Goal: Task Accomplishment & Management: Manage account settings

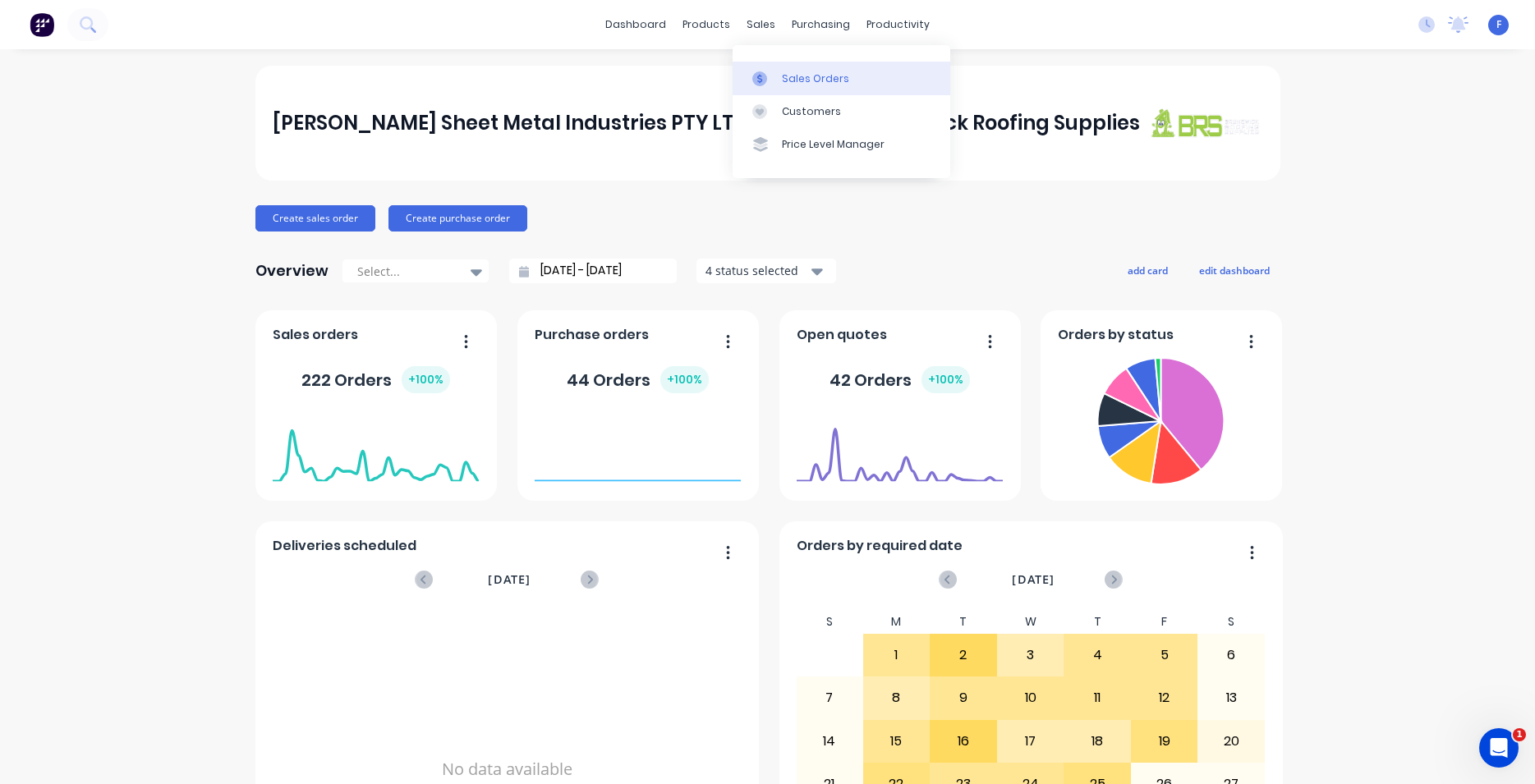
click at [805, 81] on div "Sales Orders" at bounding box center [815, 78] width 68 height 15
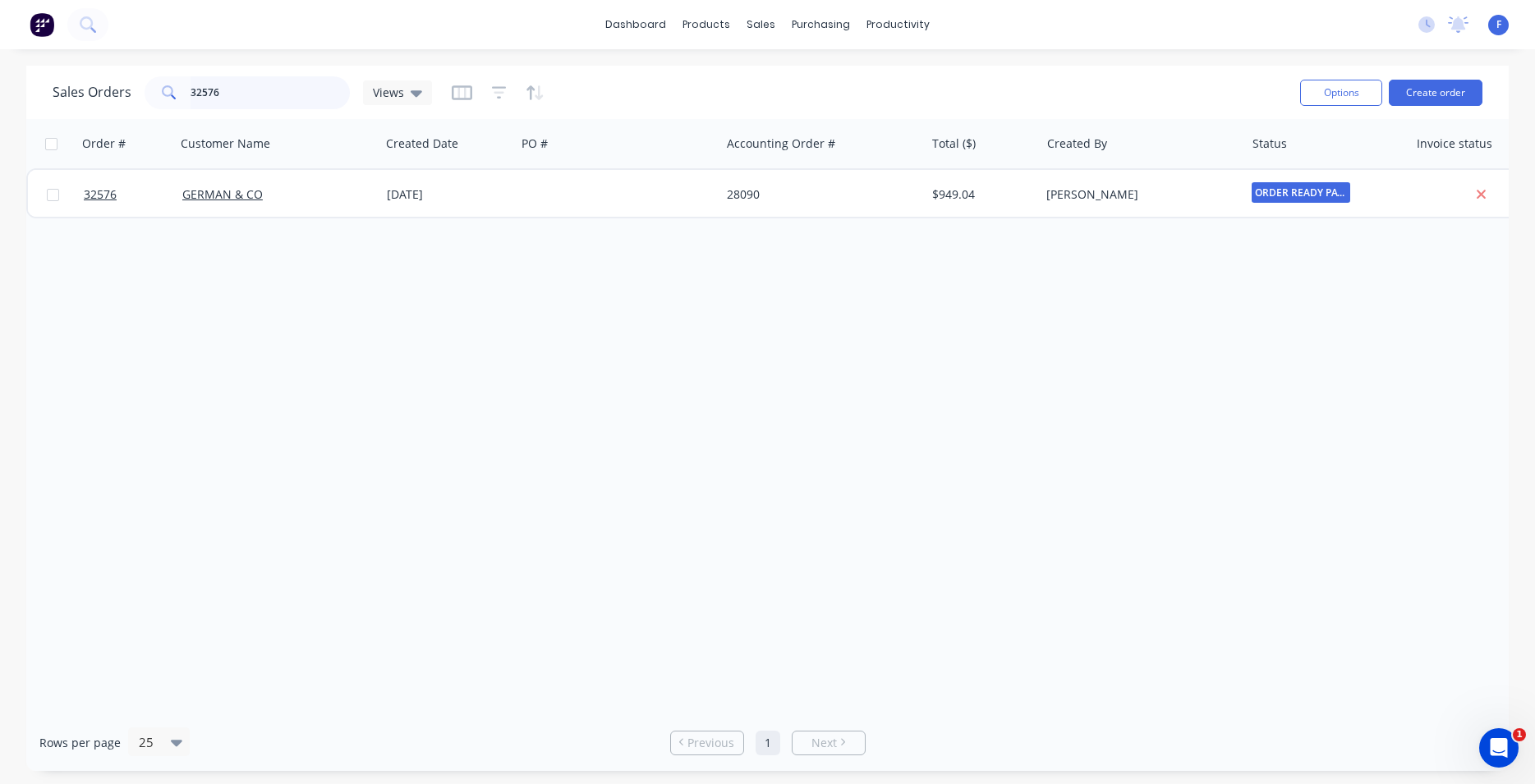
click at [281, 99] on input "32576" at bounding box center [270, 93] width 160 height 33
type input "3"
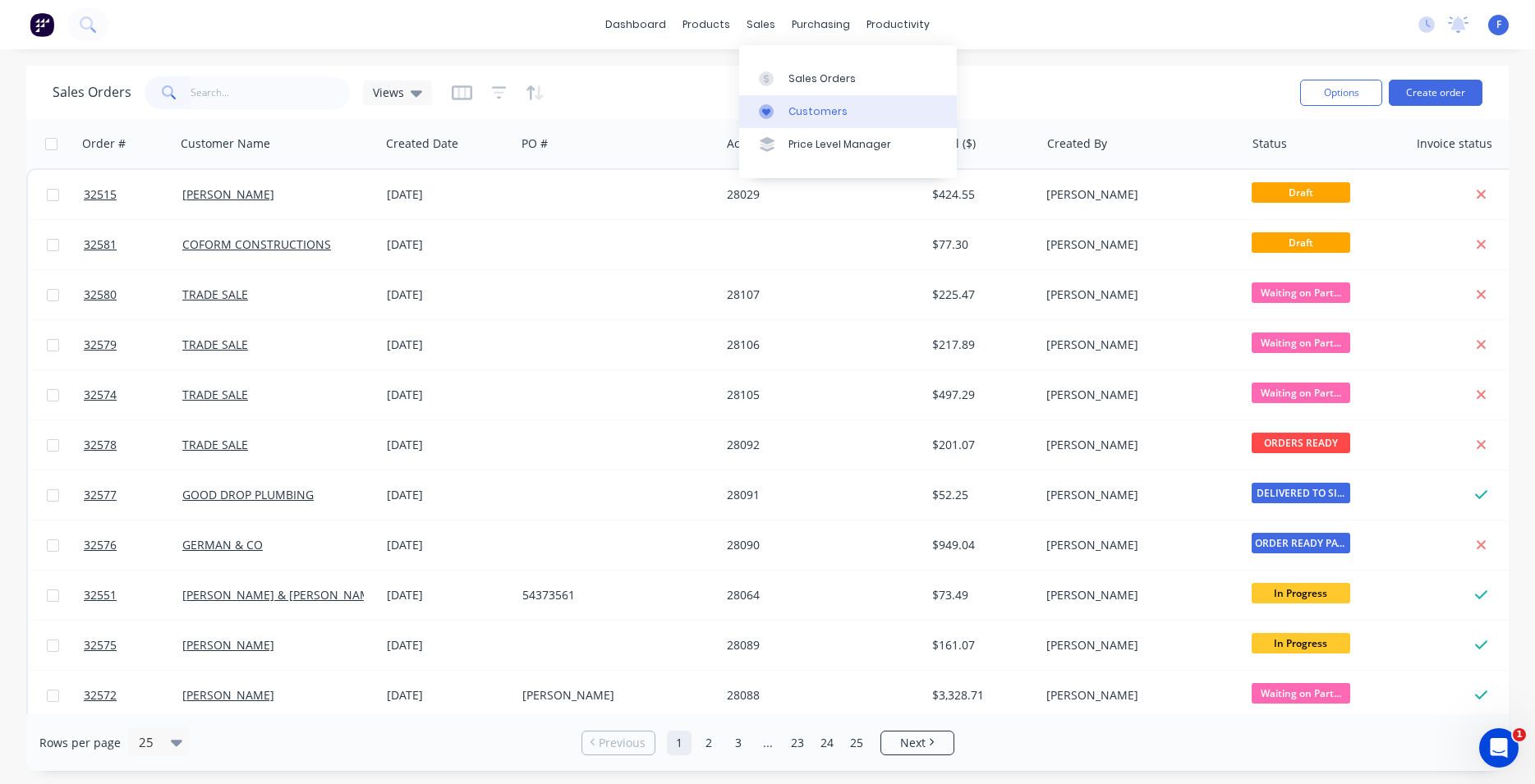
click at [807, 107] on div "Customers" at bounding box center [818, 112] width 59 height 15
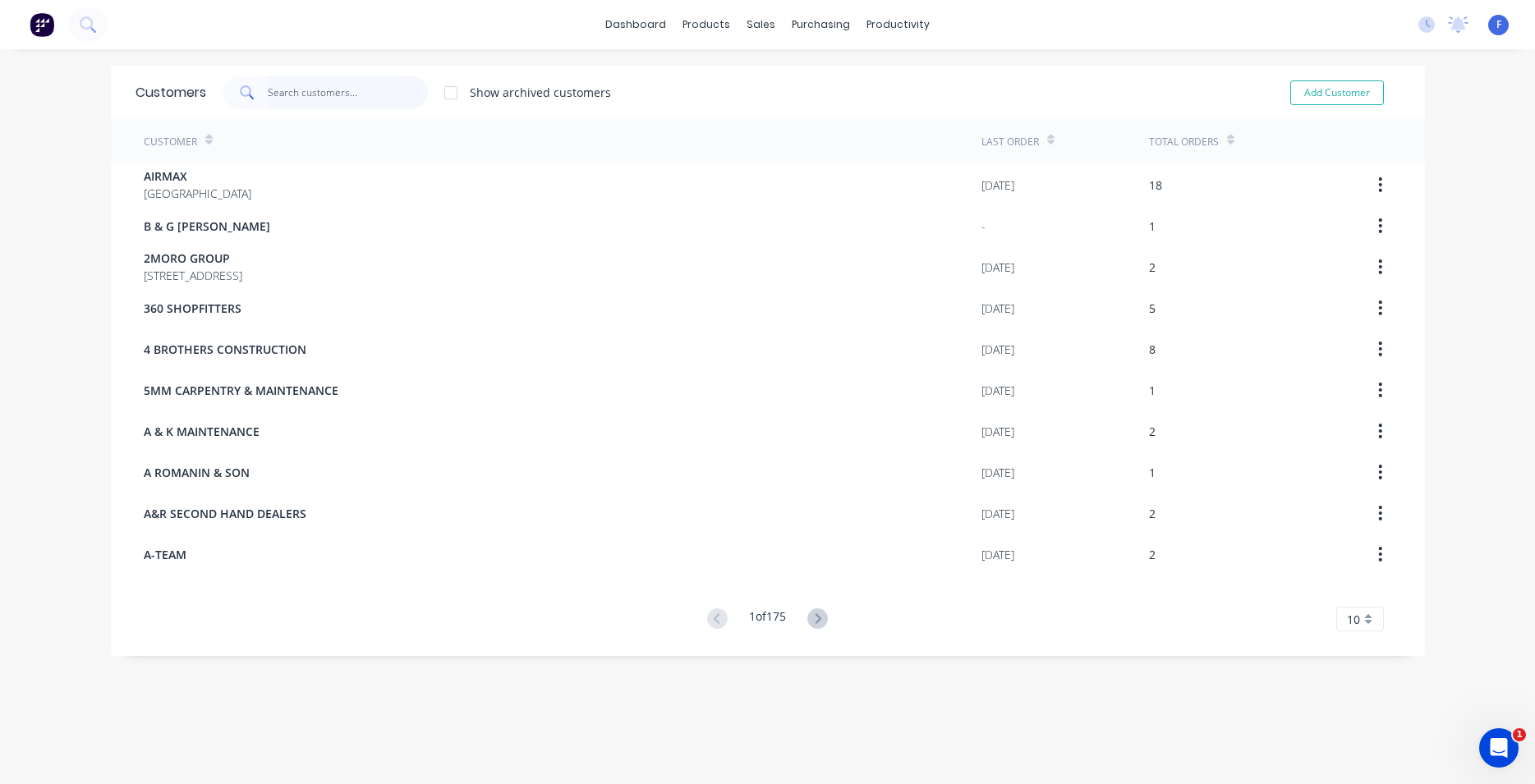
click at [334, 97] on input "text" at bounding box center [347, 93] width 160 height 33
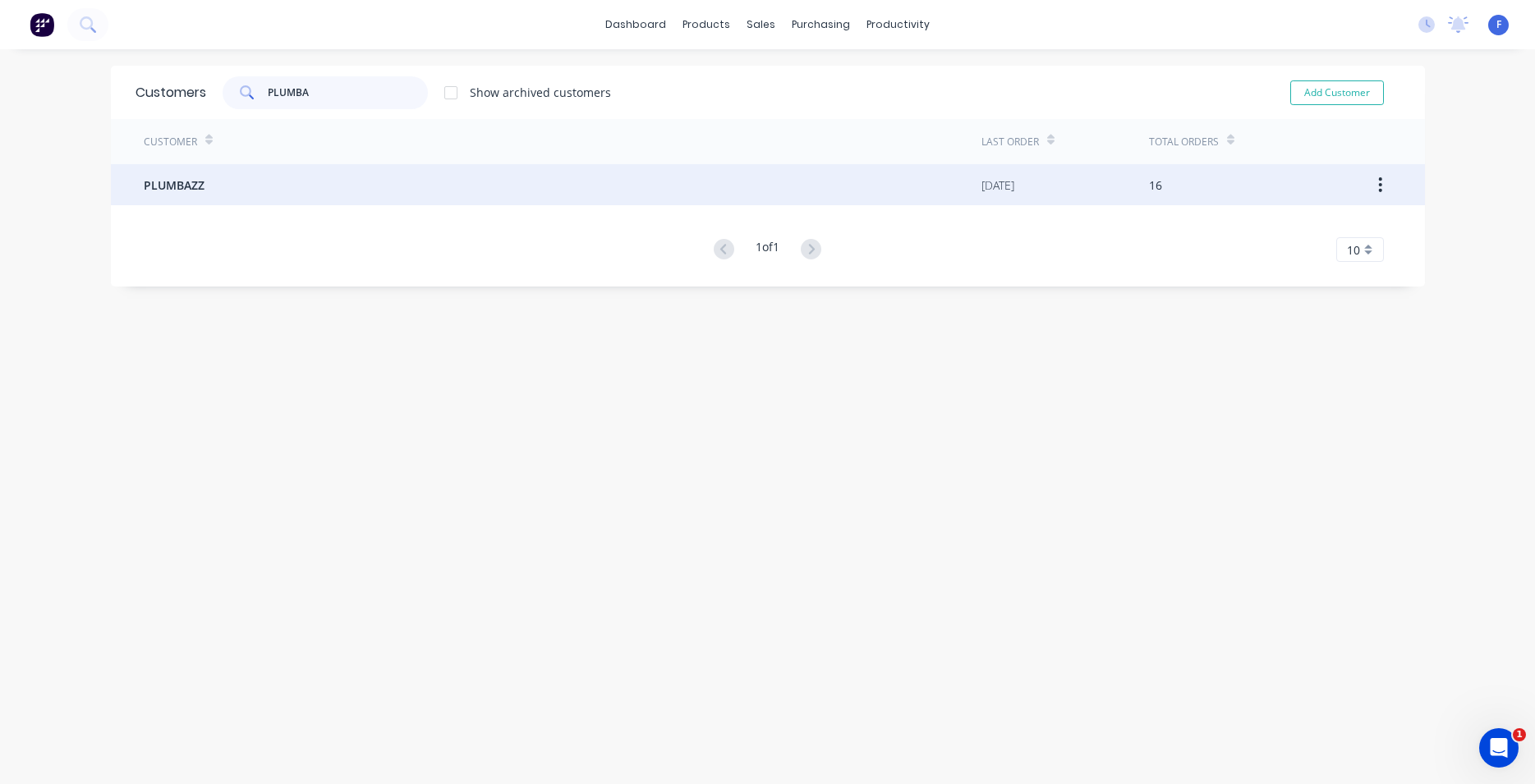
type input "PLUMBA"
click at [375, 183] on div "PLUMBAZZ" at bounding box center [563, 184] width 837 height 41
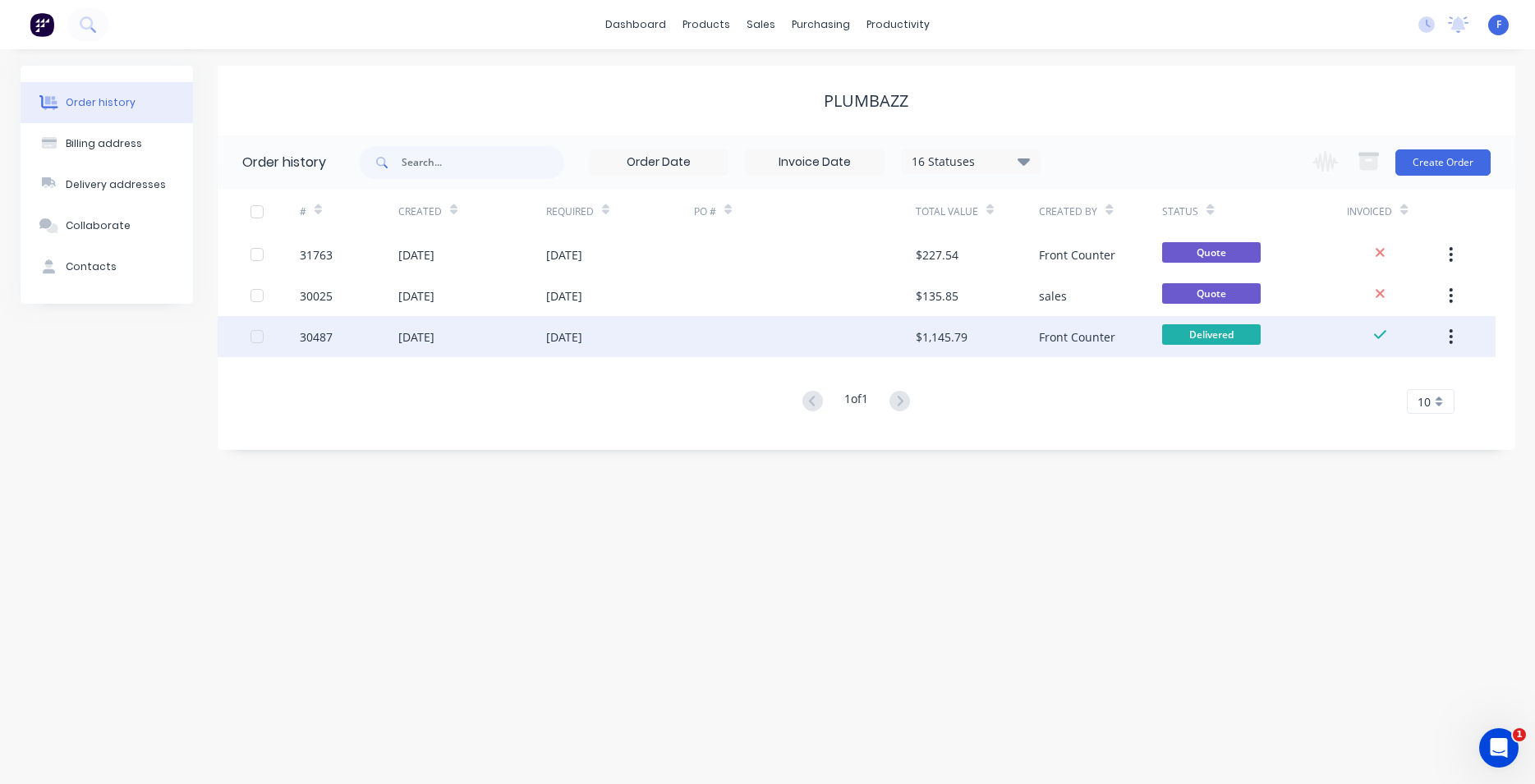
click at [977, 329] on div "$1,145.79" at bounding box center [977, 337] width 124 height 41
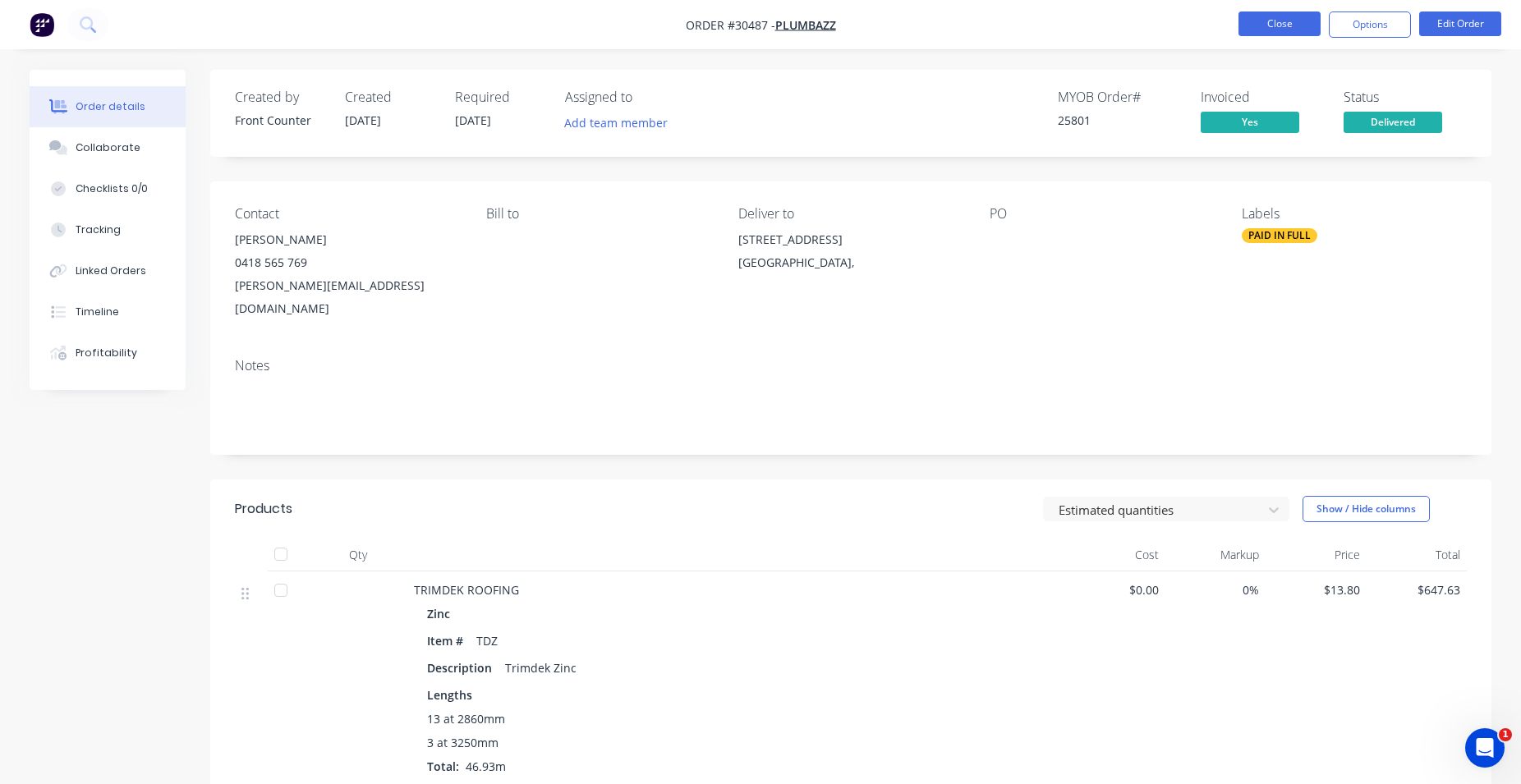
click at [1265, 27] on button "Close" at bounding box center [1280, 23] width 82 height 25
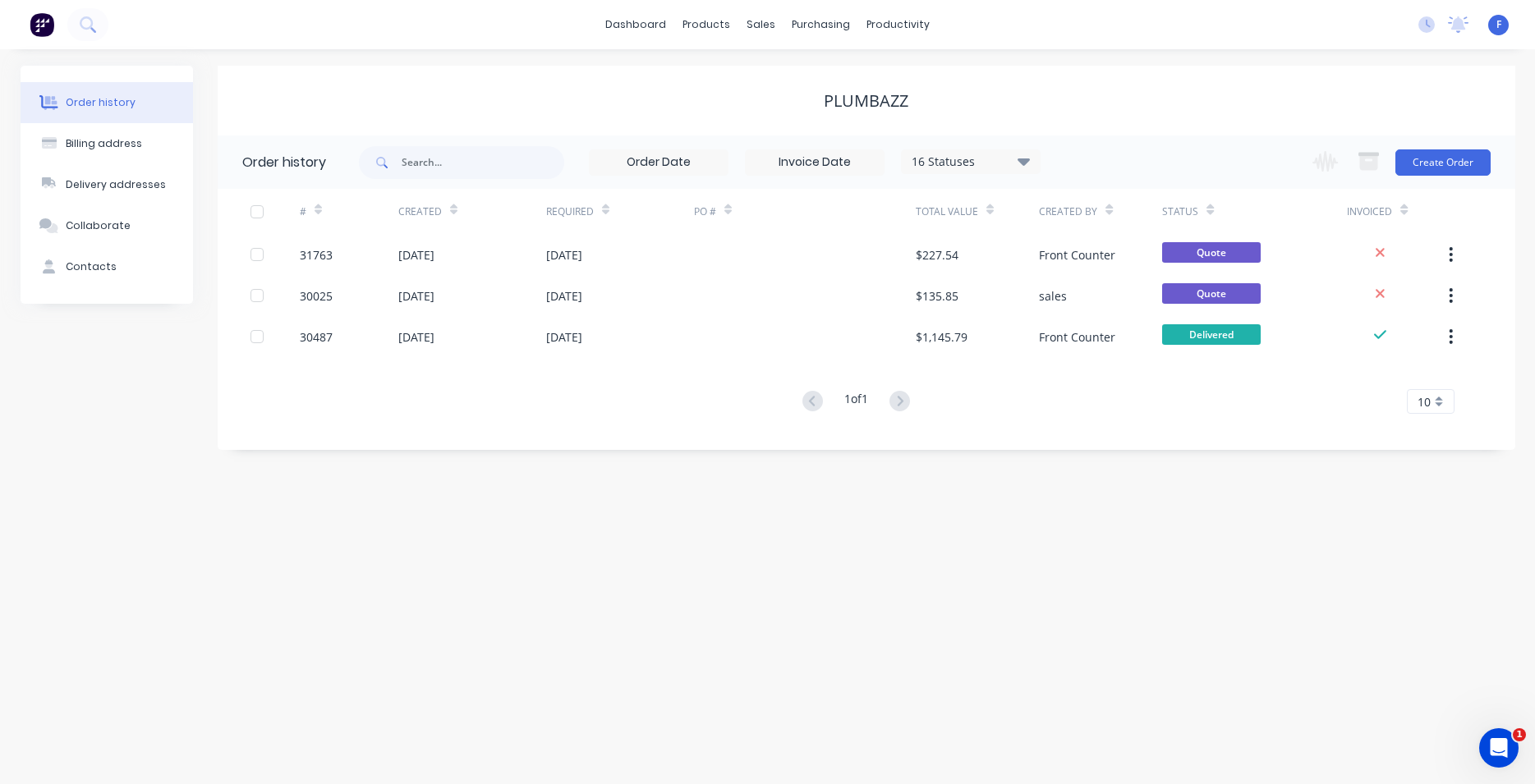
click at [1022, 154] on icon at bounding box center [1024, 160] width 12 height 20
click at [1084, 361] on div "All" at bounding box center [1004, 359] width 205 height 33
click at [1107, 351] on label at bounding box center [1107, 351] width 0 height 0
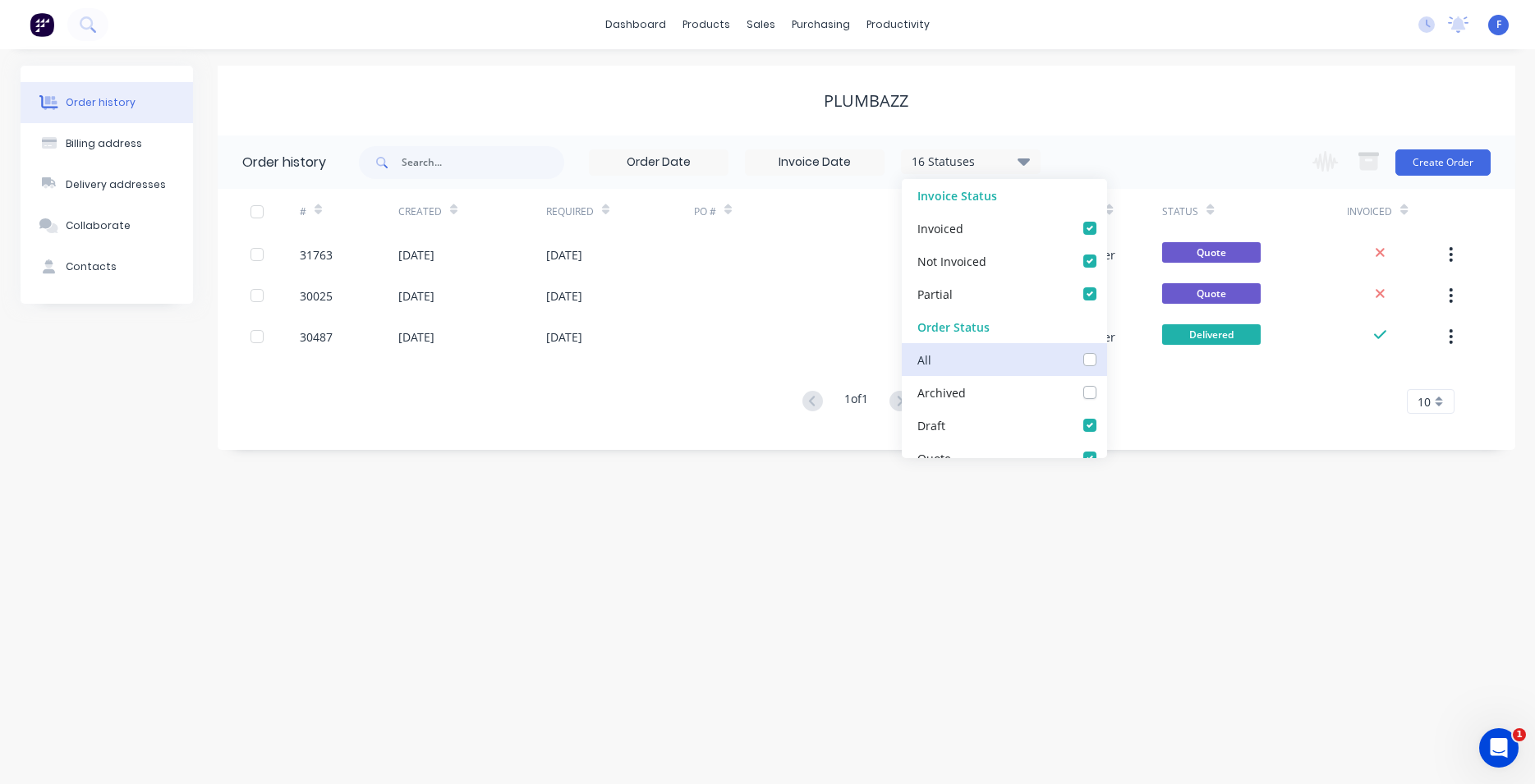
click at [1107, 357] on input "checkbox" at bounding box center [1113, 359] width 13 height 15
checkbox input "true"
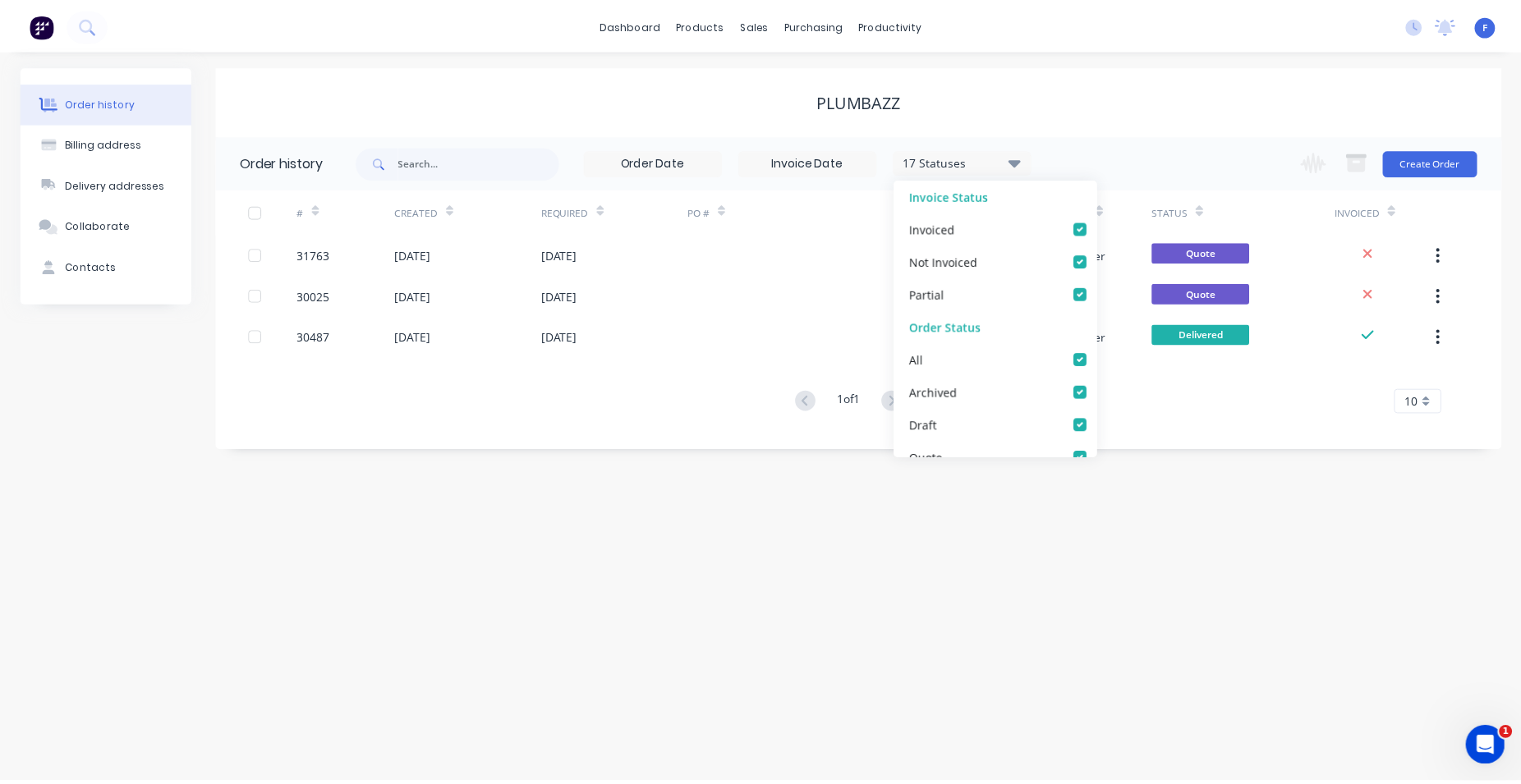
scroll to position [0, 27]
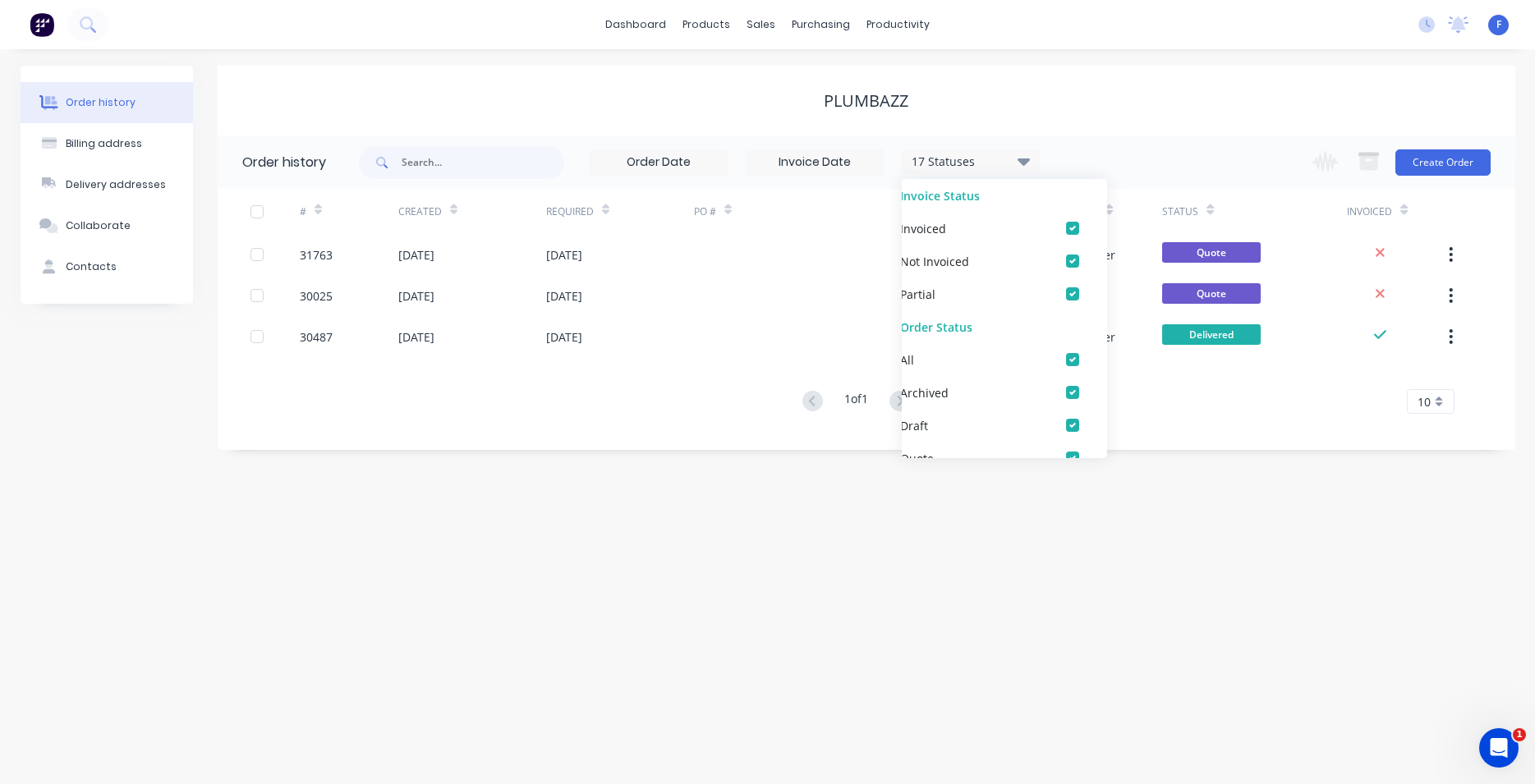
click at [539, 624] on div "Order history Billing address Delivery addresses Collaborate Contacts PLUMBAZZ …" at bounding box center [767, 416] width 1535 height 735
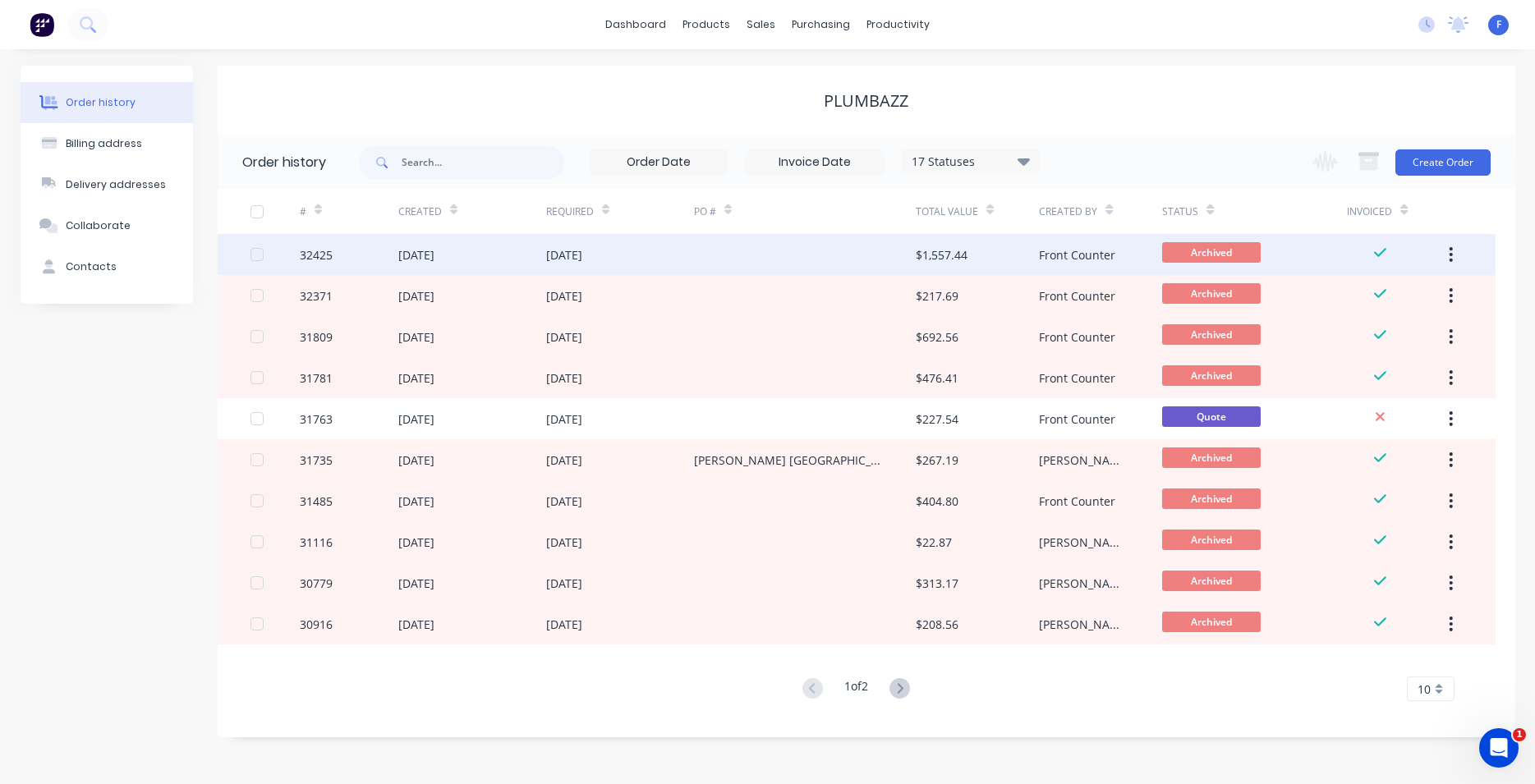
click at [834, 248] on div at bounding box center [805, 255] width 221 height 41
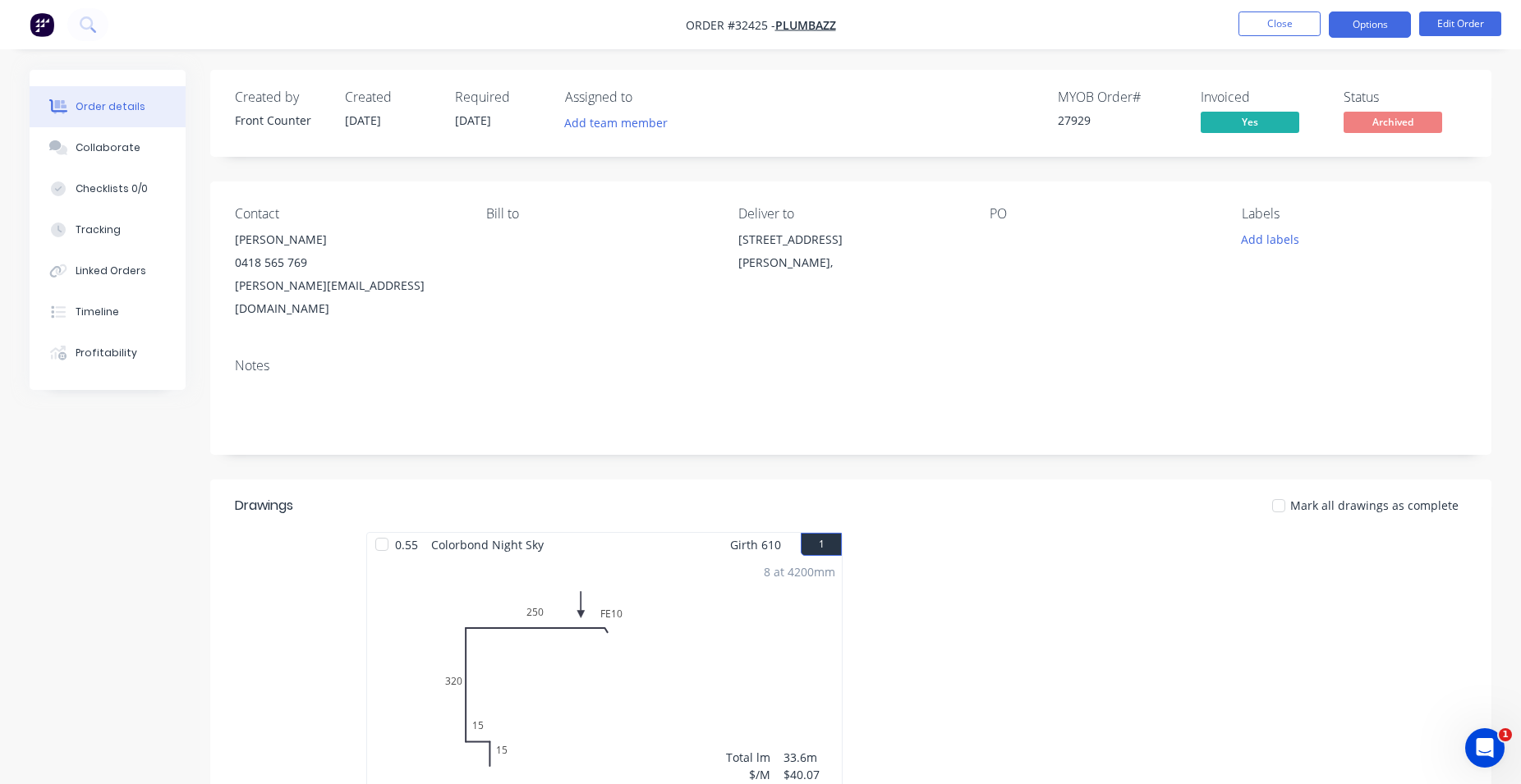
click at [1372, 33] on button "Options" at bounding box center [1370, 24] width 82 height 27
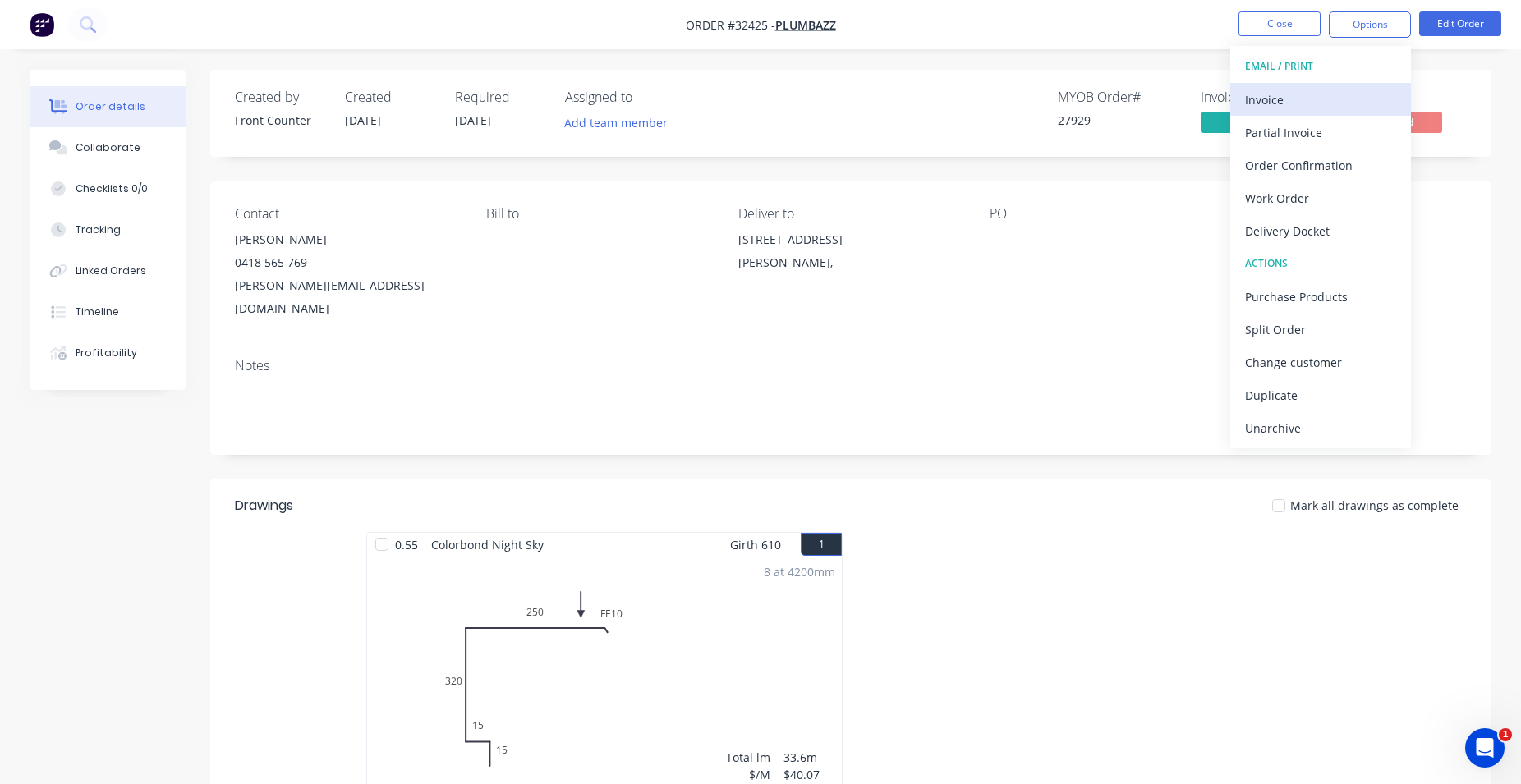
click at [1335, 89] on button "Invoice" at bounding box center [1320, 100] width 181 height 33
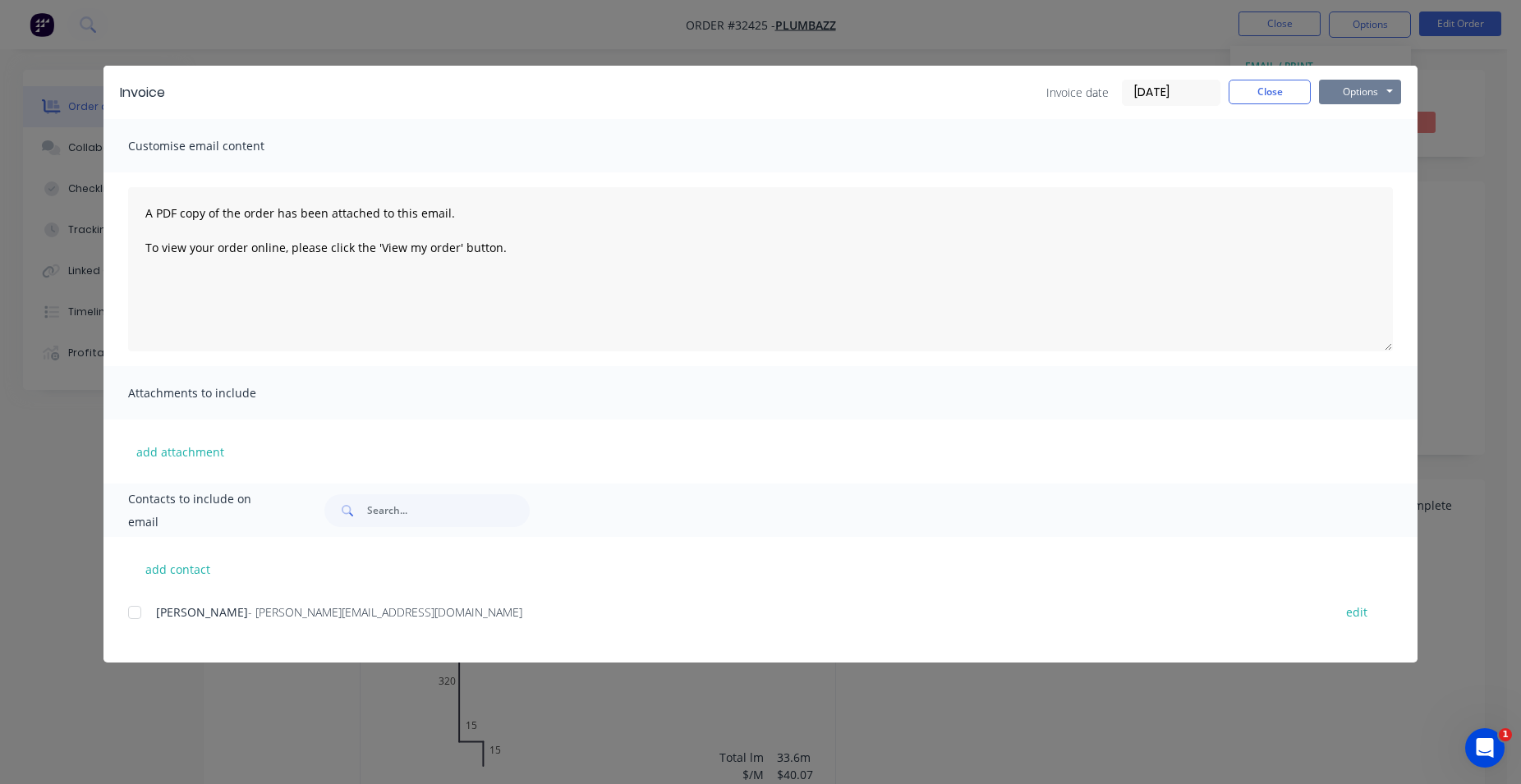
click at [1368, 93] on button "Options" at bounding box center [1360, 92] width 82 height 25
click at [1342, 148] on button "Print" at bounding box center [1371, 148] width 106 height 27
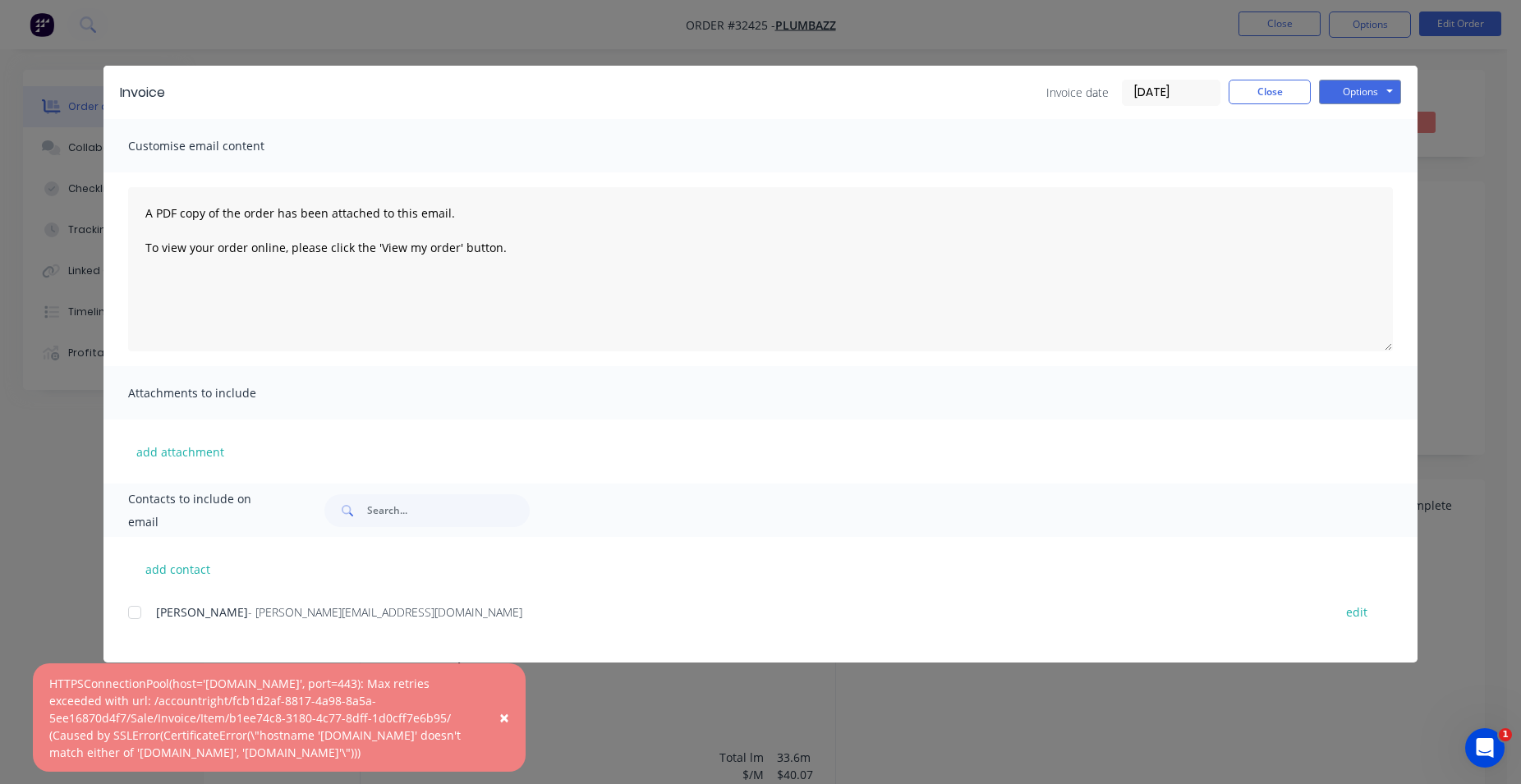
click at [506, 721] on span "×" at bounding box center [504, 717] width 9 height 23
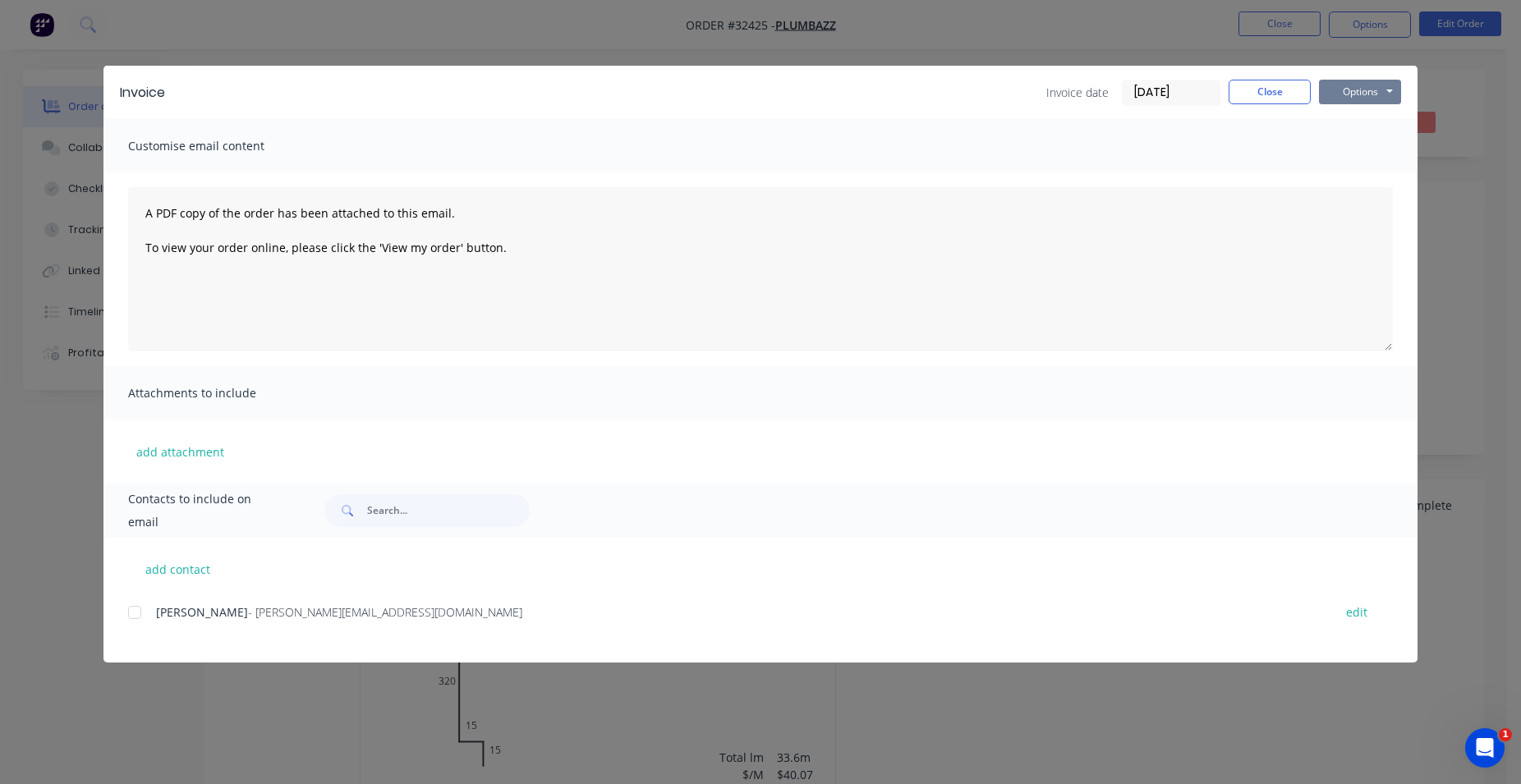
click at [1349, 99] on button "Options" at bounding box center [1360, 92] width 82 height 25
click at [1368, 147] on button "Print" at bounding box center [1371, 148] width 106 height 27
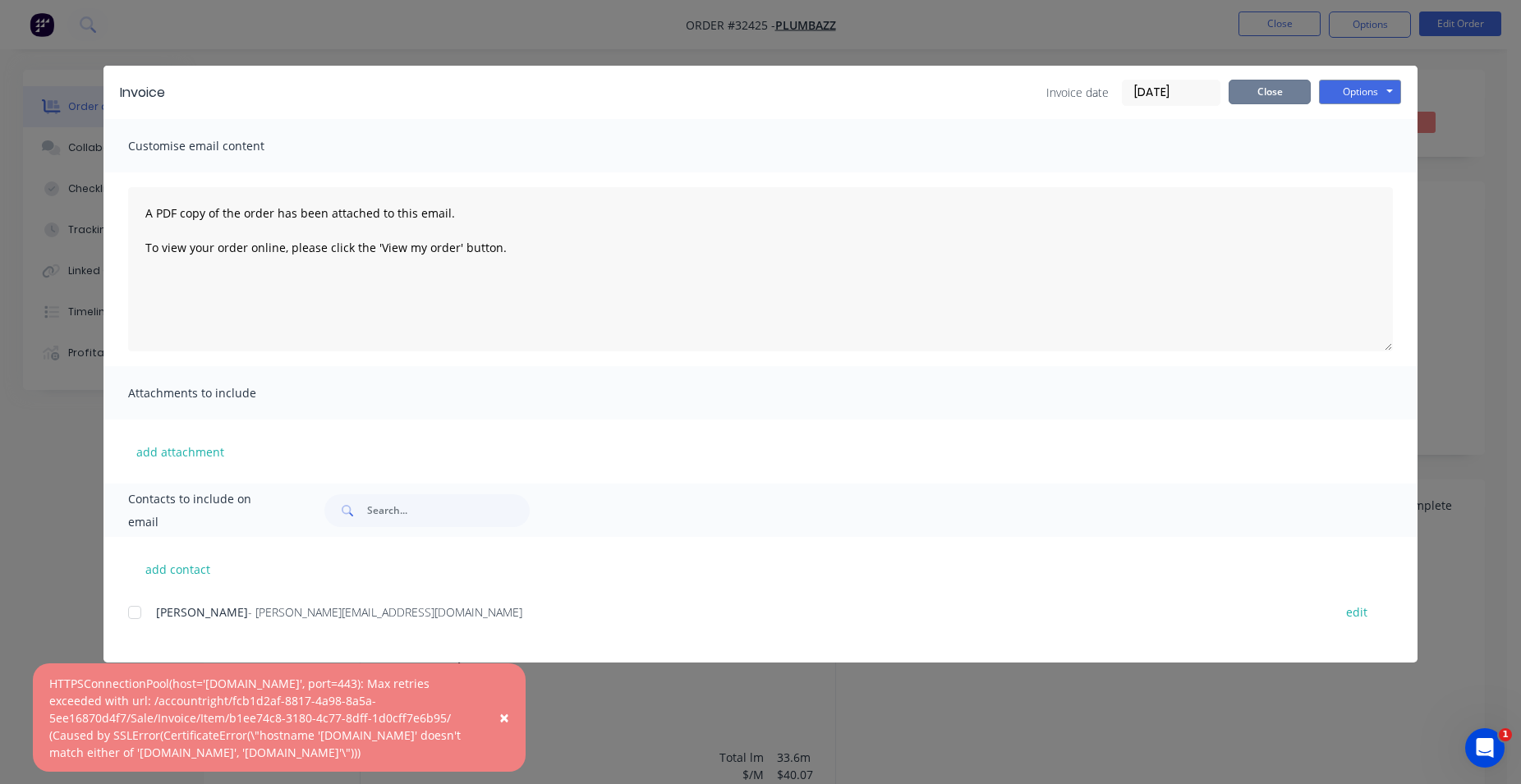
click at [1289, 91] on button "Close" at bounding box center [1270, 92] width 82 height 25
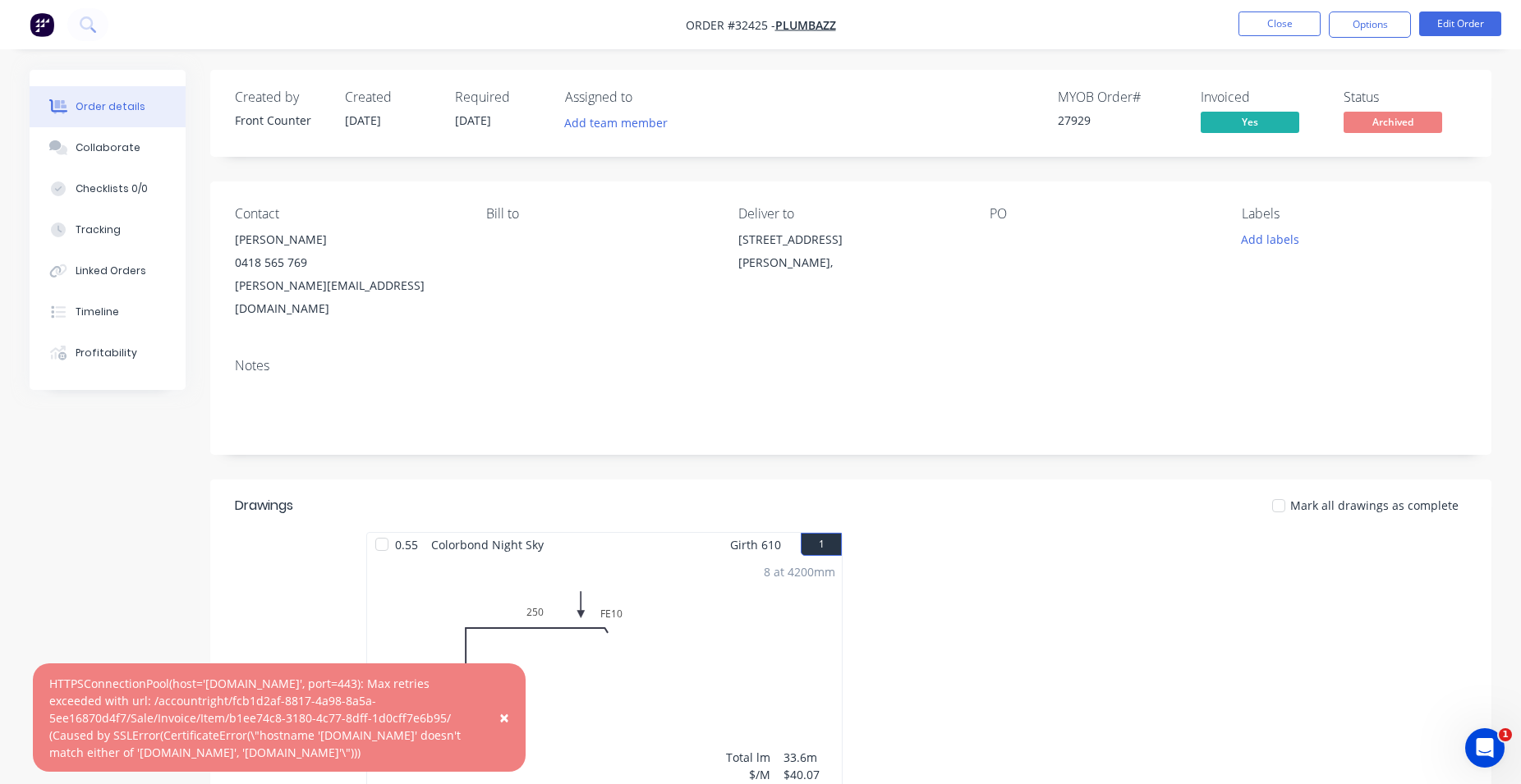
click at [35, 22] on img "button" at bounding box center [41, 24] width 25 height 25
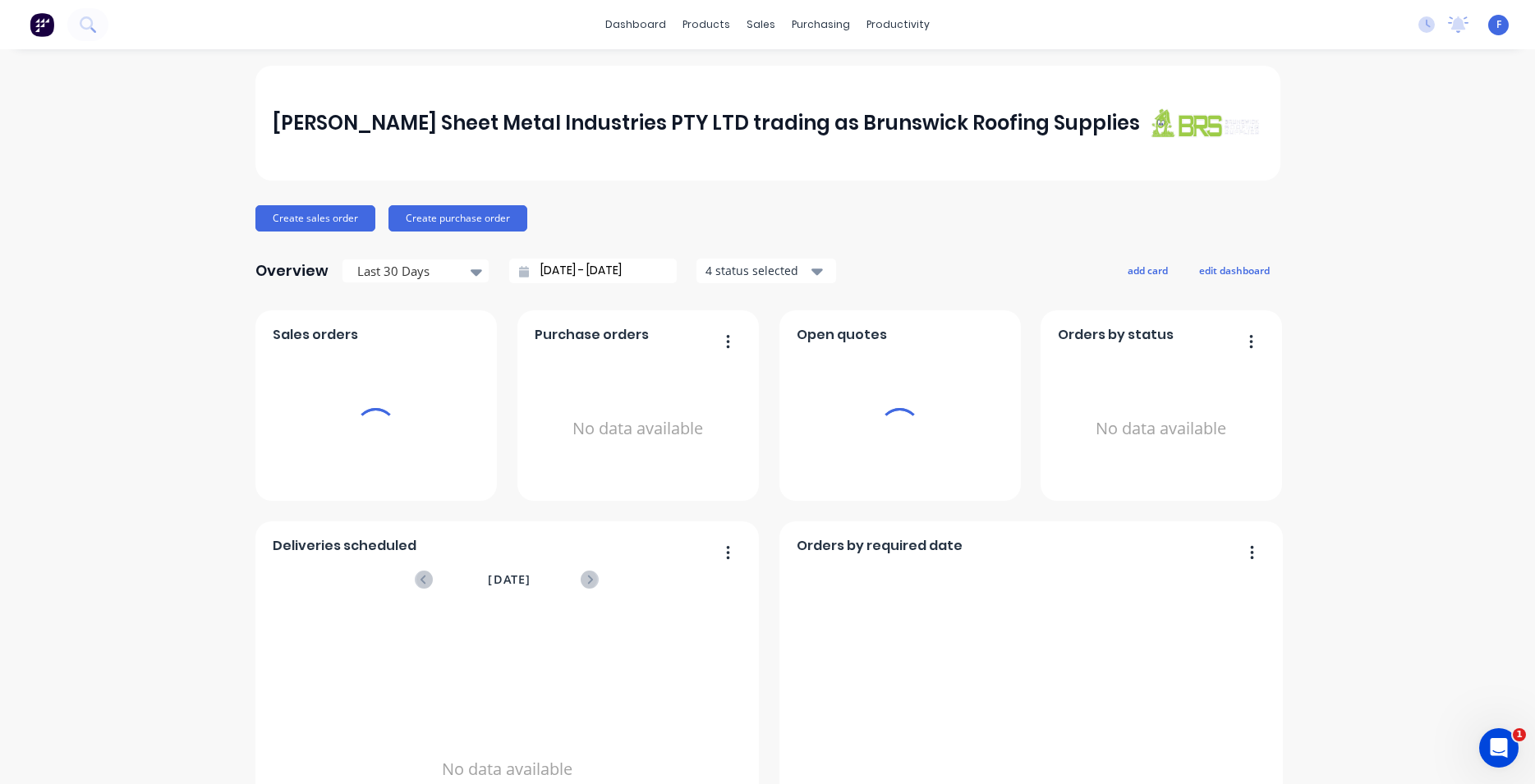
click at [750, 26] on div "sales" at bounding box center [761, 24] width 45 height 25
click at [751, 27] on div "sales" at bounding box center [761, 24] width 45 height 25
click at [751, 27] on div "sales" at bounding box center [761, 24] width 45 height 25
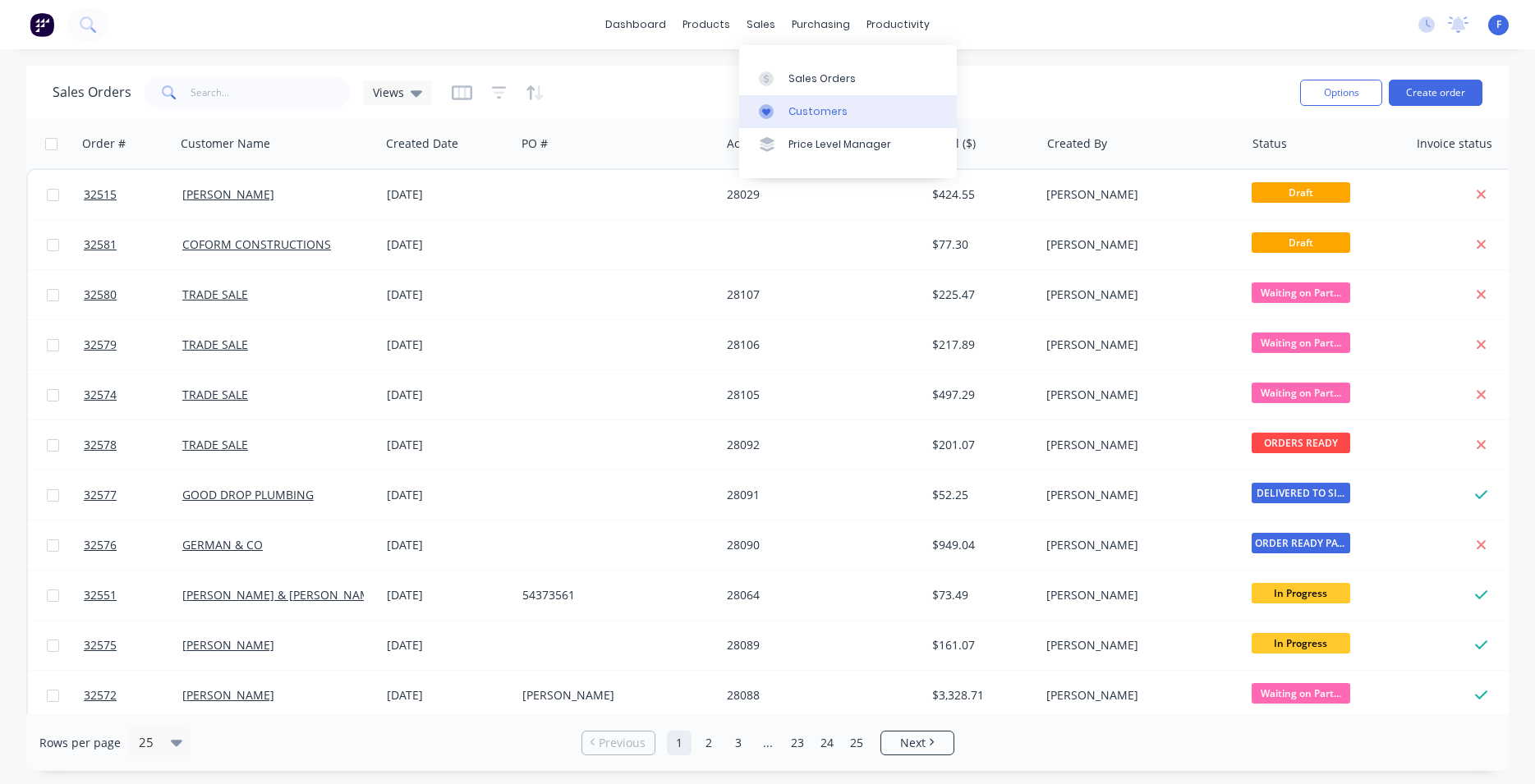
click at [827, 116] on div "Customers" at bounding box center [818, 112] width 59 height 15
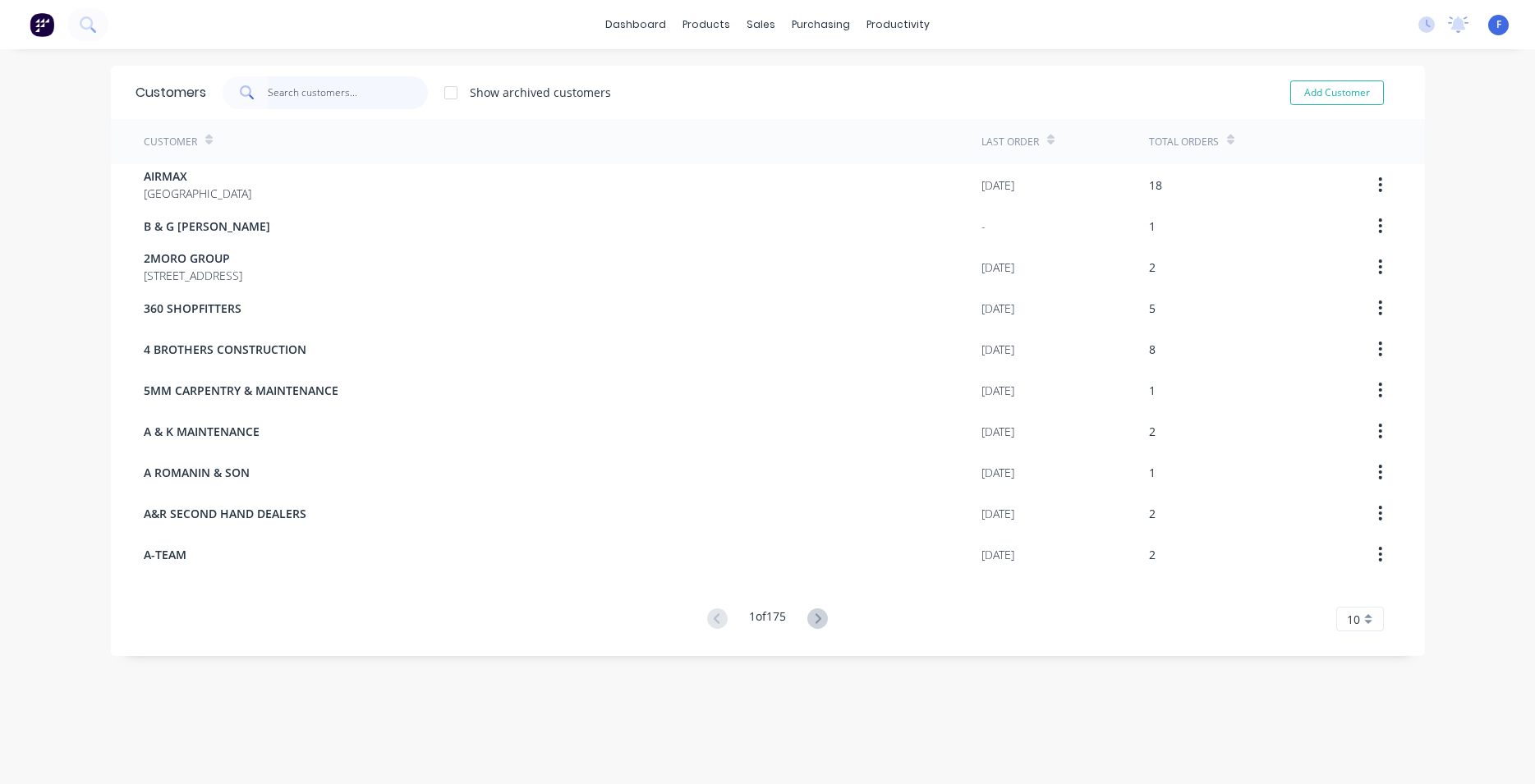
click at [273, 87] on input "text" at bounding box center [347, 93] width 160 height 33
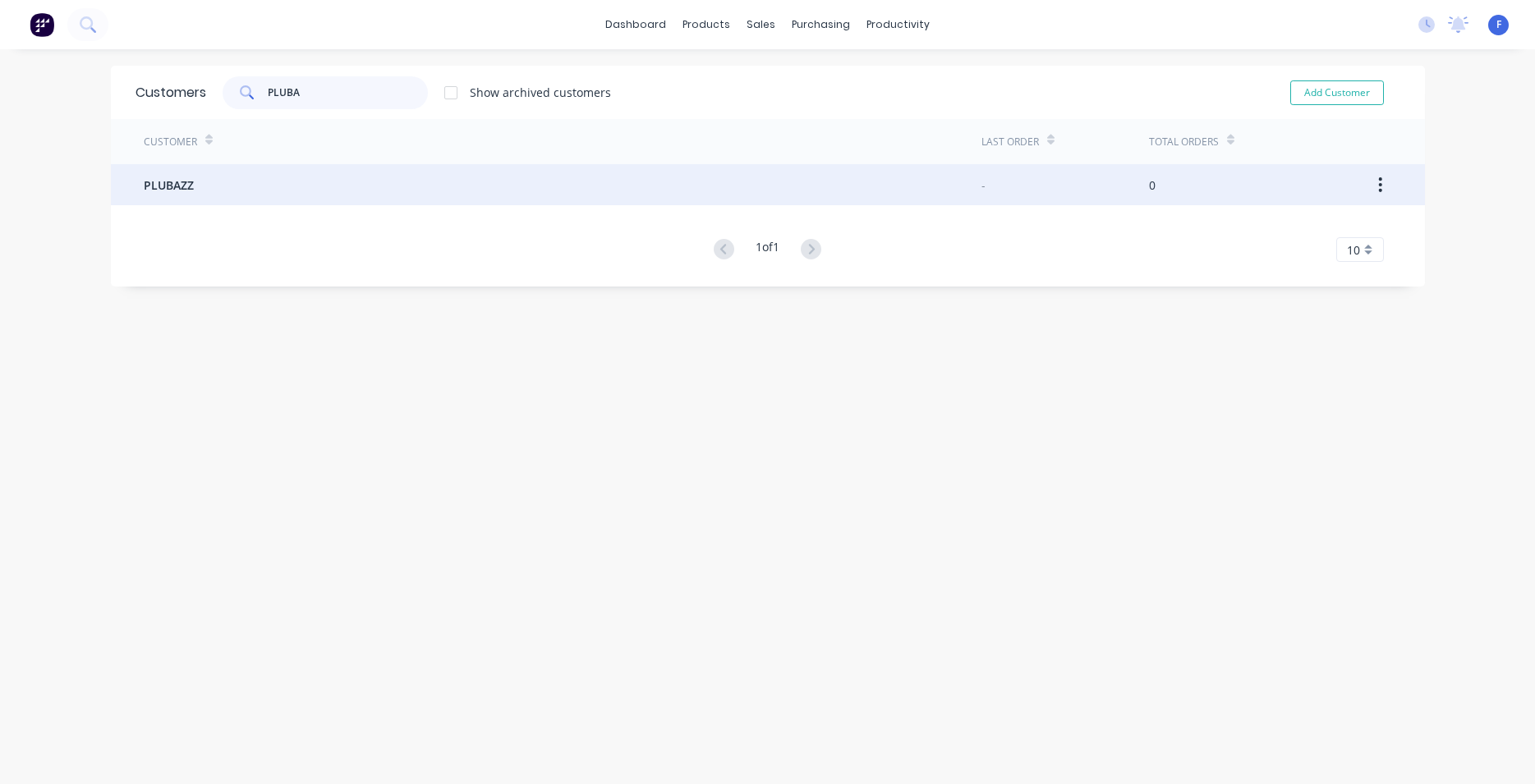
type input "PLUBA"
click at [359, 182] on div "PLUBAZZ" at bounding box center [563, 184] width 837 height 41
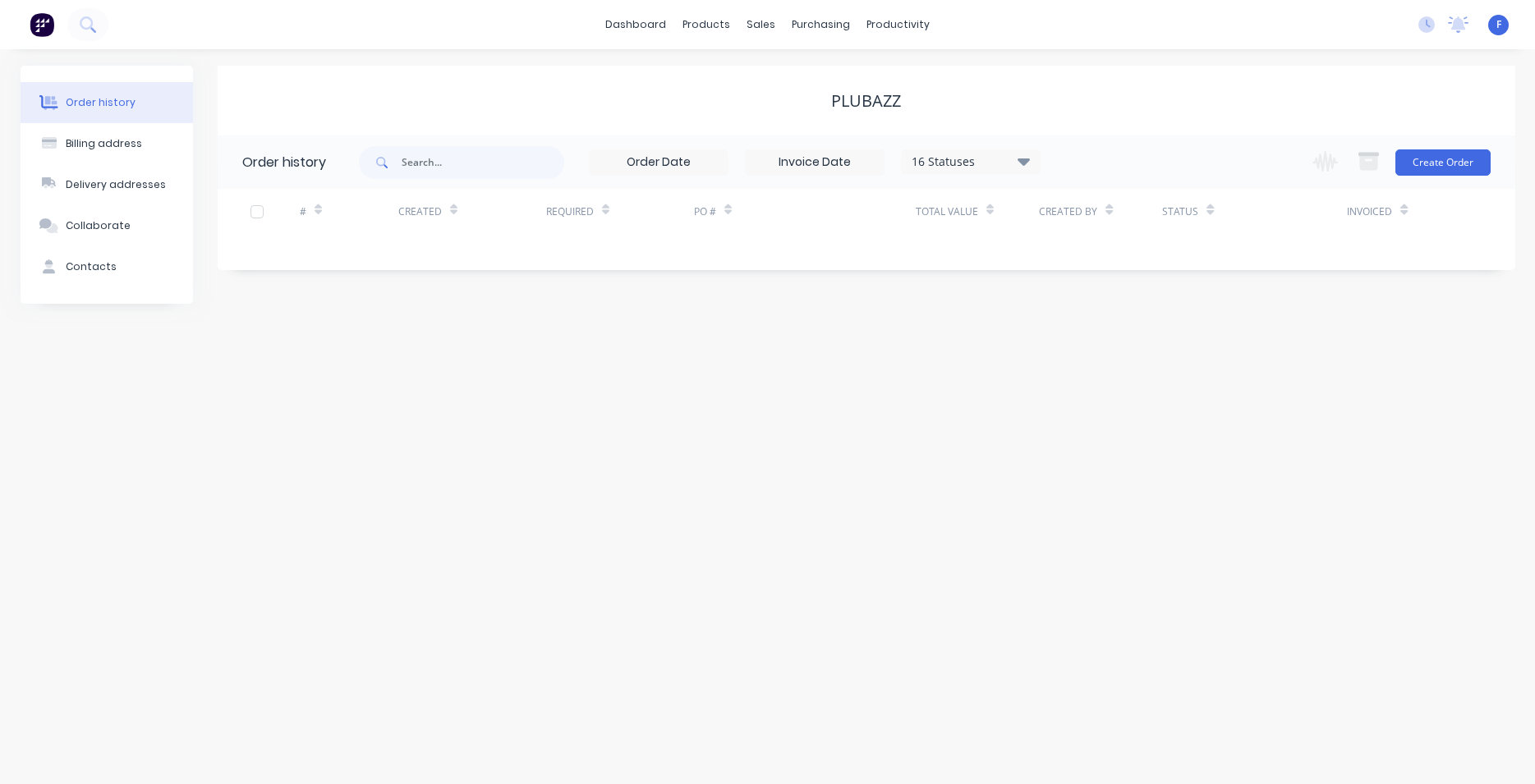
click at [1018, 159] on icon at bounding box center [1024, 160] width 12 height 20
click at [1107, 351] on label at bounding box center [1107, 351] width 0 height 0
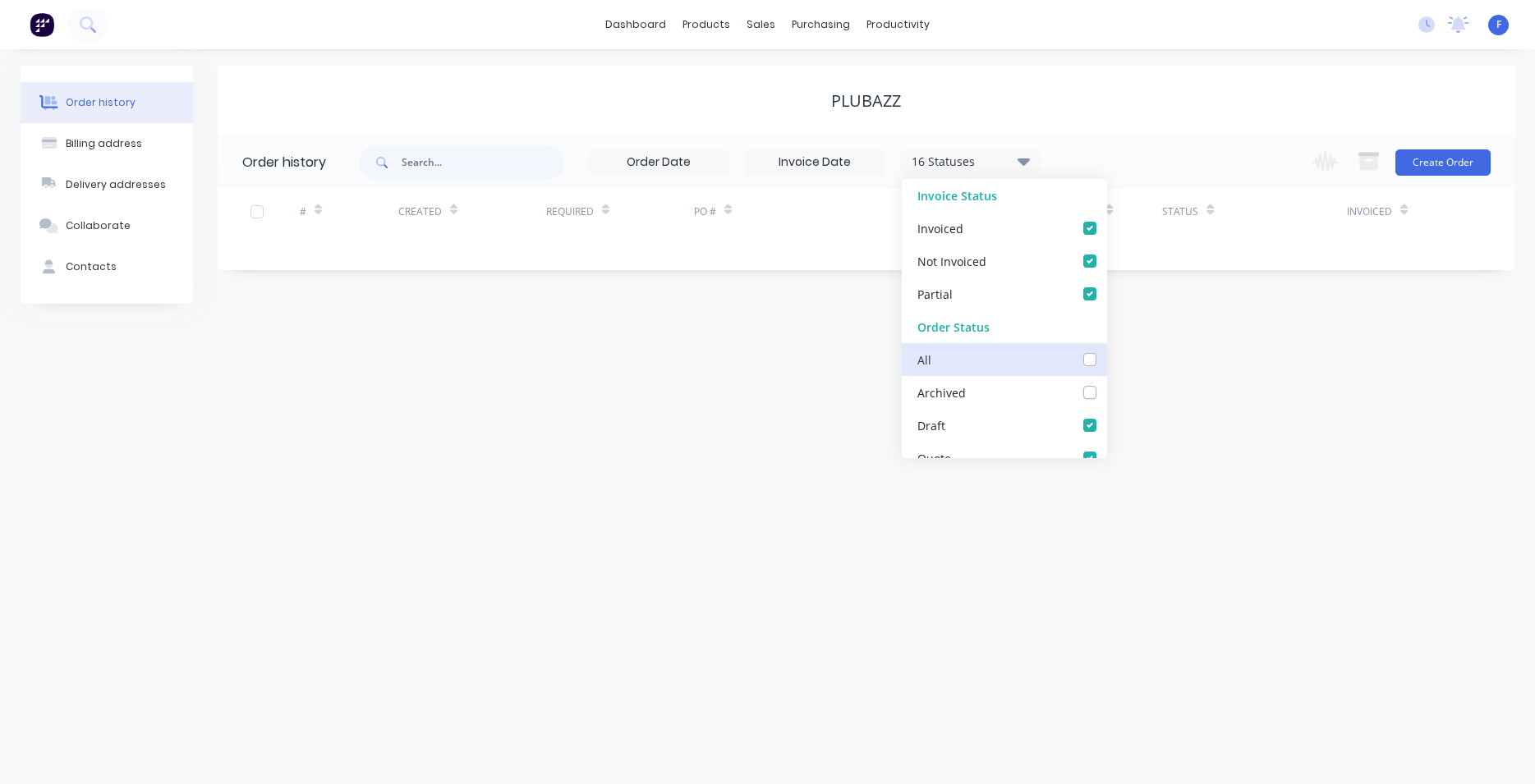
click at [1107, 356] on input "checkbox" at bounding box center [1113, 359] width 13 height 15
checkbox input "true"
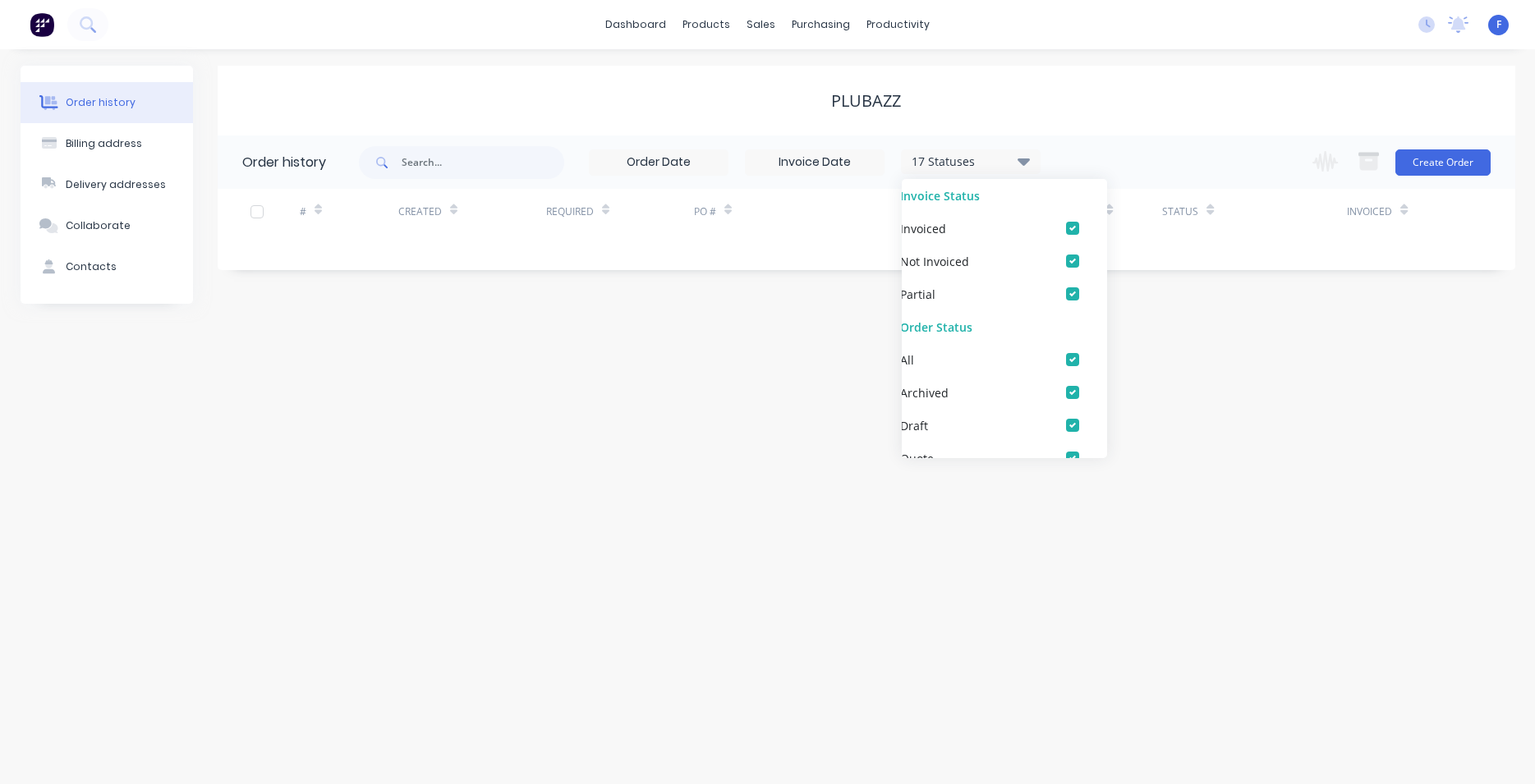
click at [616, 388] on div "Order history Billing address Delivery addresses Collaborate Contacts PLUBAZZ O…" at bounding box center [767, 416] width 1535 height 735
click at [906, 105] on div "PLUBAZZ" at bounding box center [867, 100] width 1298 height 20
click at [33, 31] on img at bounding box center [41, 24] width 25 height 25
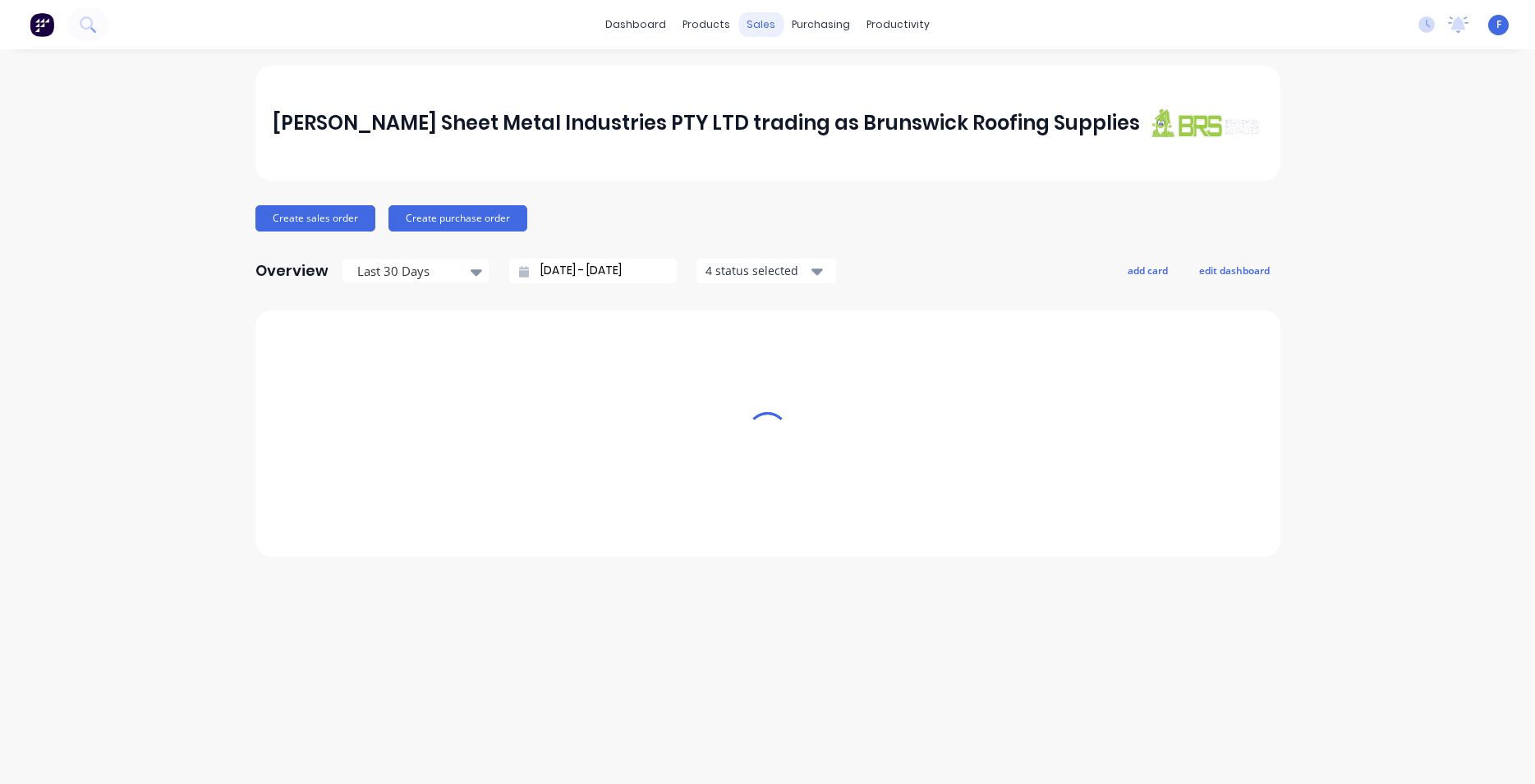
click at [743, 24] on div "sales" at bounding box center [761, 24] width 45 height 25
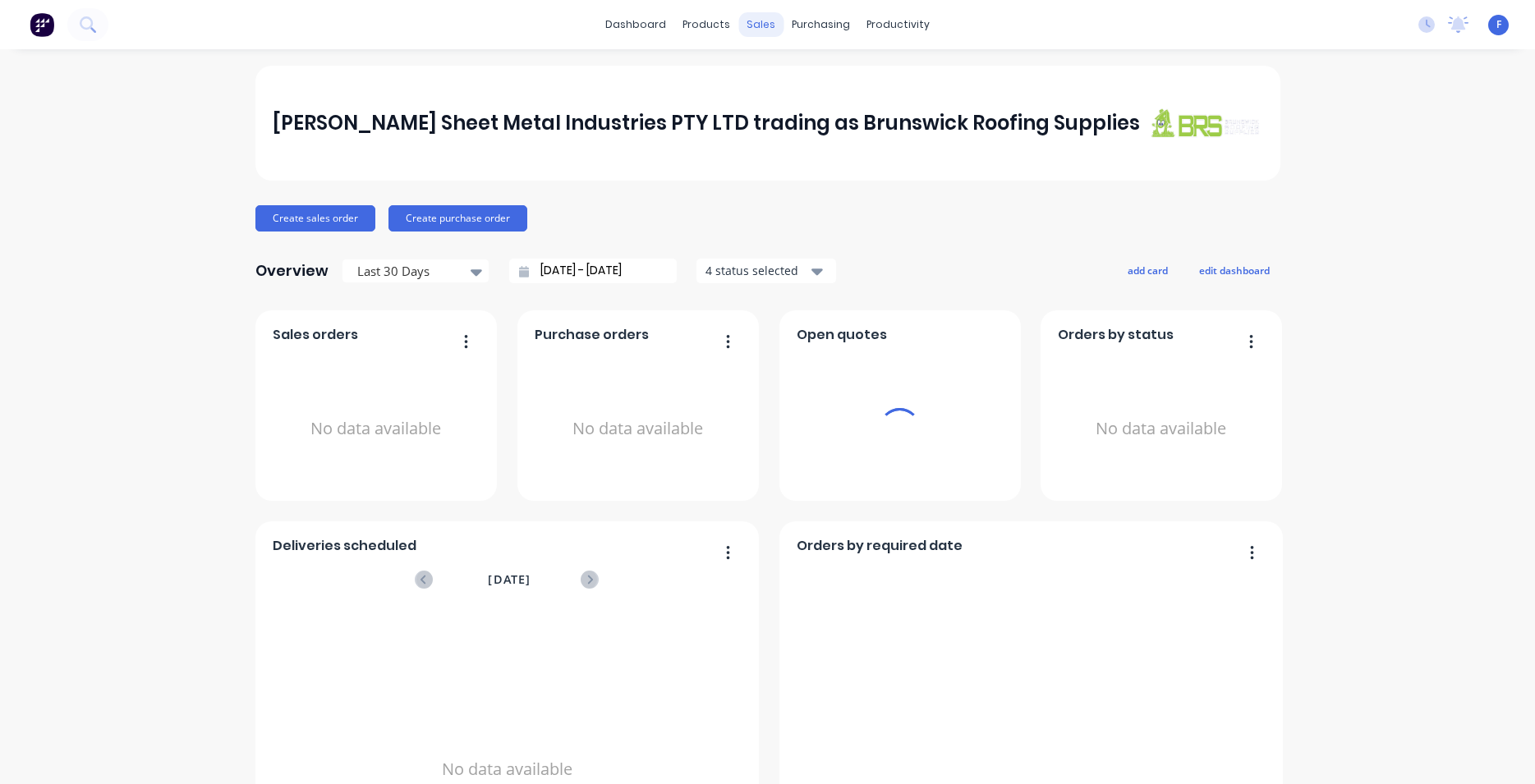
click at [758, 22] on div "sales" at bounding box center [761, 24] width 45 height 25
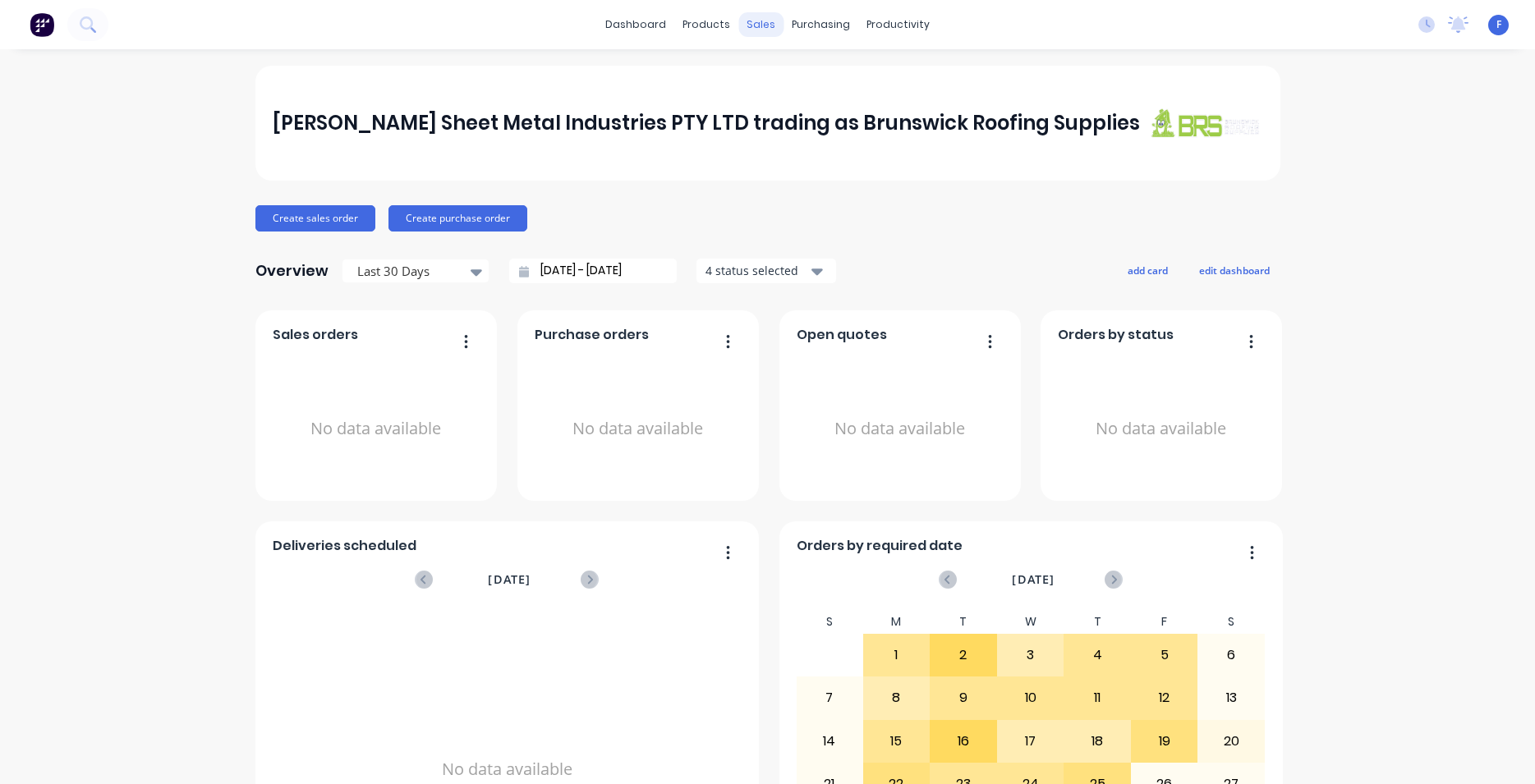
click at [758, 22] on div "sales" at bounding box center [761, 24] width 45 height 25
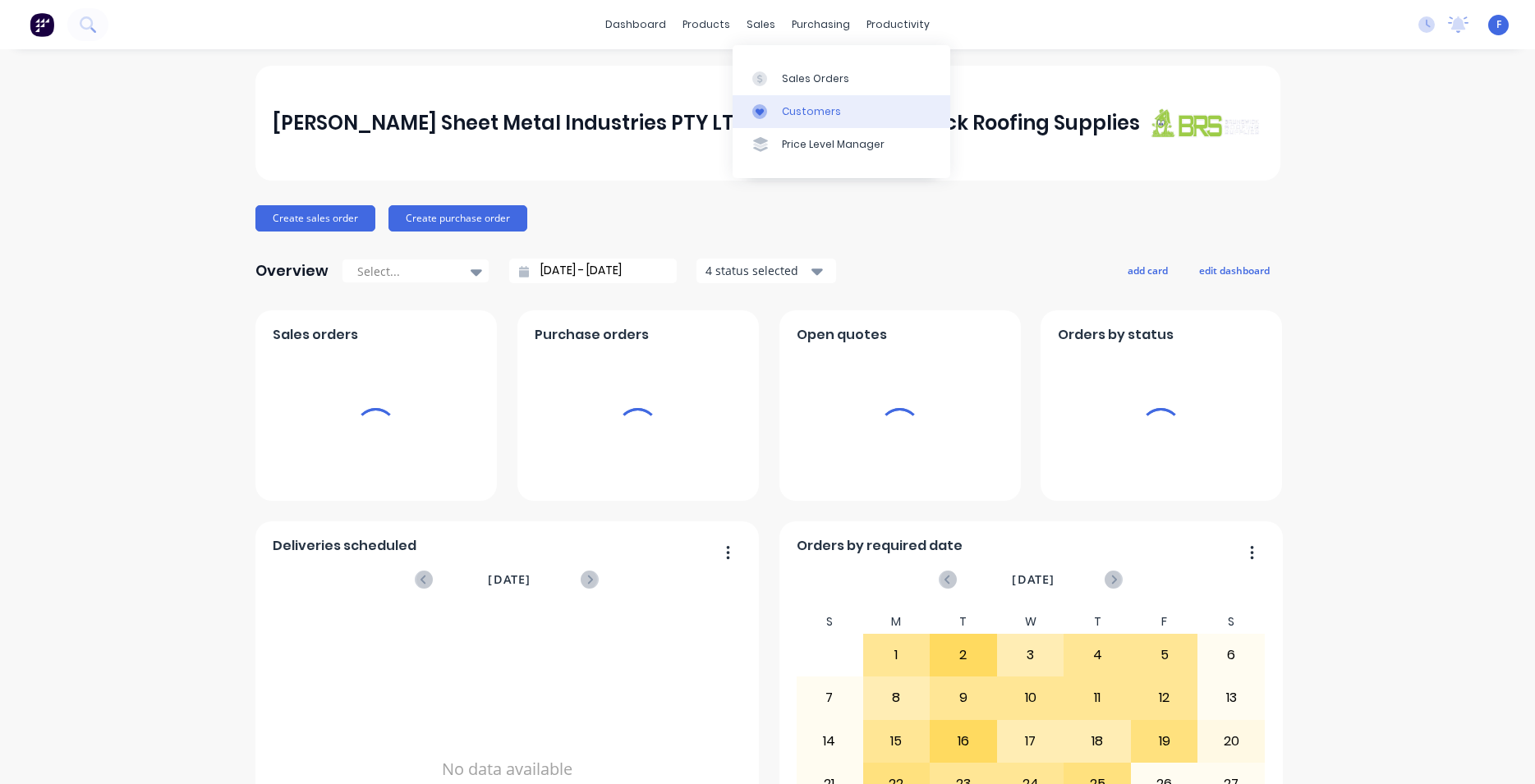
click at [831, 101] on link "Customers" at bounding box center [842, 112] width 218 height 33
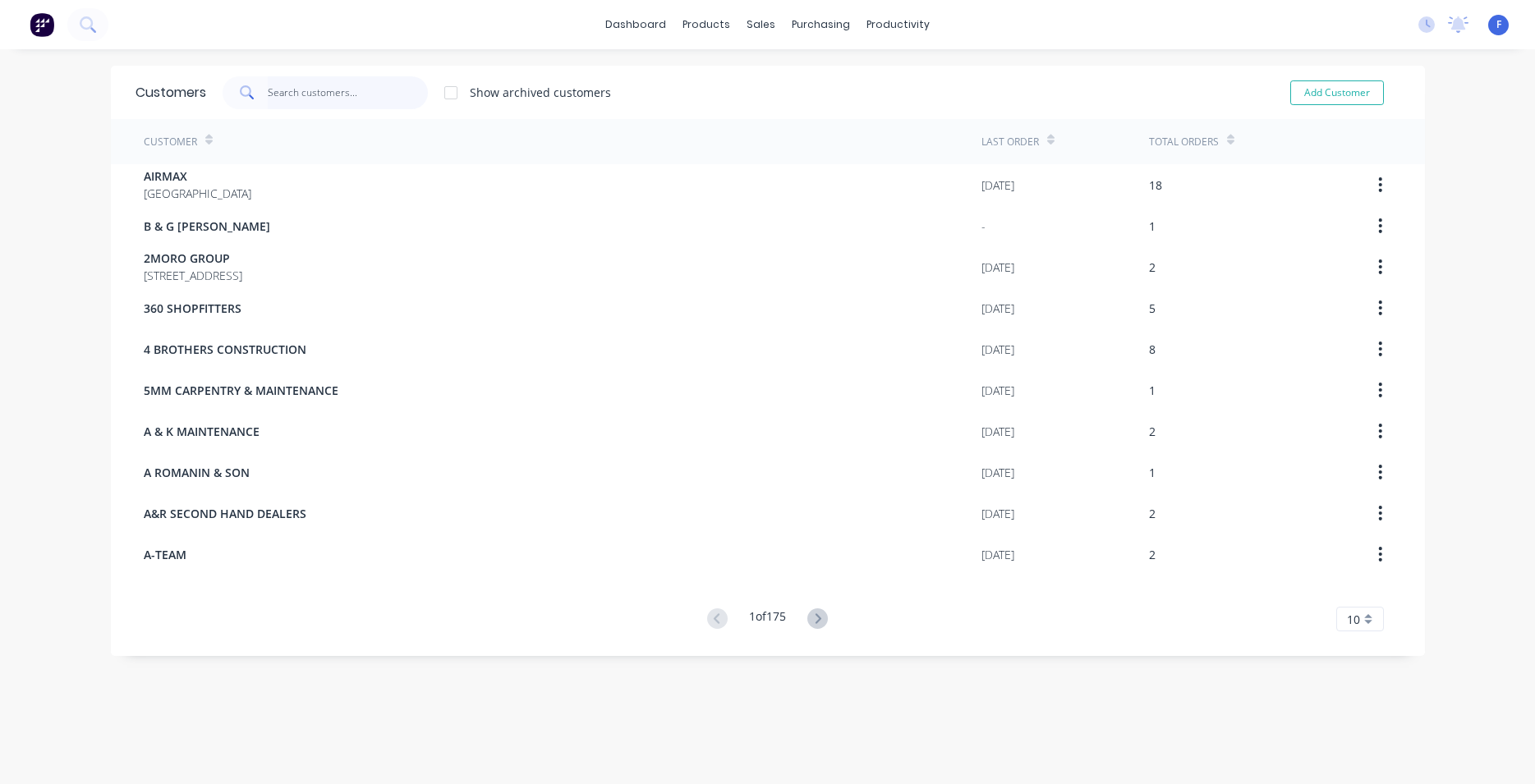
click at [302, 87] on input "text" at bounding box center [347, 93] width 160 height 33
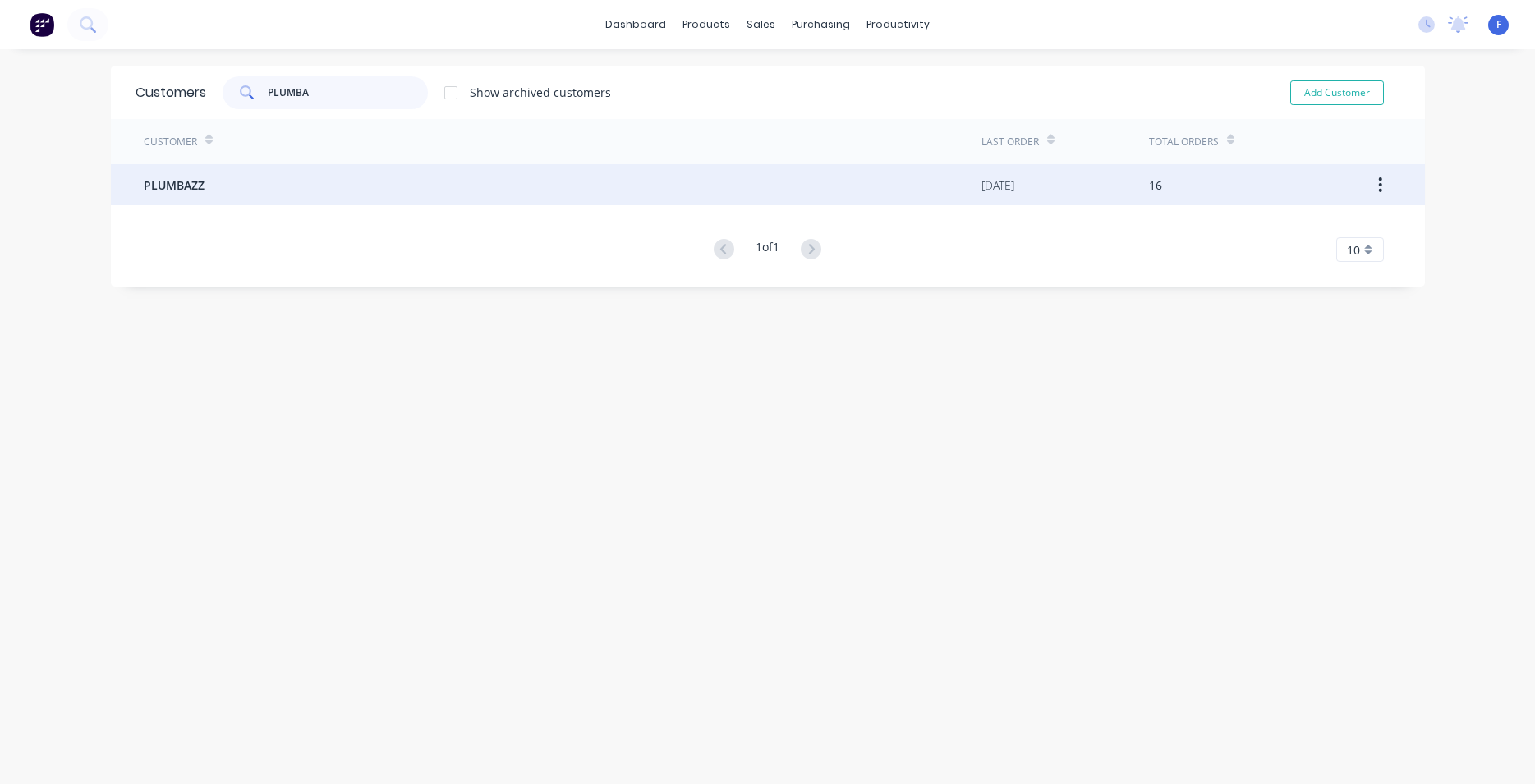
type input "PLUMBA"
click at [183, 183] on span "PLUMBAZZ" at bounding box center [174, 185] width 61 height 17
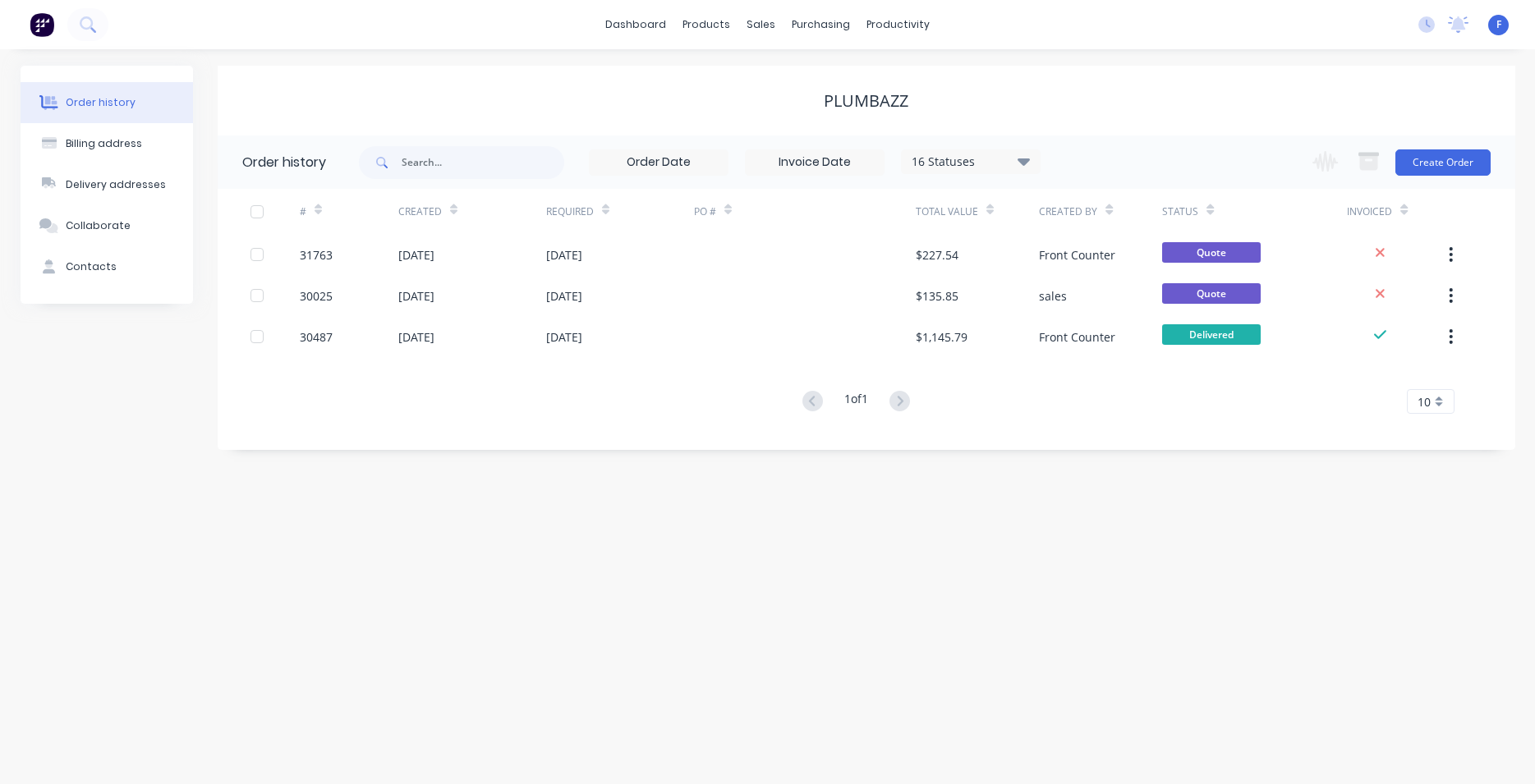
click at [1025, 160] on icon at bounding box center [1023, 161] width 12 height 8
click at [1107, 351] on label at bounding box center [1107, 351] width 0 height 0
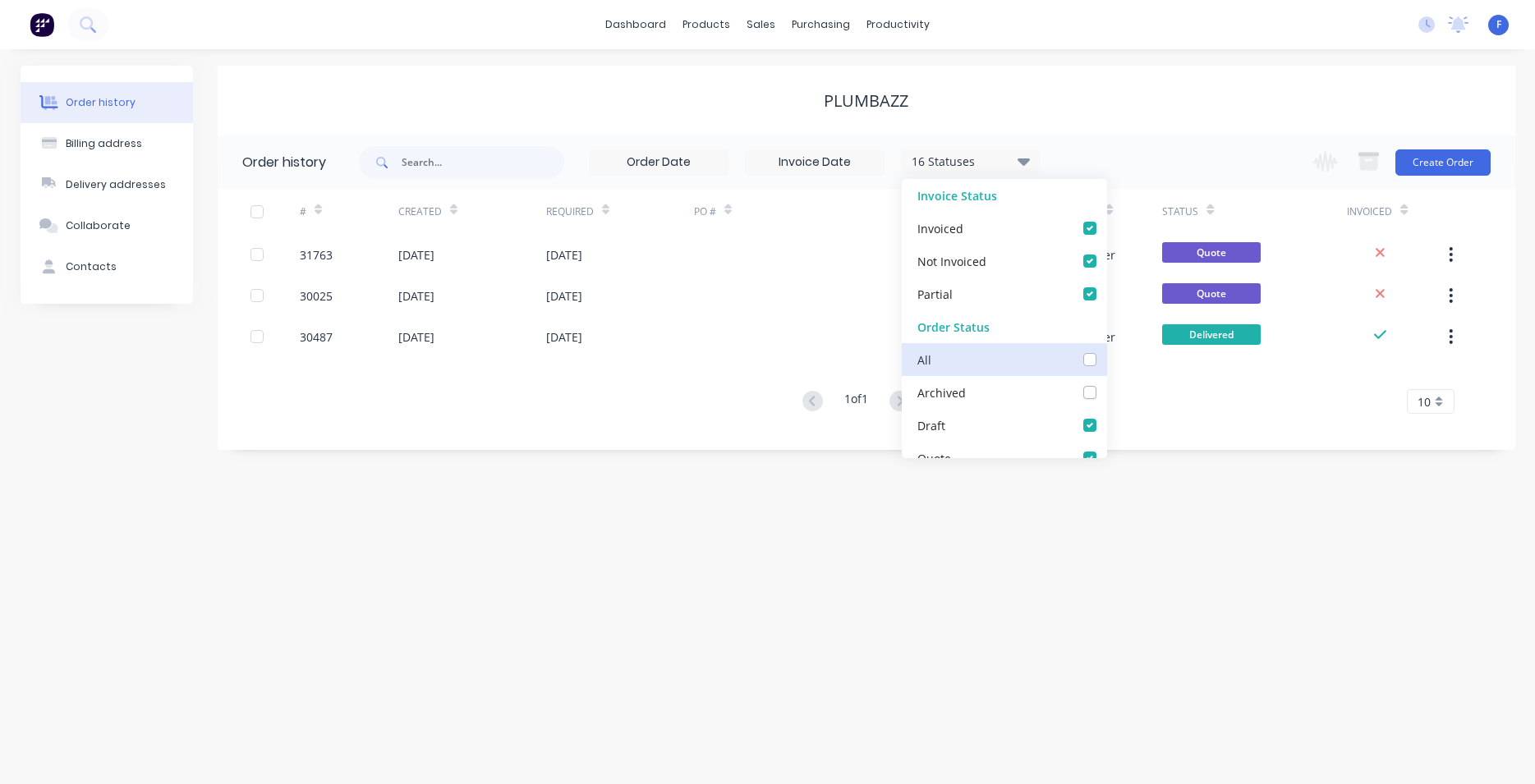
click at [1107, 363] on input "checkbox" at bounding box center [1113, 359] width 13 height 15
checkbox input "true"
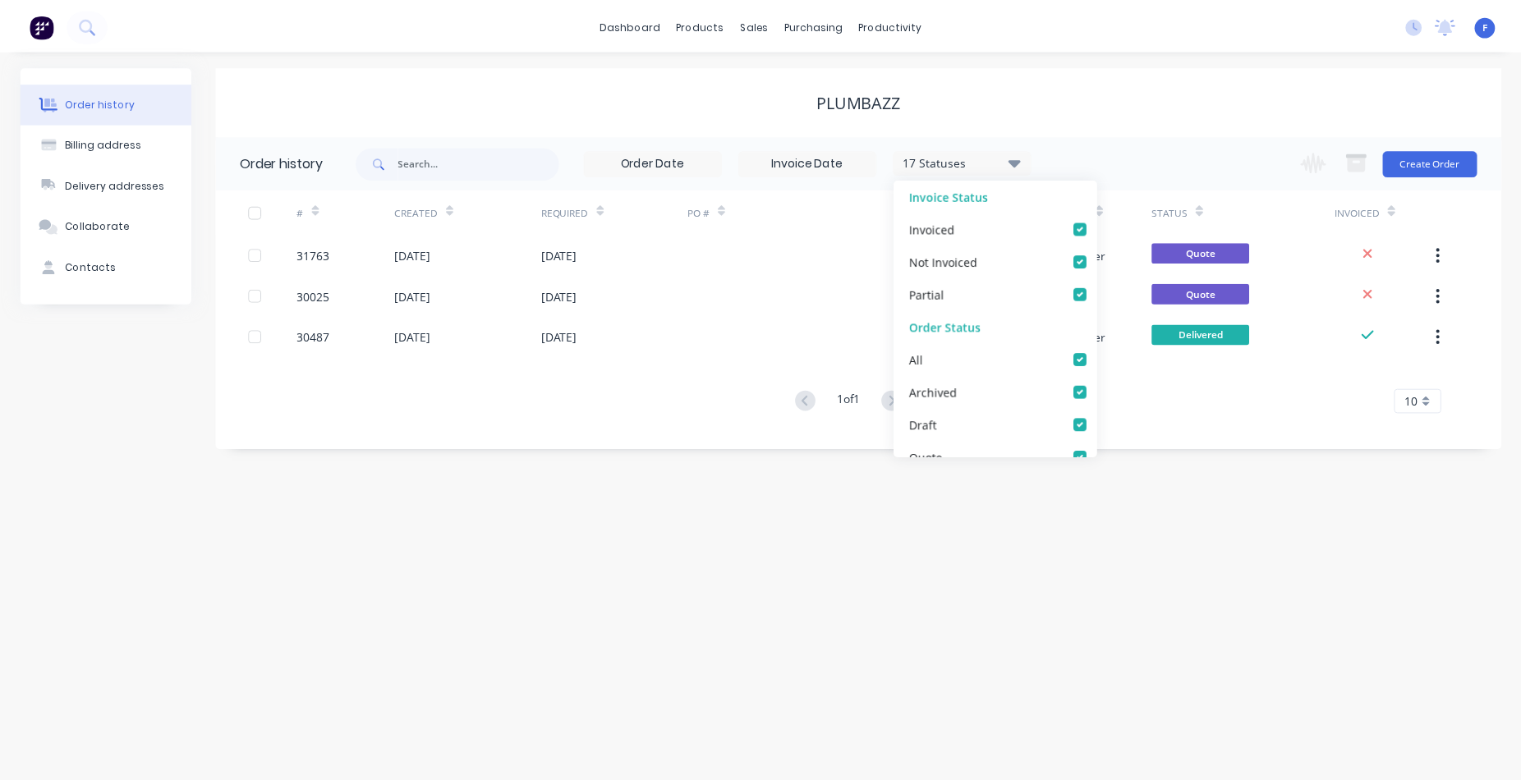
scroll to position [0, 27]
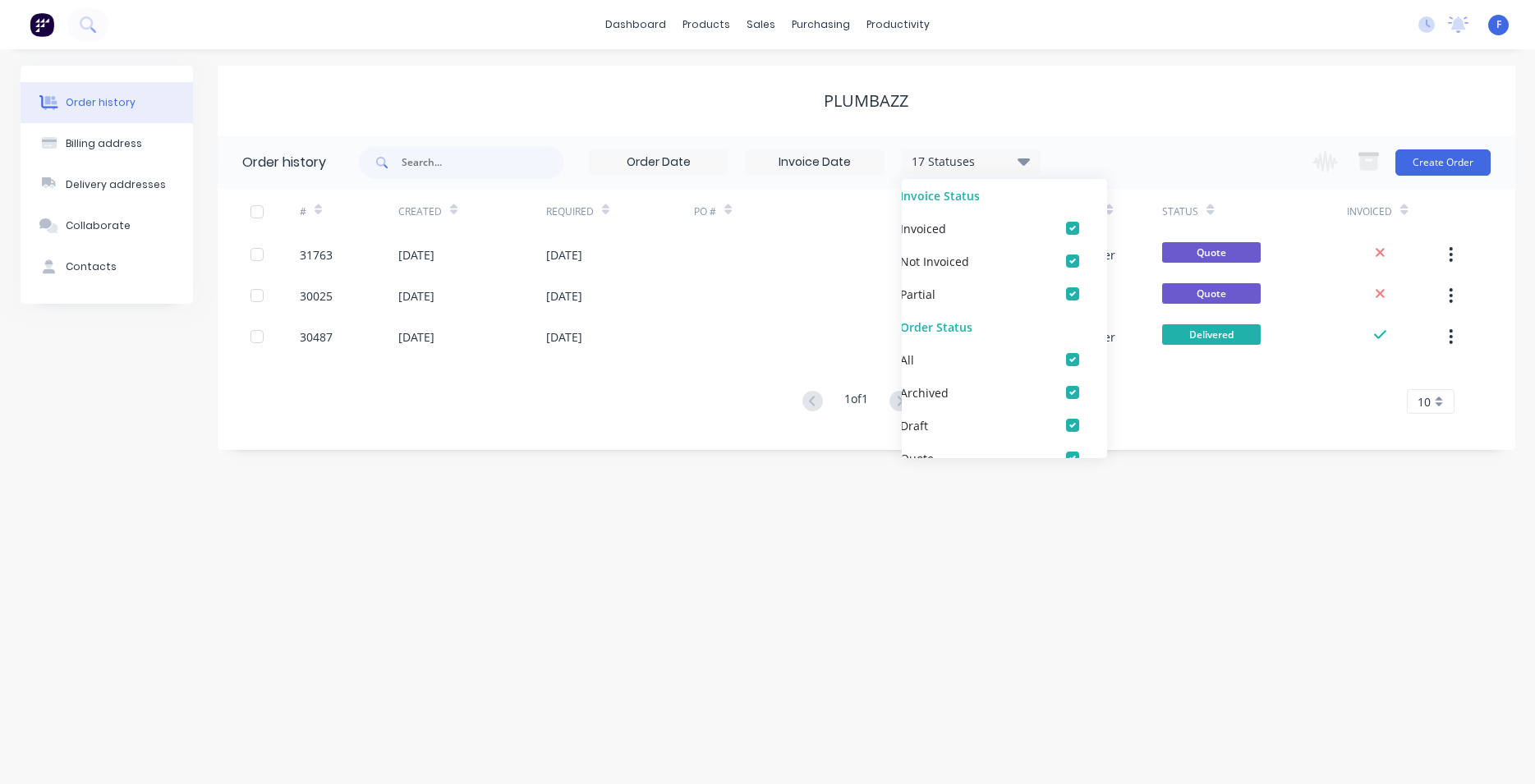
click at [777, 586] on div "Order history Billing address Delivery addresses Collaborate Contacts PLUMBAZZ …" at bounding box center [767, 416] width 1535 height 735
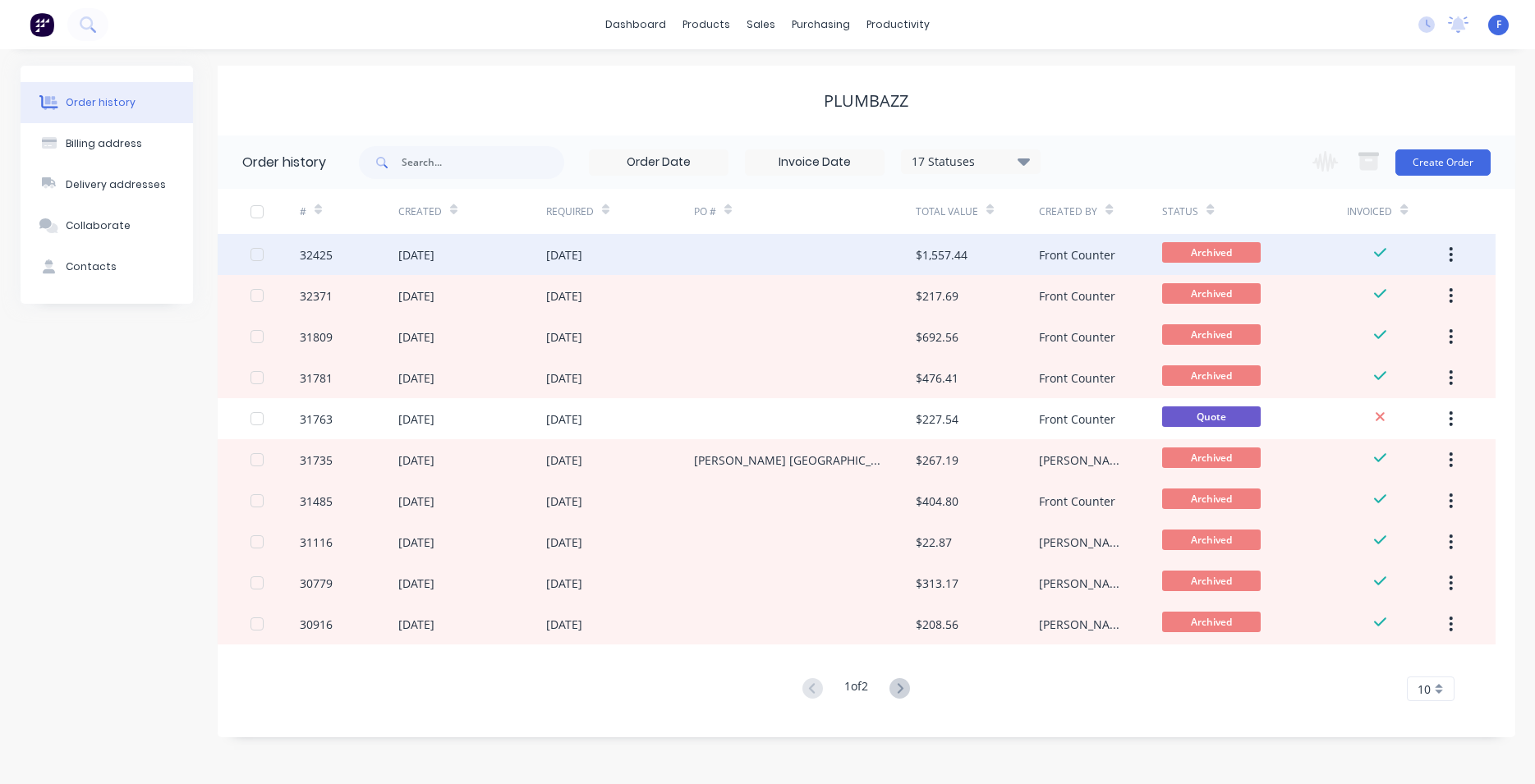
click at [816, 250] on div at bounding box center [805, 255] width 221 height 41
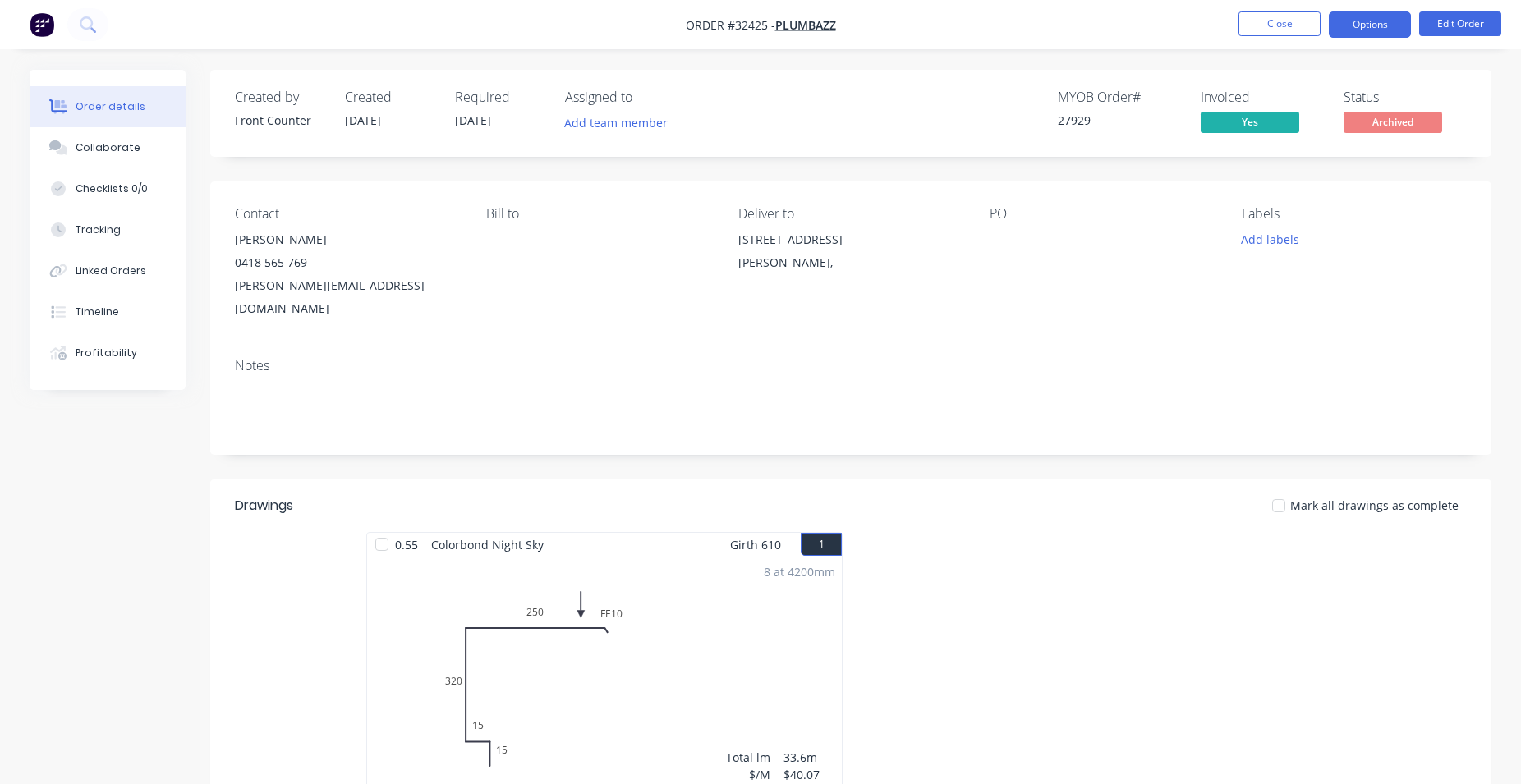
click at [1353, 25] on button "Options" at bounding box center [1370, 24] width 82 height 27
click at [1196, 311] on div "Contact Aaron 0418 565 769 aaron@plumbazz.com.au Bill to Deliver to 27-29 RAGLA…" at bounding box center [850, 263] width 1281 height 164
click at [1434, 23] on button "Edit Order" at bounding box center [1460, 23] width 82 height 25
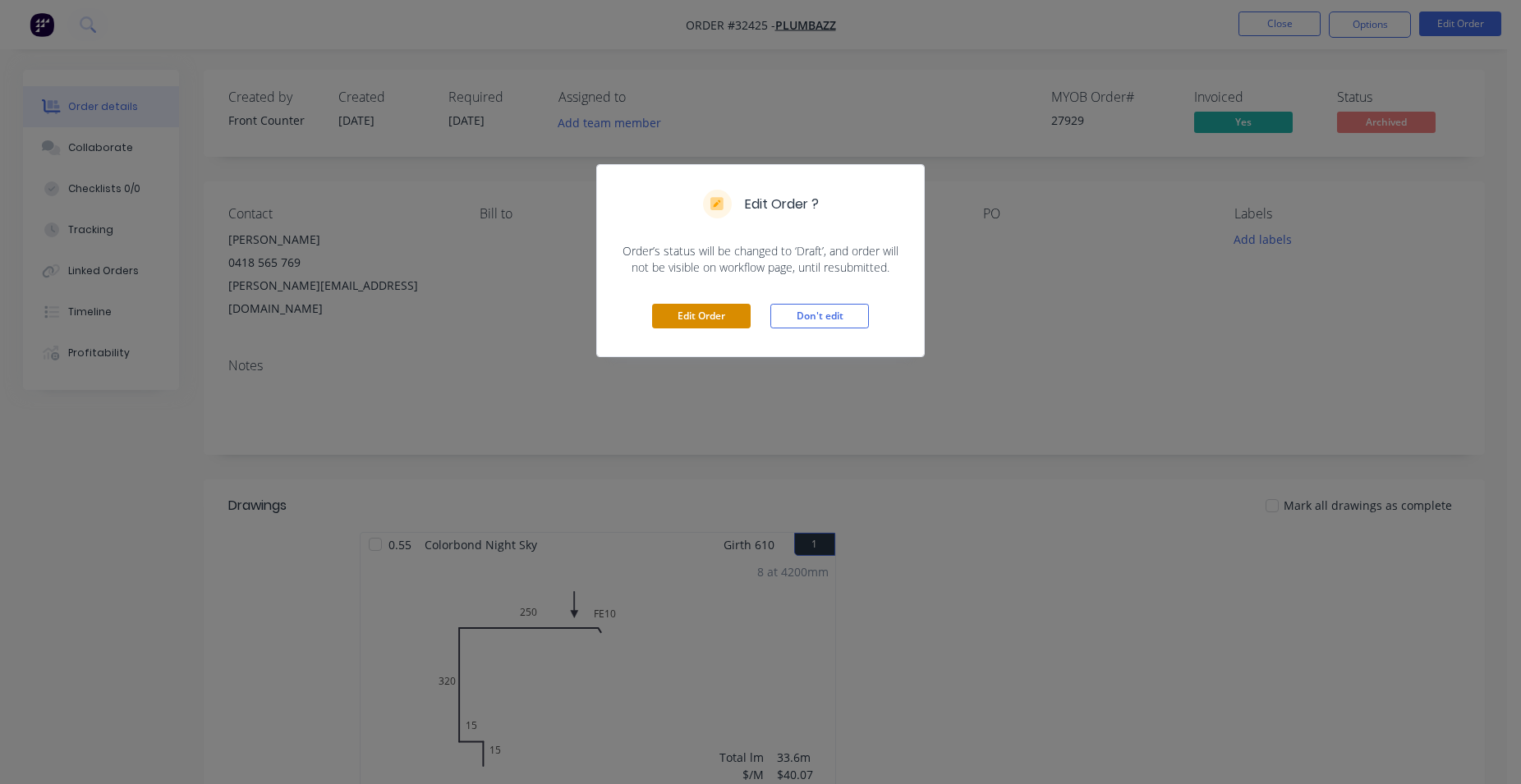
click at [734, 315] on button "Edit Order" at bounding box center [701, 316] width 99 height 25
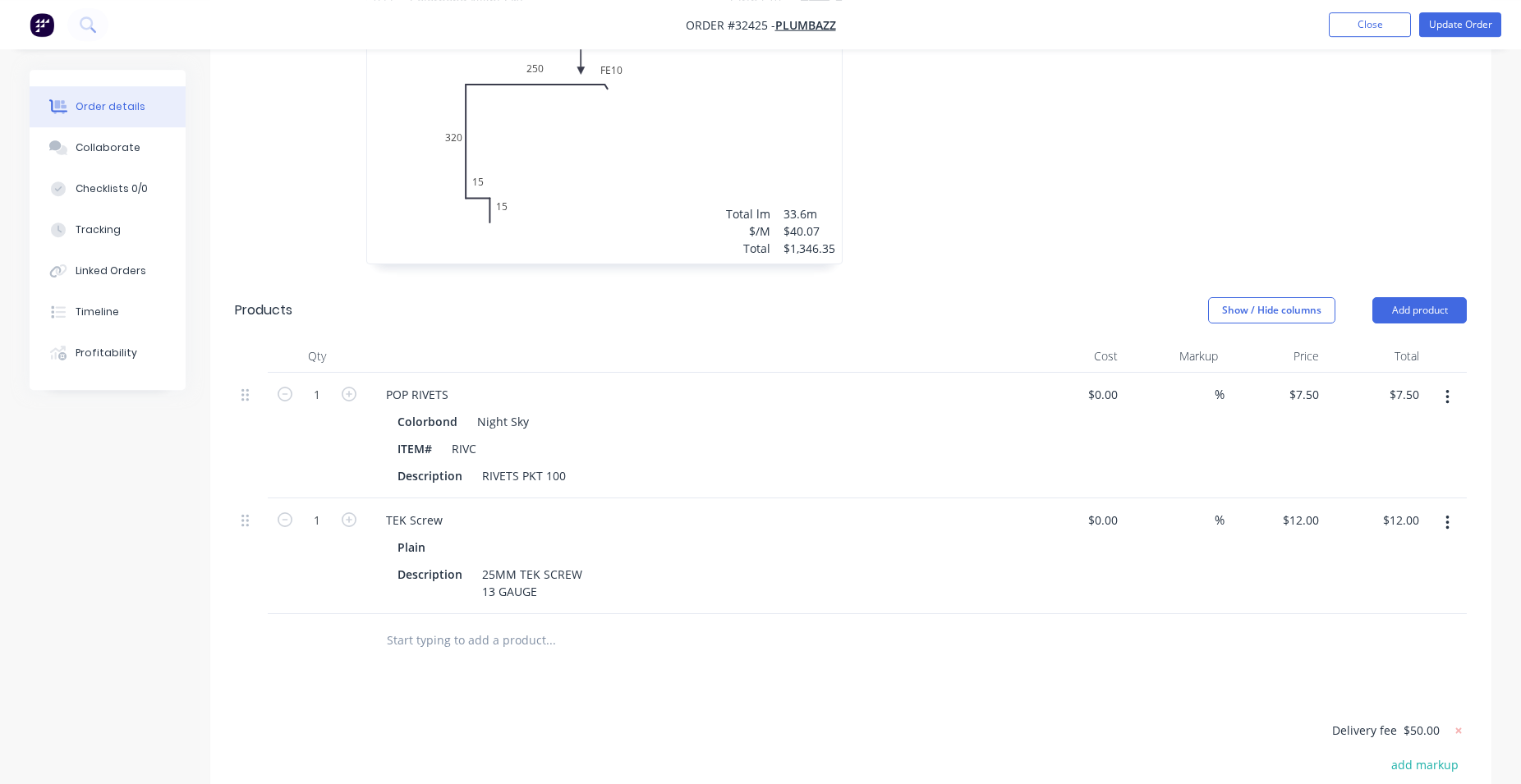
scroll to position [587, 0]
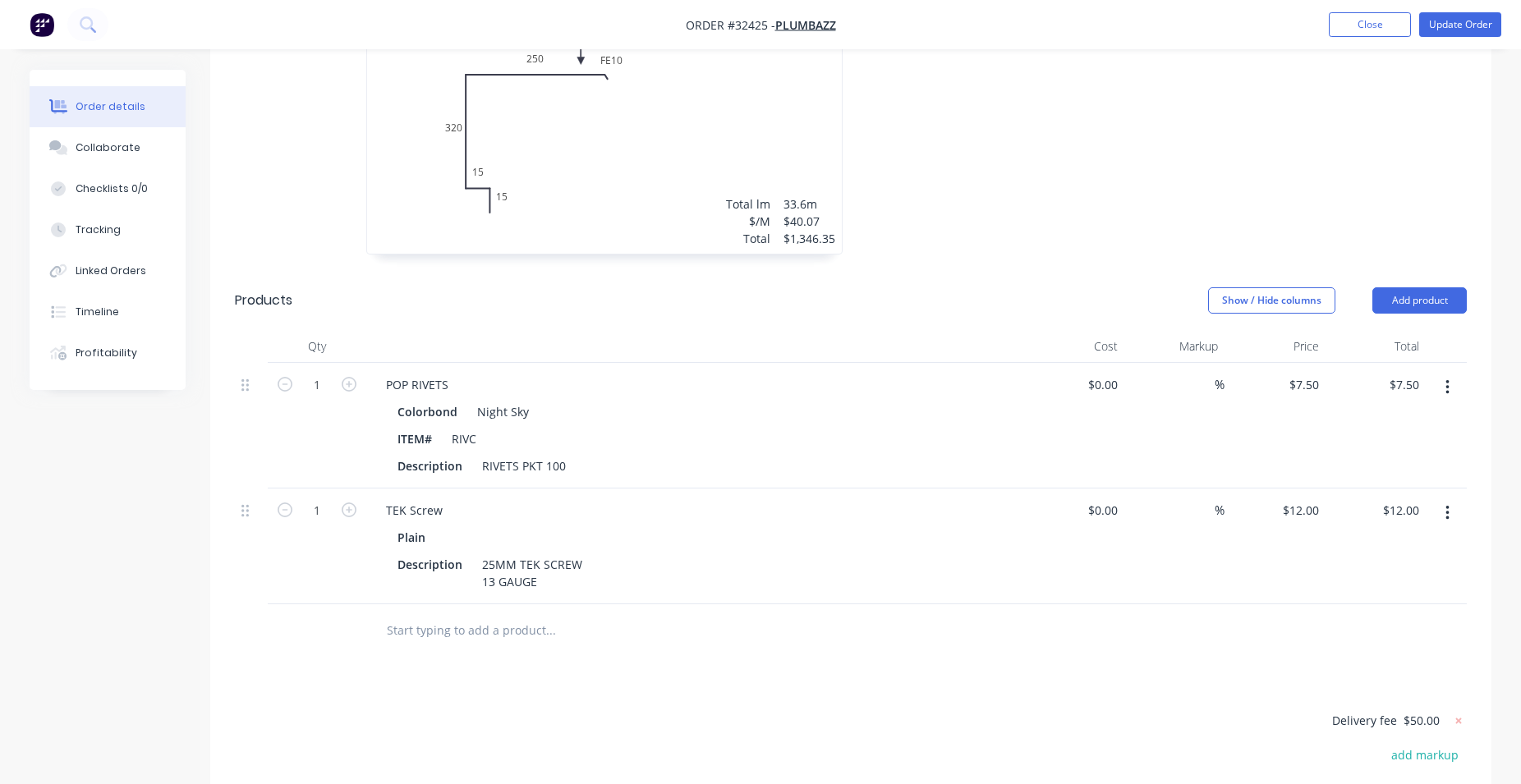
click at [509, 614] on input "text" at bounding box center [550, 630] width 329 height 33
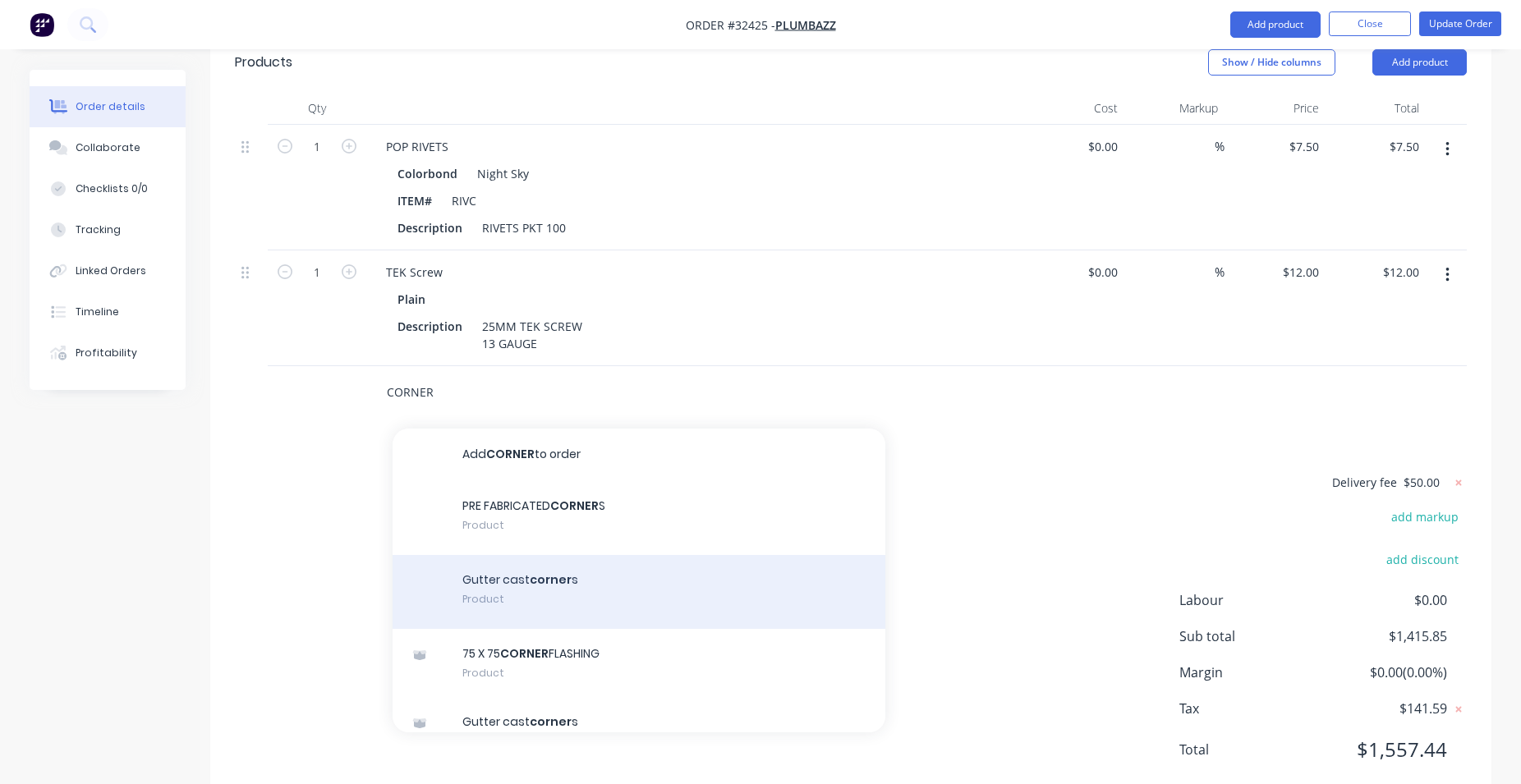
type input "CORNER"
click at [608, 555] on div "Gutter cast corner s Product" at bounding box center [639, 592] width 492 height 74
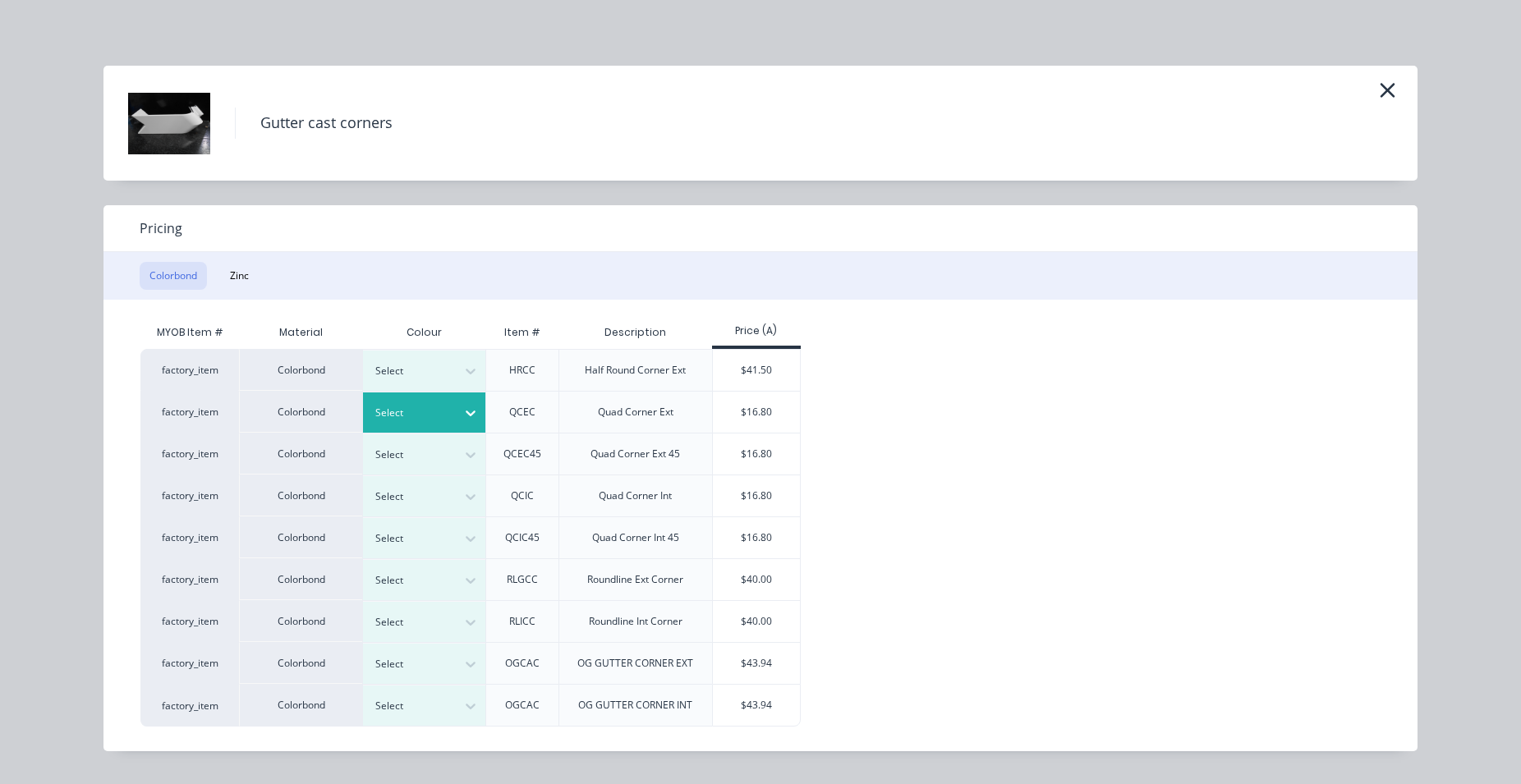
click at [469, 416] on icon at bounding box center [470, 413] width 16 height 16
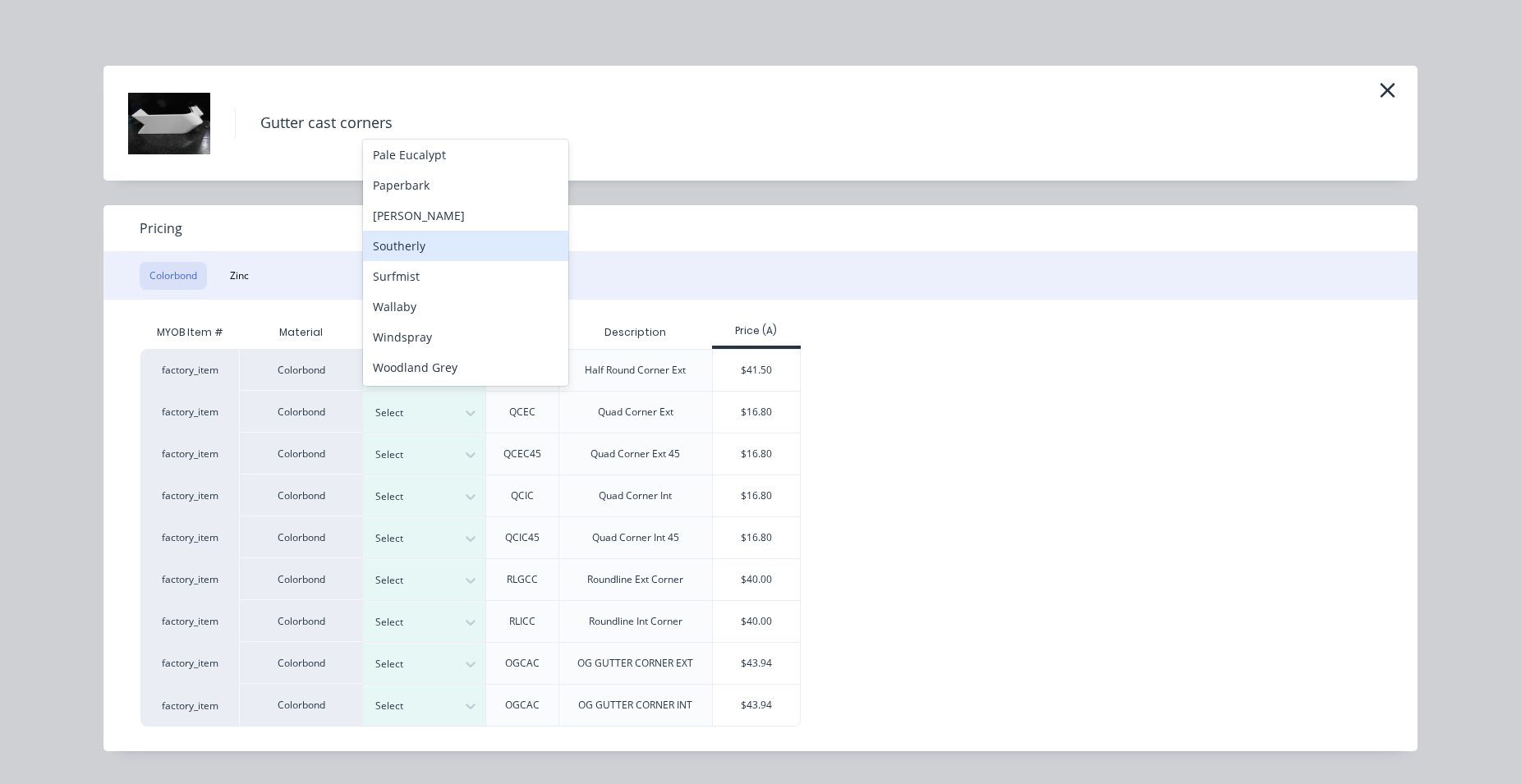
scroll to position [302, 0]
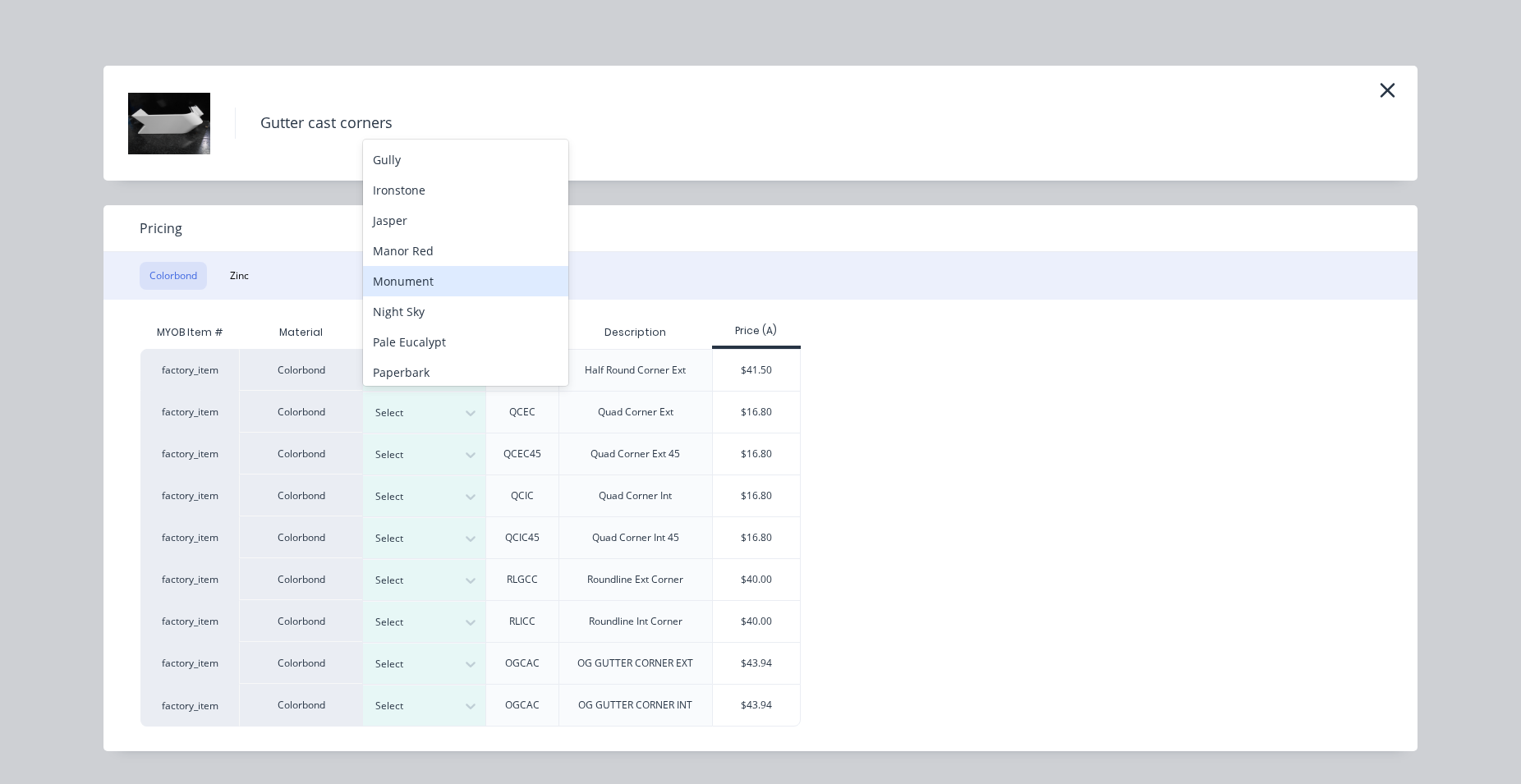
click at [473, 281] on div "Monument" at bounding box center [465, 280] width 205 height 30
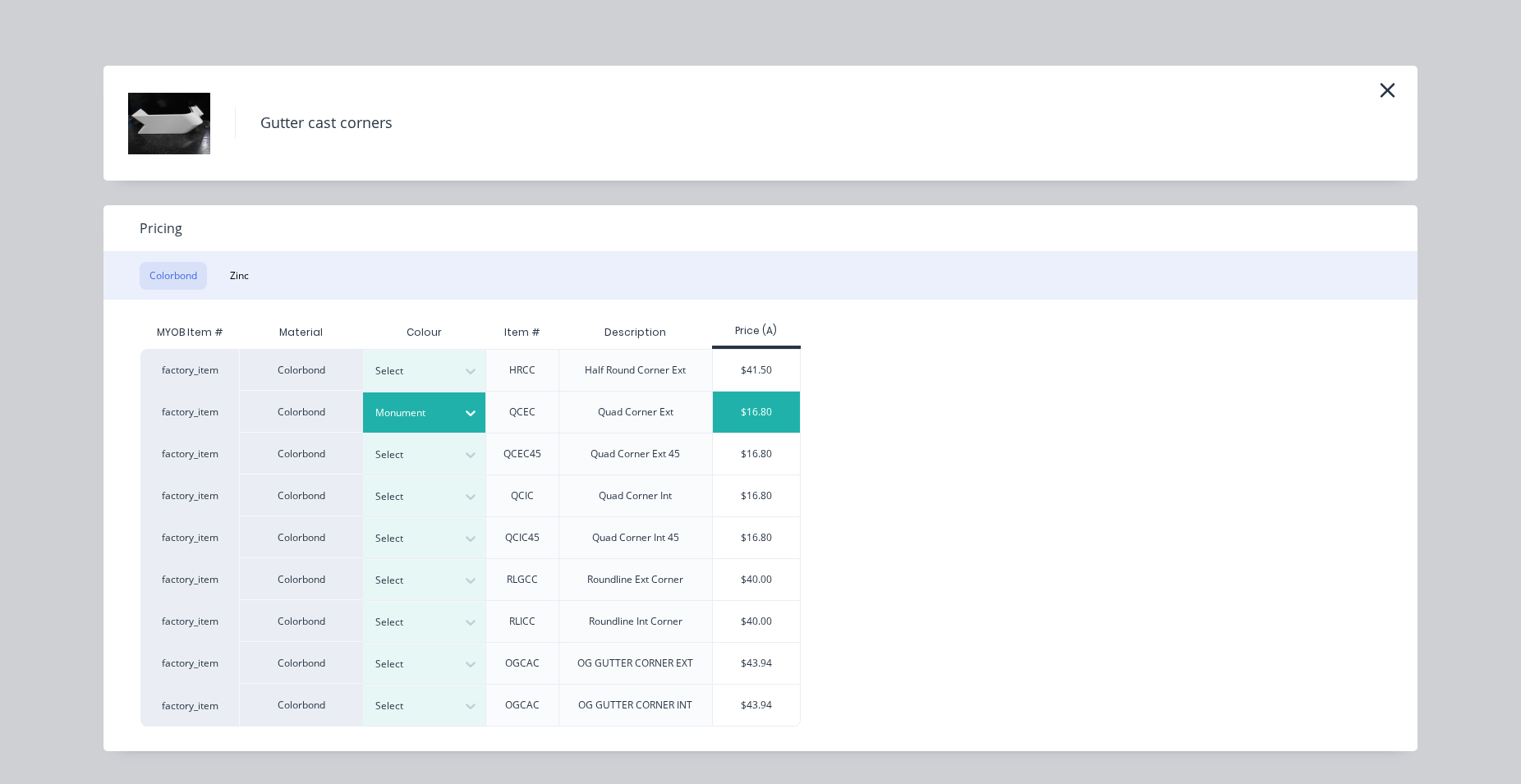
click at [760, 410] on div "$16.80" at bounding box center [757, 413] width 88 height 41
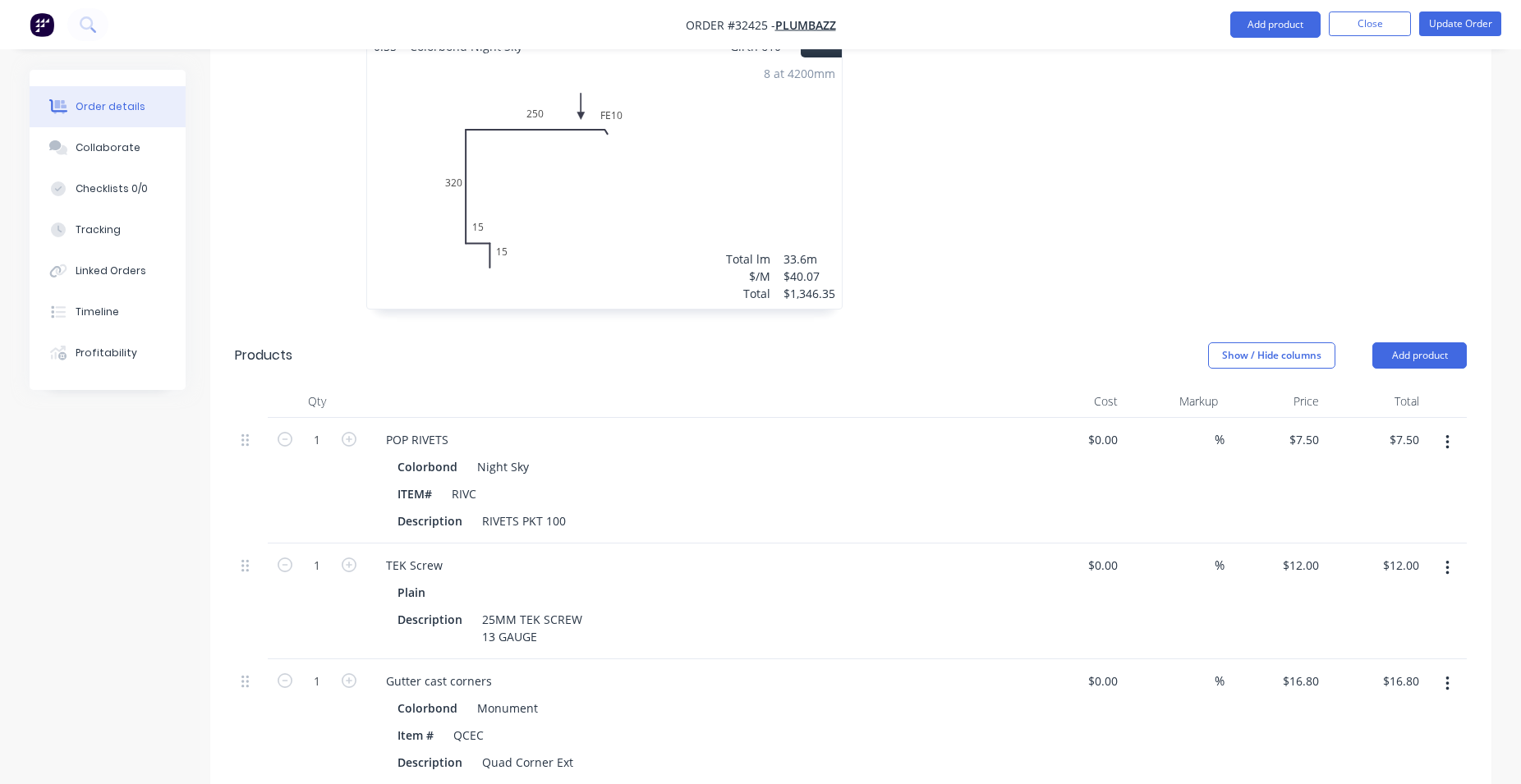
scroll to position [950, 0]
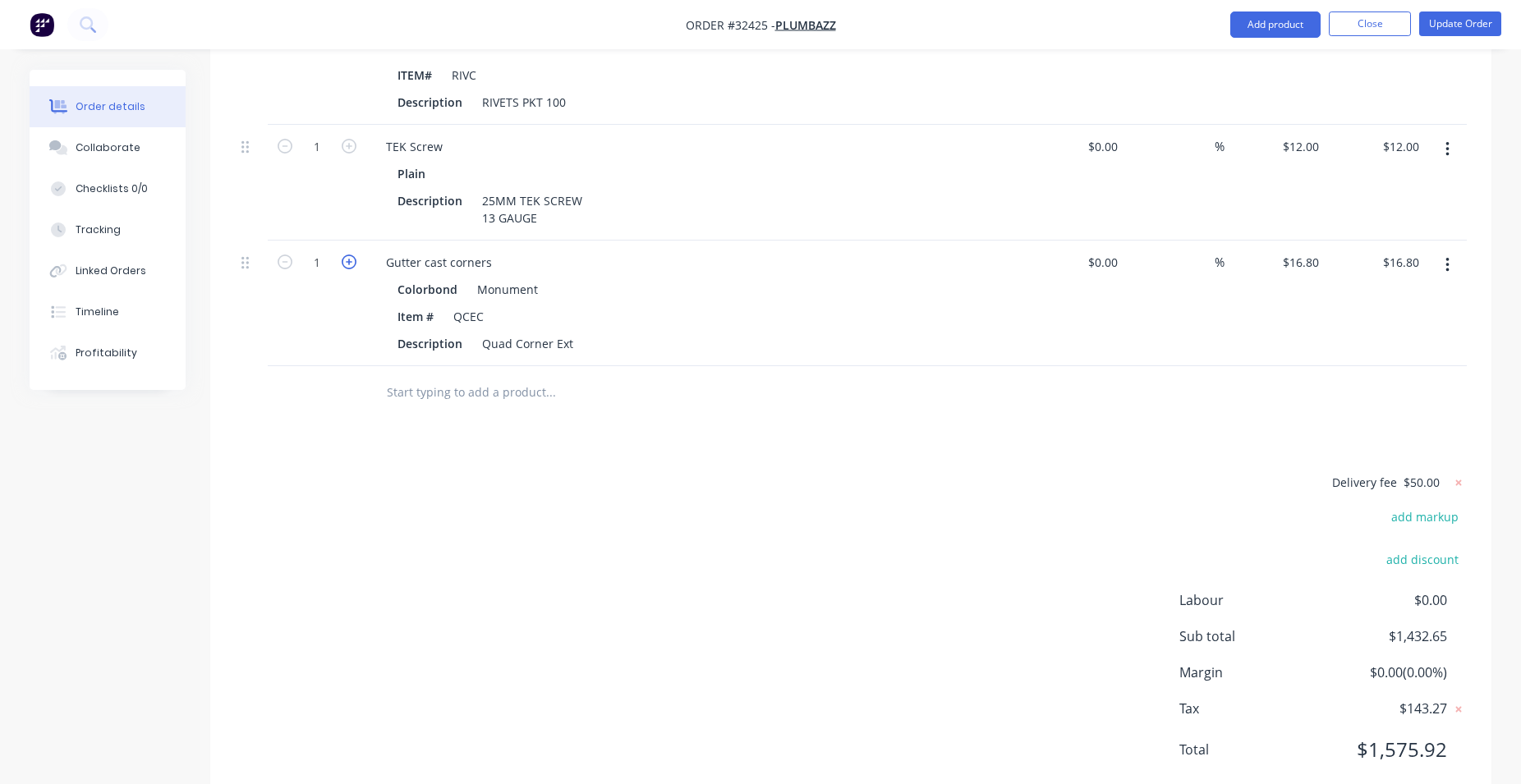
click at [346, 255] on icon "button" at bounding box center [348, 262] width 15 height 15
type input "2"
type input "$33.60"
click at [456, 376] on input "text" at bounding box center [550, 392] width 329 height 33
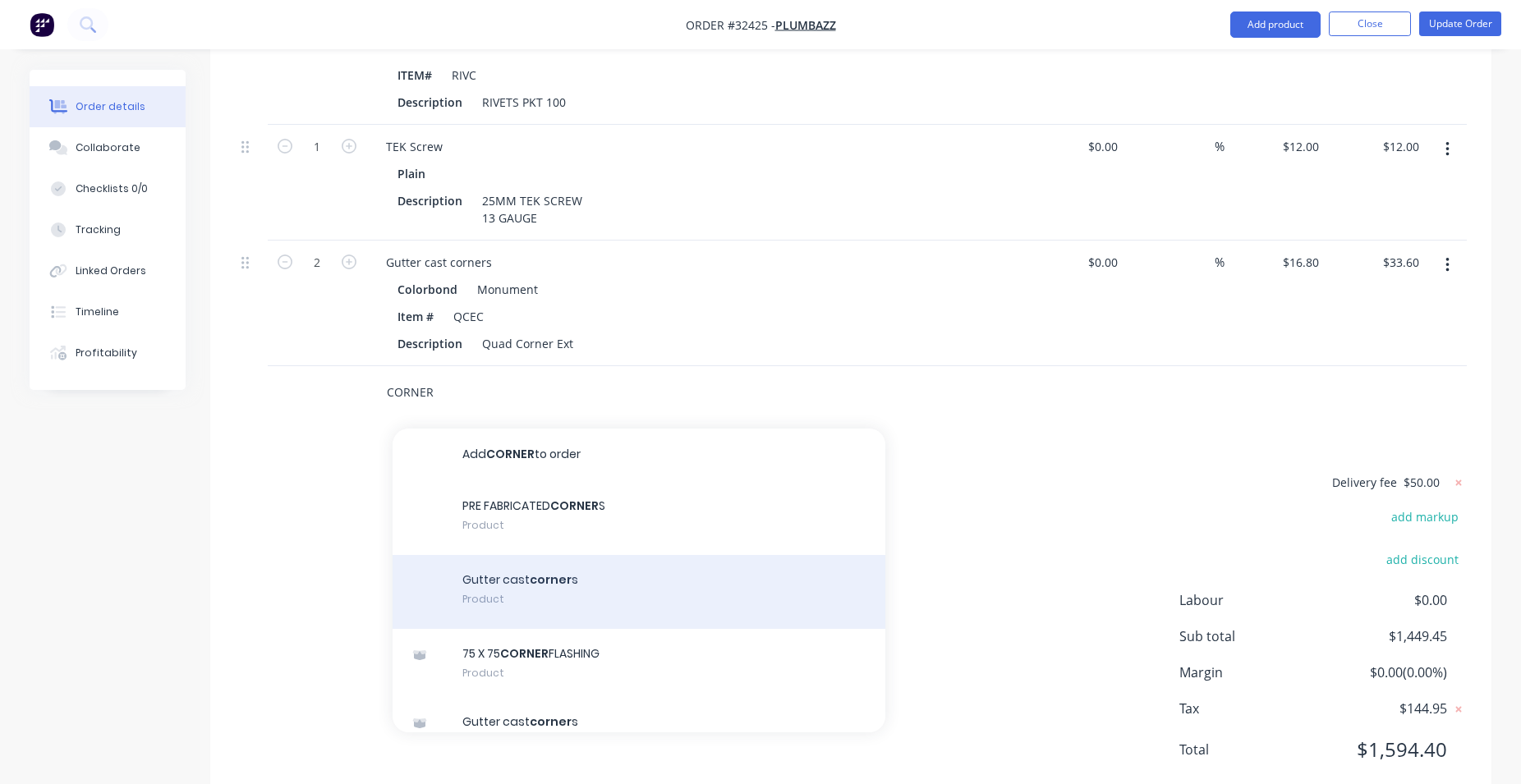
type input "CORNER"
click at [542, 555] on div "Gutter cast corner s Product" at bounding box center [639, 592] width 492 height 74
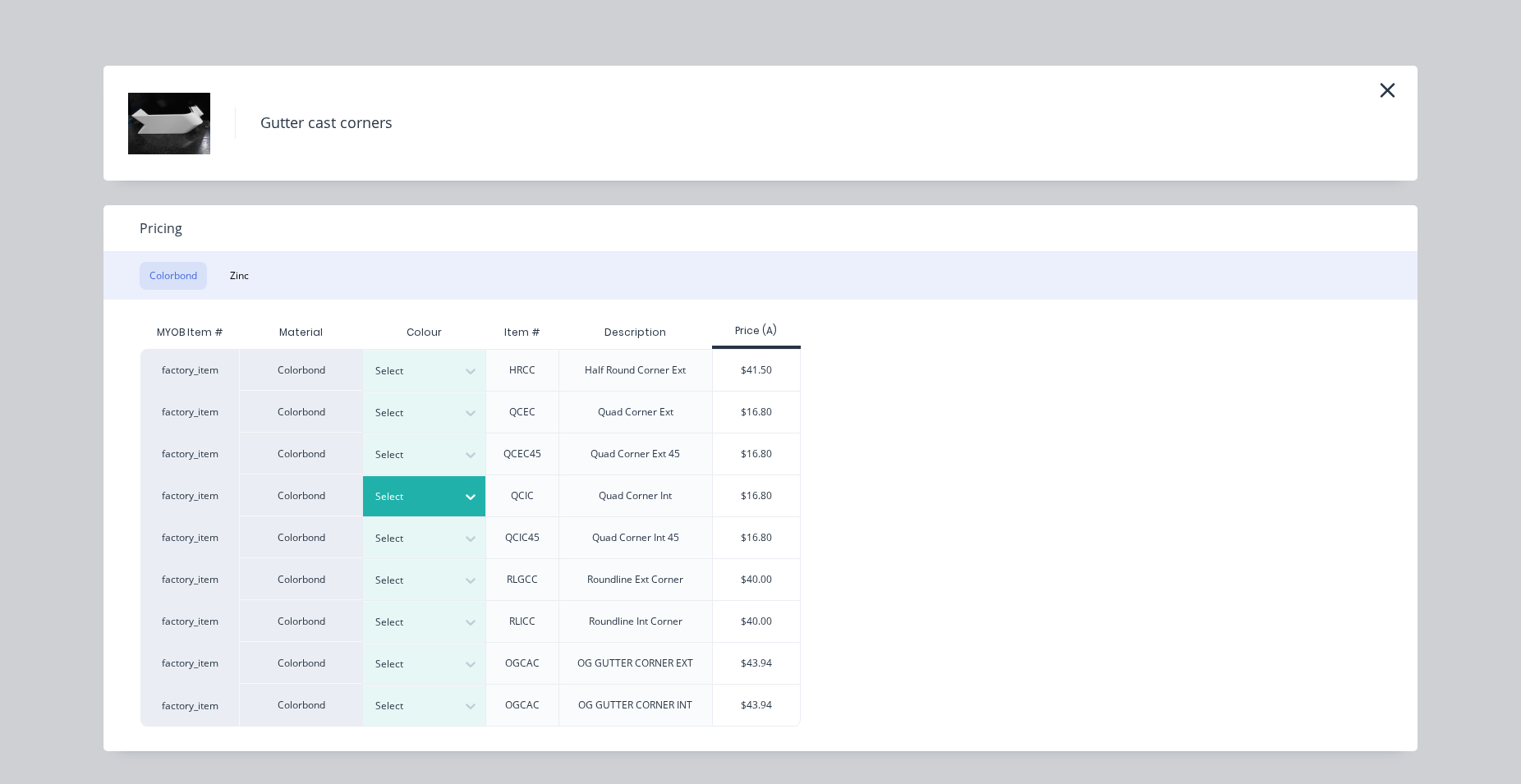
click at [476, 493] on icon at bounding box center [470, 497] width 16 height 16
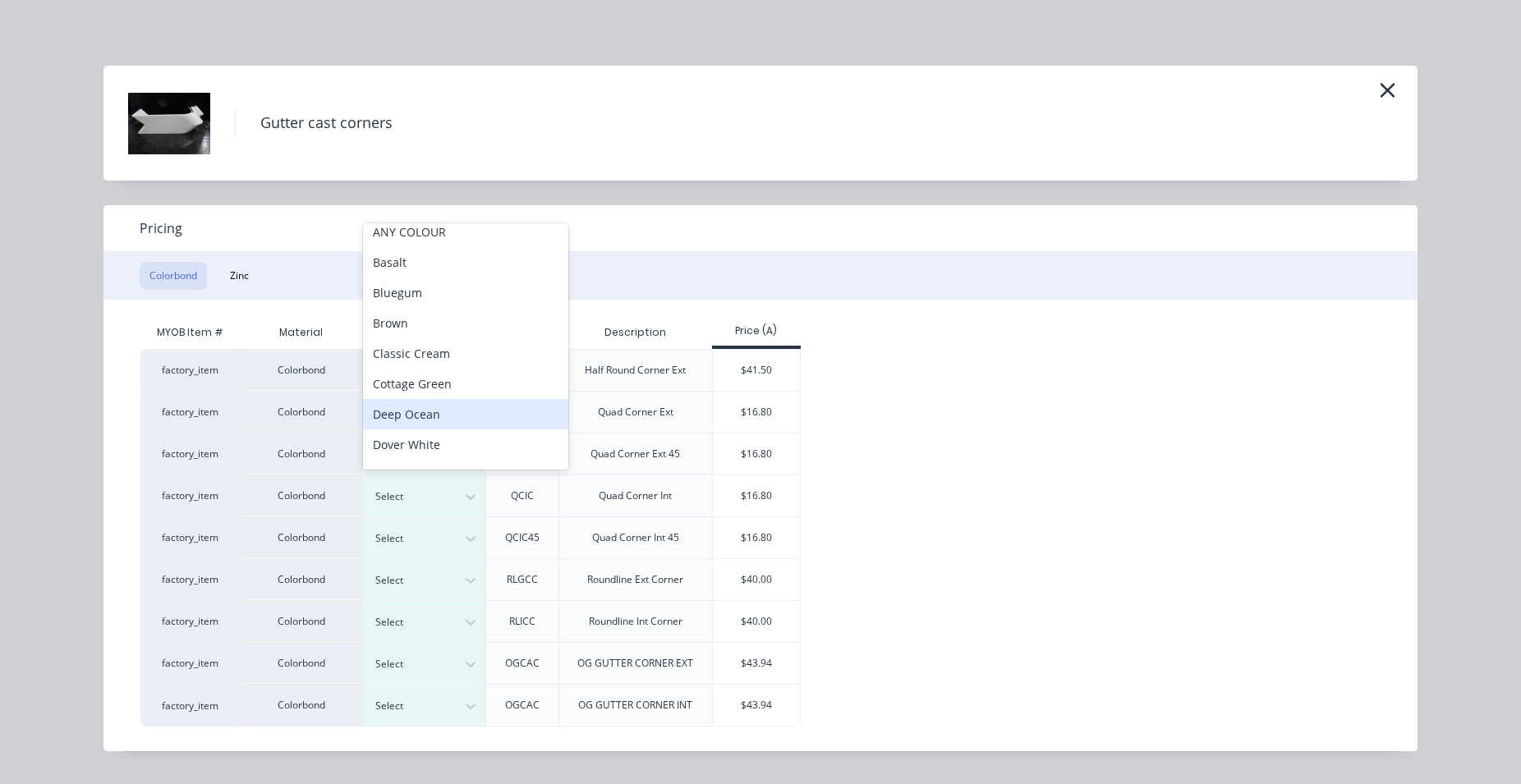
scroll to position [384, 0]
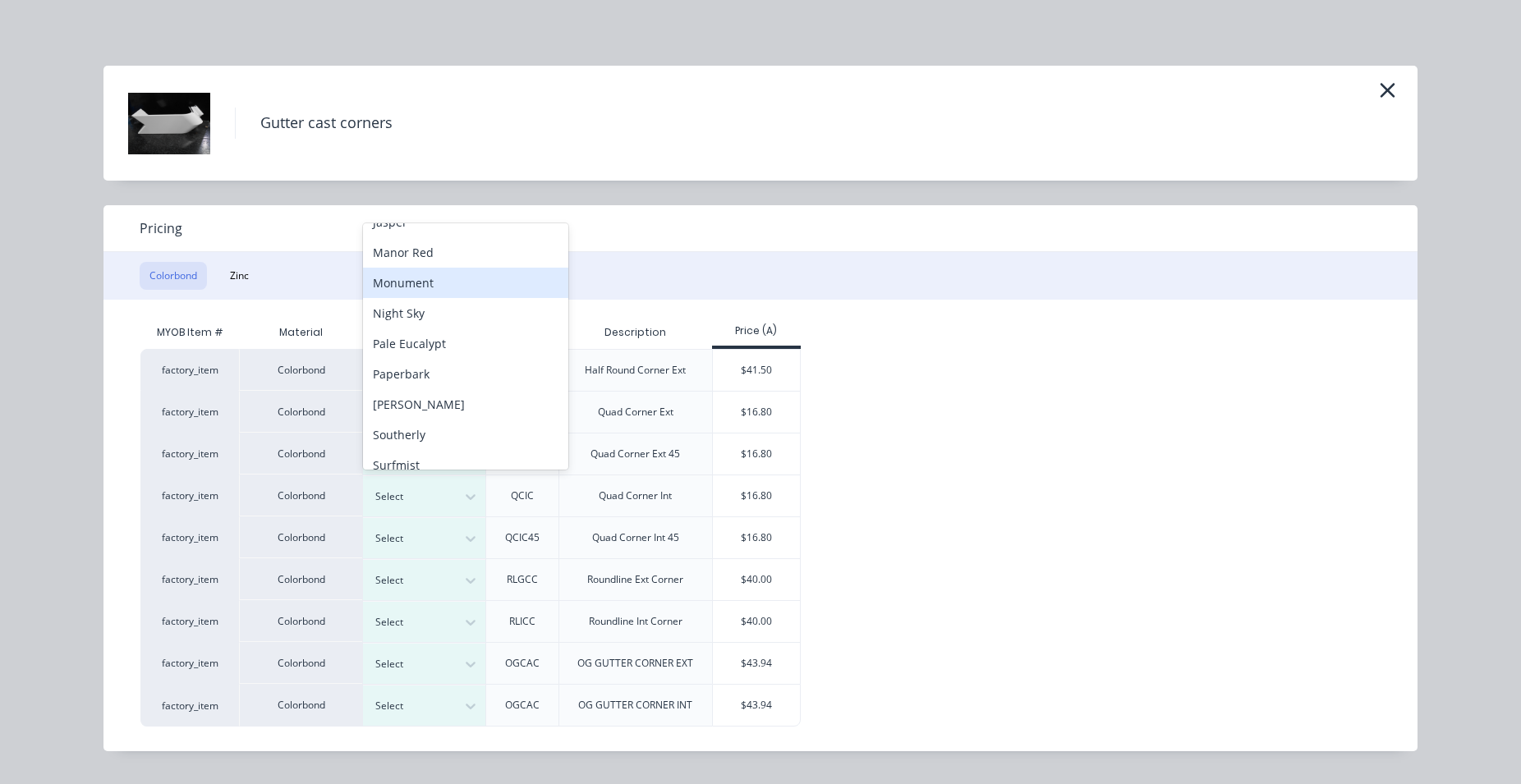
click at [458, 288] on div "Monument" at bounding box center [465, 282] width 205 height 30
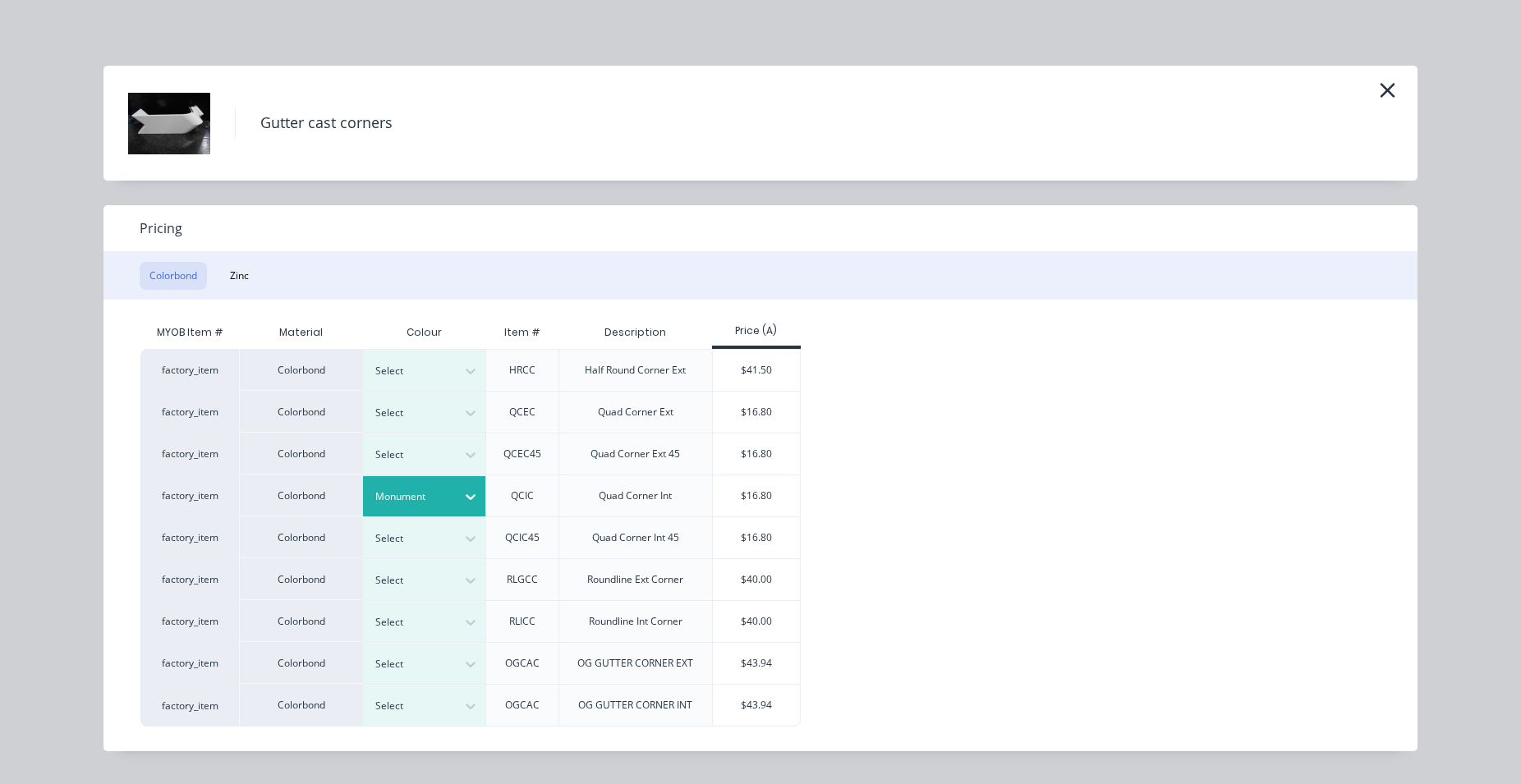
click at [739, 496] on div "$16.80" at bounding box center [757, 496] width 88 height 41
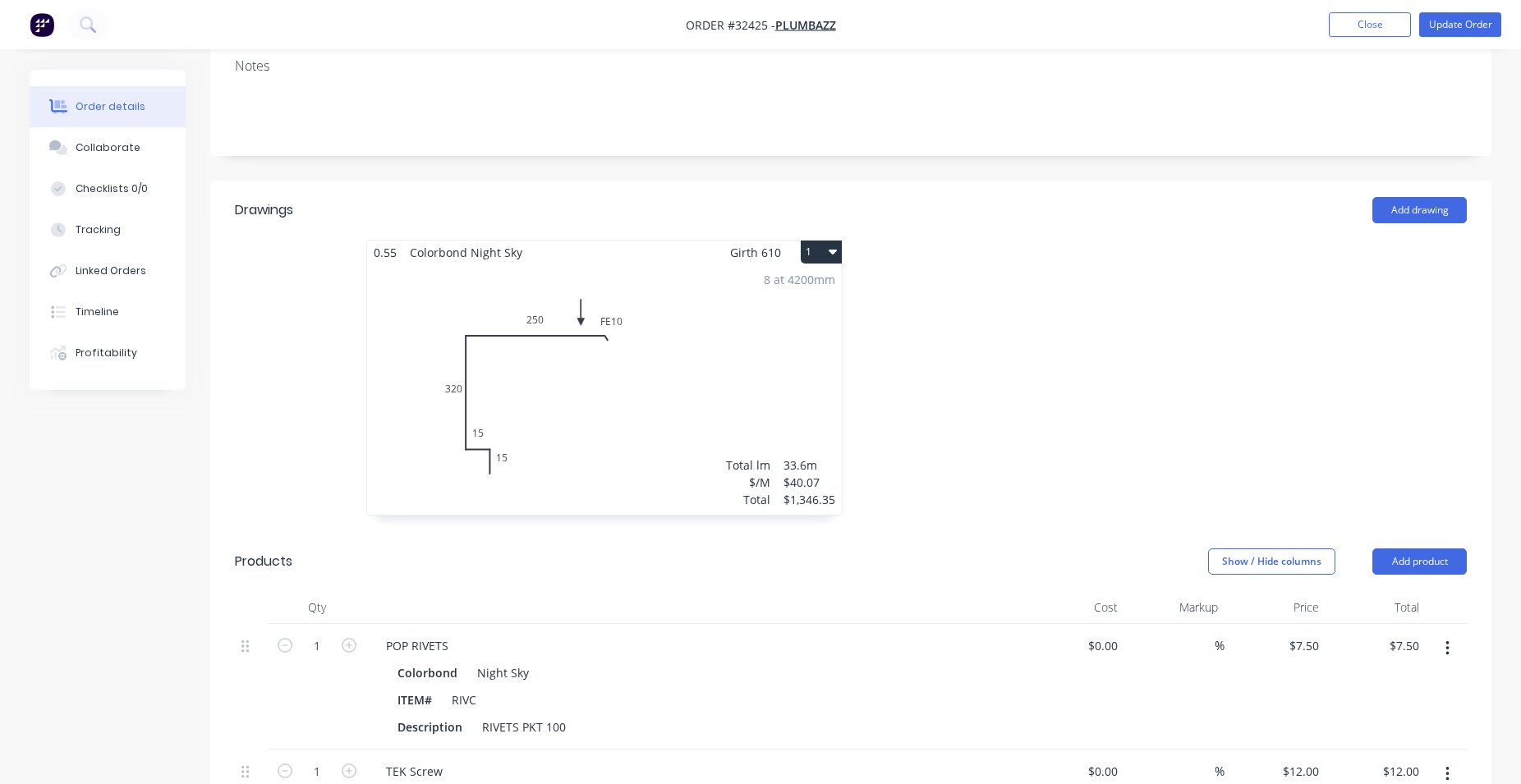
scroll to position [322, 0]
click at [1434, 21] on button "Update Order" at bounding box center [1460, 24] width 82 height 25
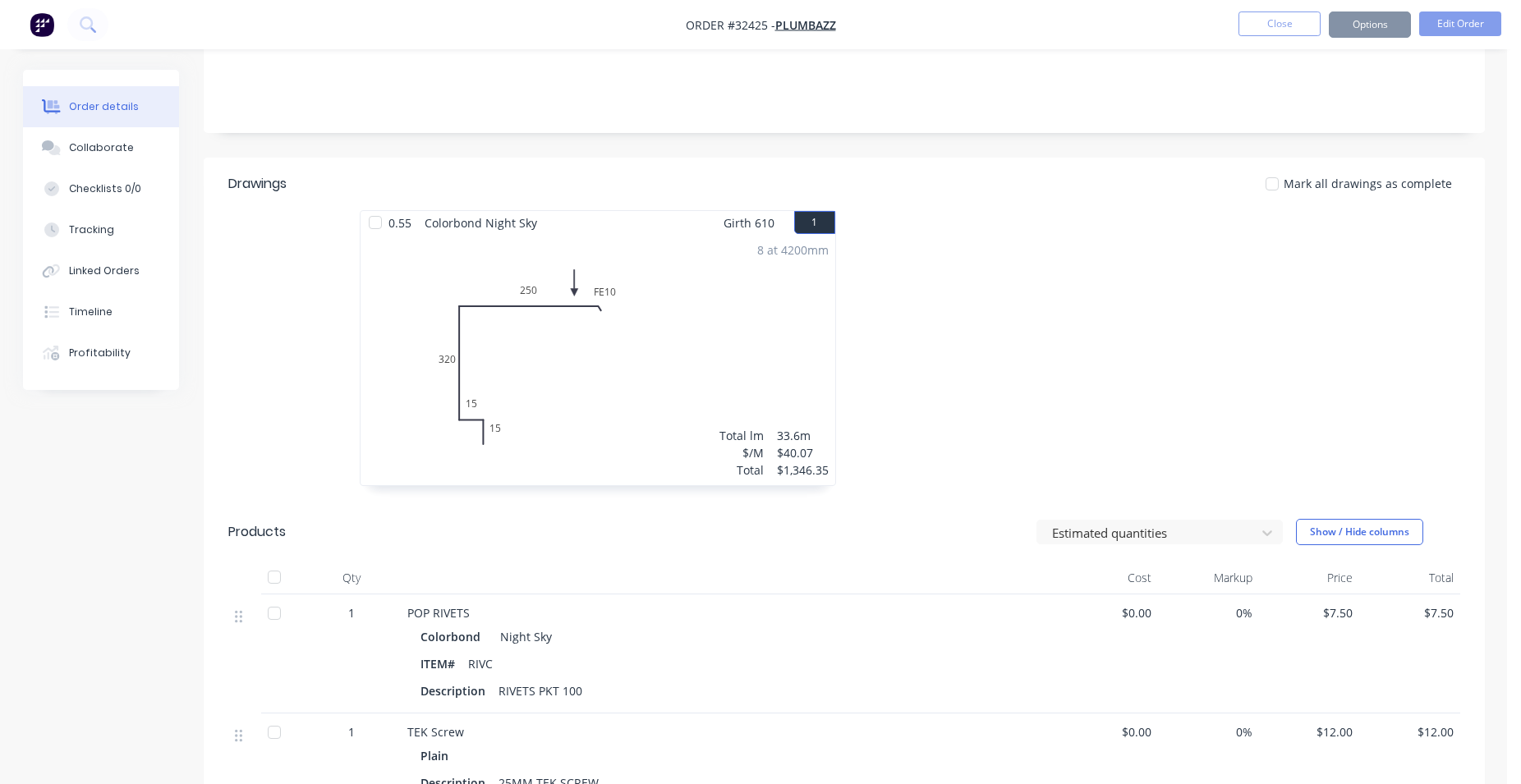
scroll to position [0, 0]
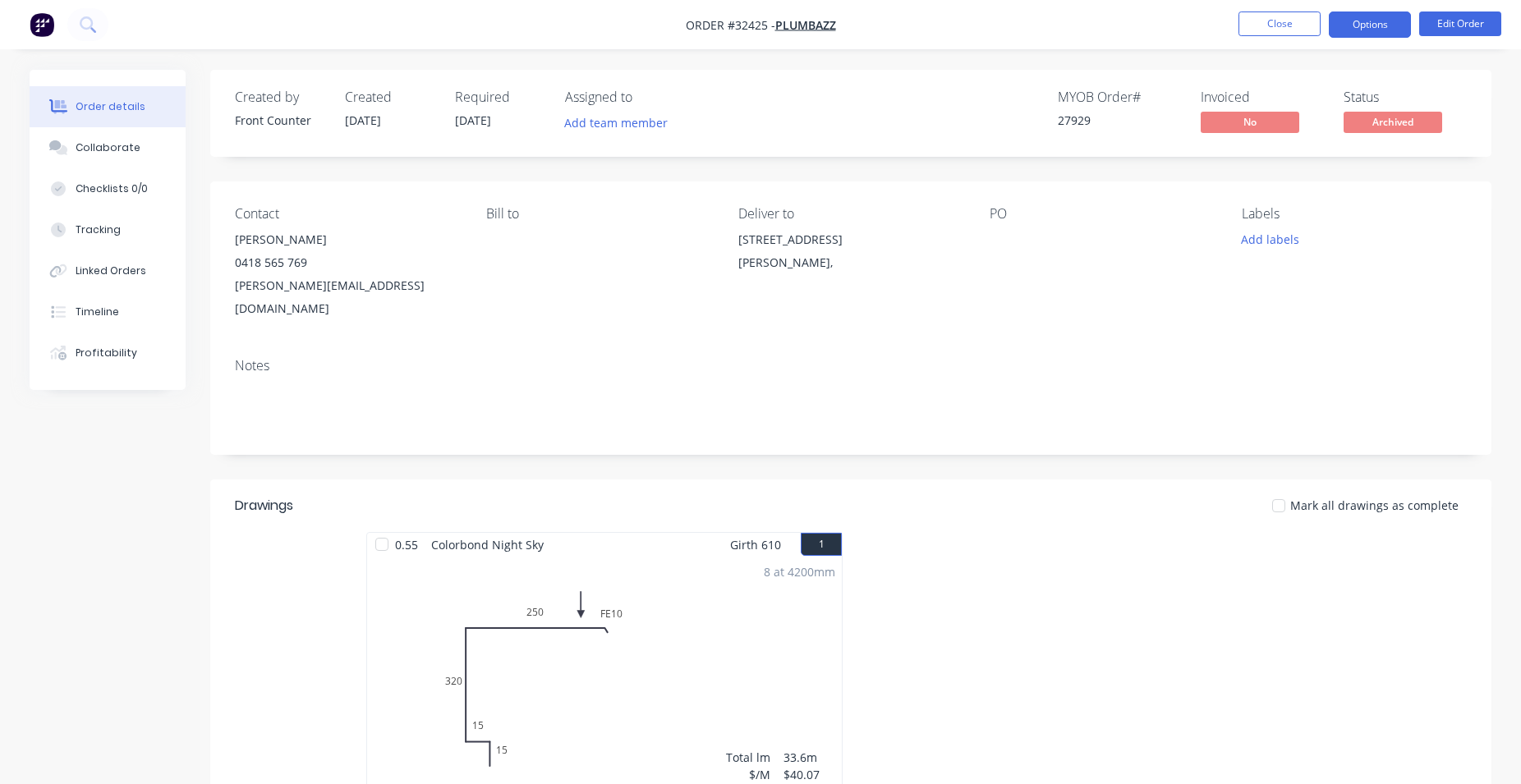
click at [1342, 29] on button "Options" at bounding box center [1370, 24] width 82 height 27
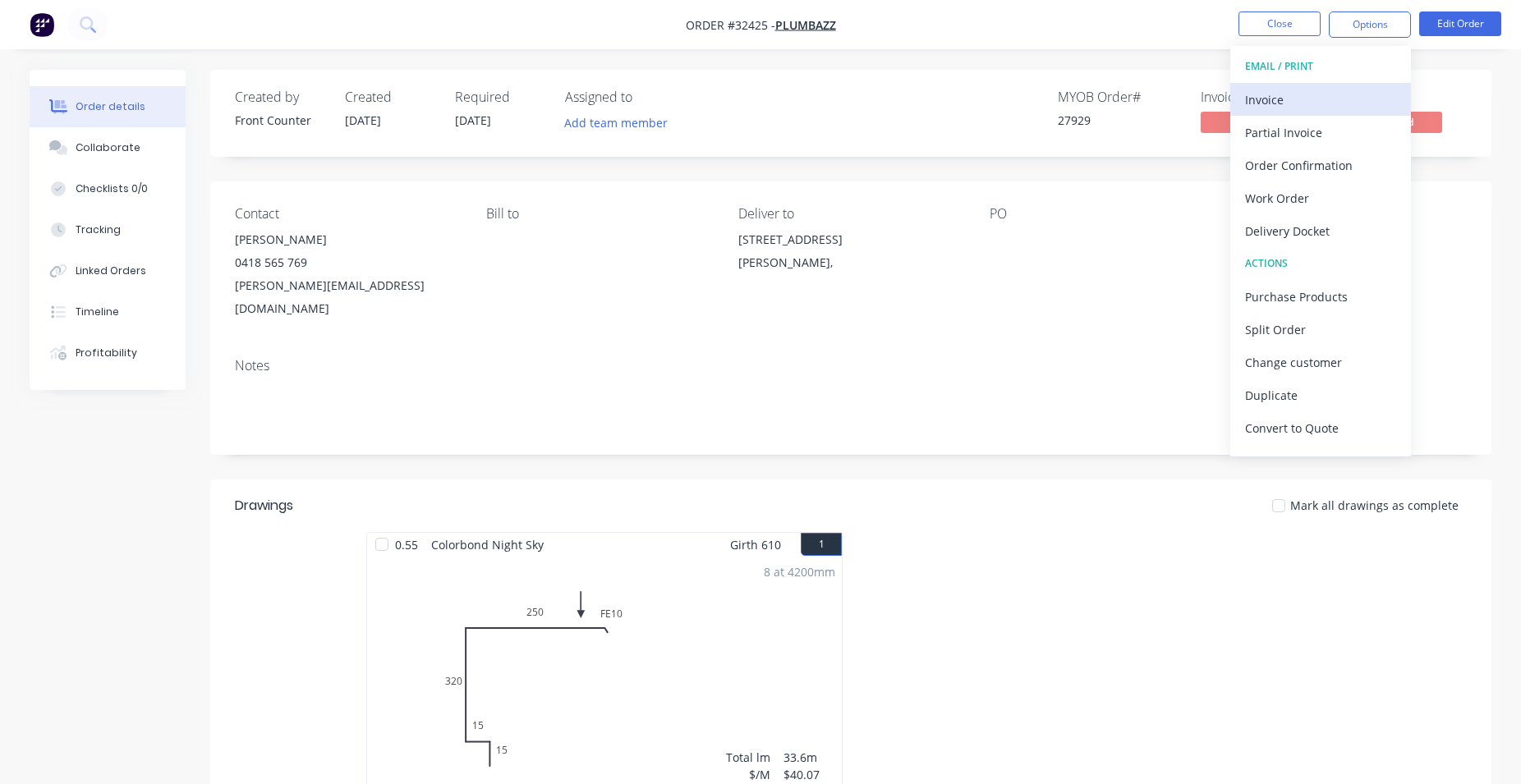
click at [1313, 87] on button "Invoice" at bounding box center [1320, 100] width 181 height 33
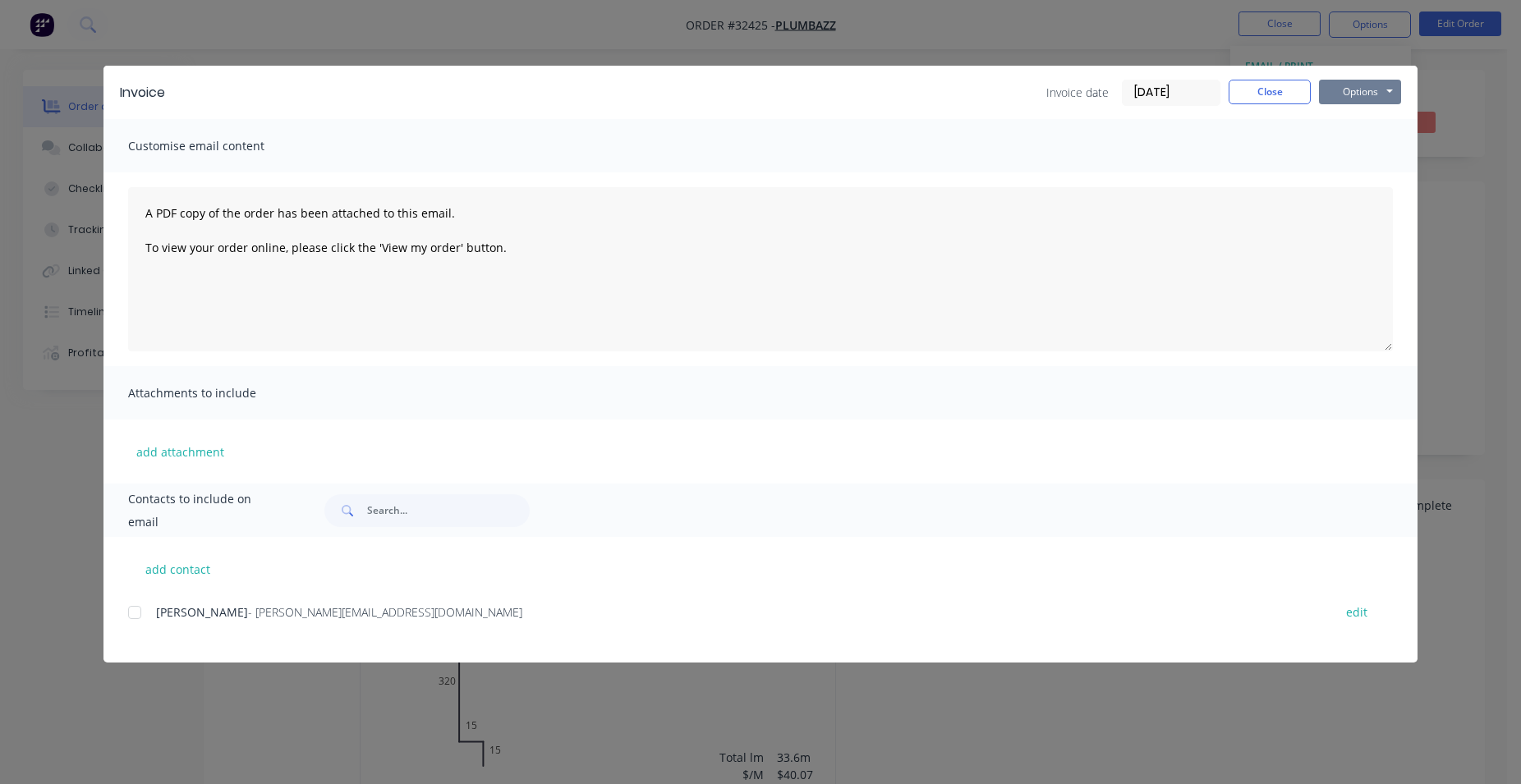
click at [1372, 90] on button "Options" at bounding box center [1360, 92] width 82 height 25
click at [1337, 154] on button "Print" at bounding box center [1371, 148] width 106 height 27
click at [1289, 87] on button "Close" at bounding box center [1270, 92] width 82 height 25
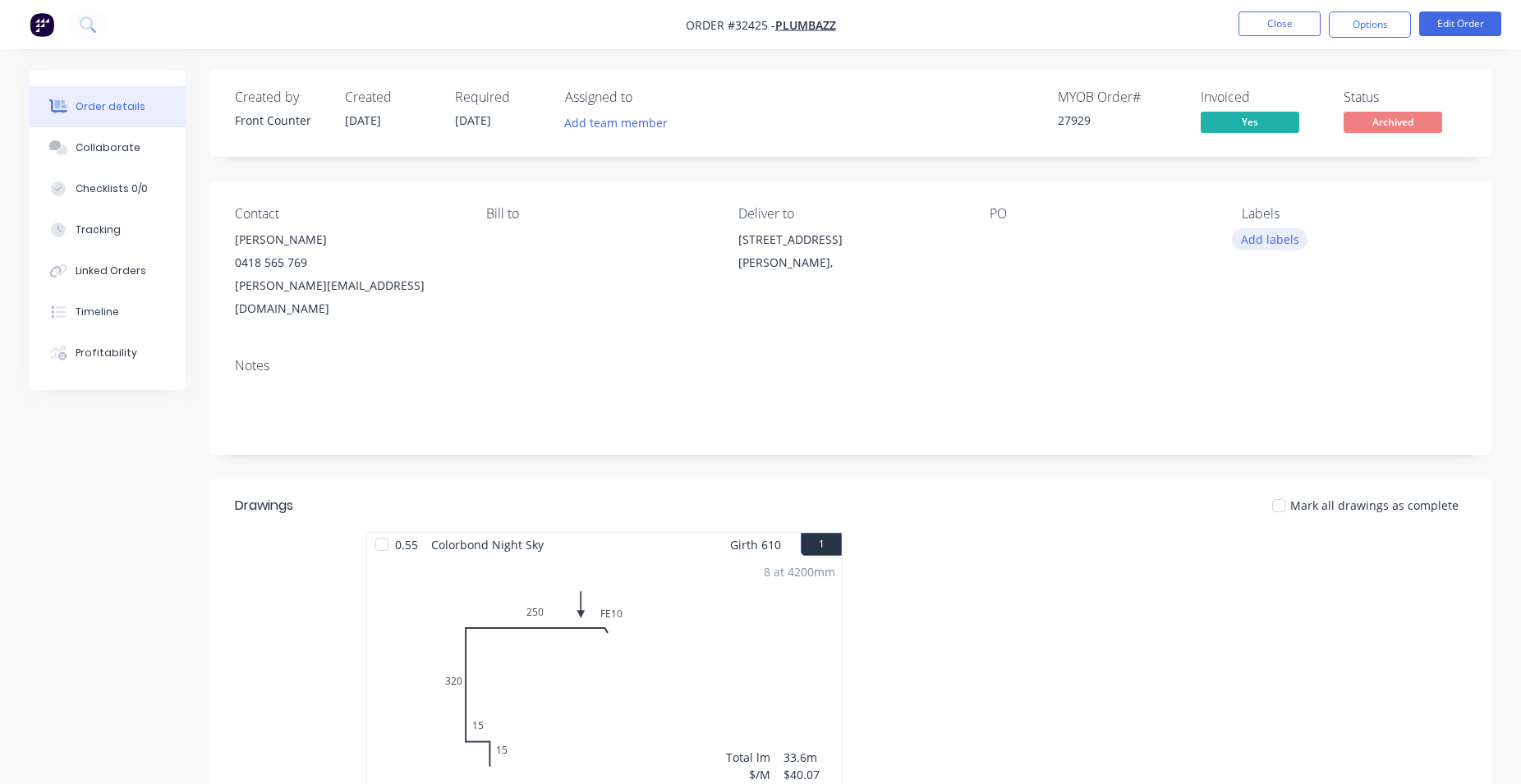
click at [1271, 240] on button "Add labels" at bounding box center [1270, 239] width 75 height 22
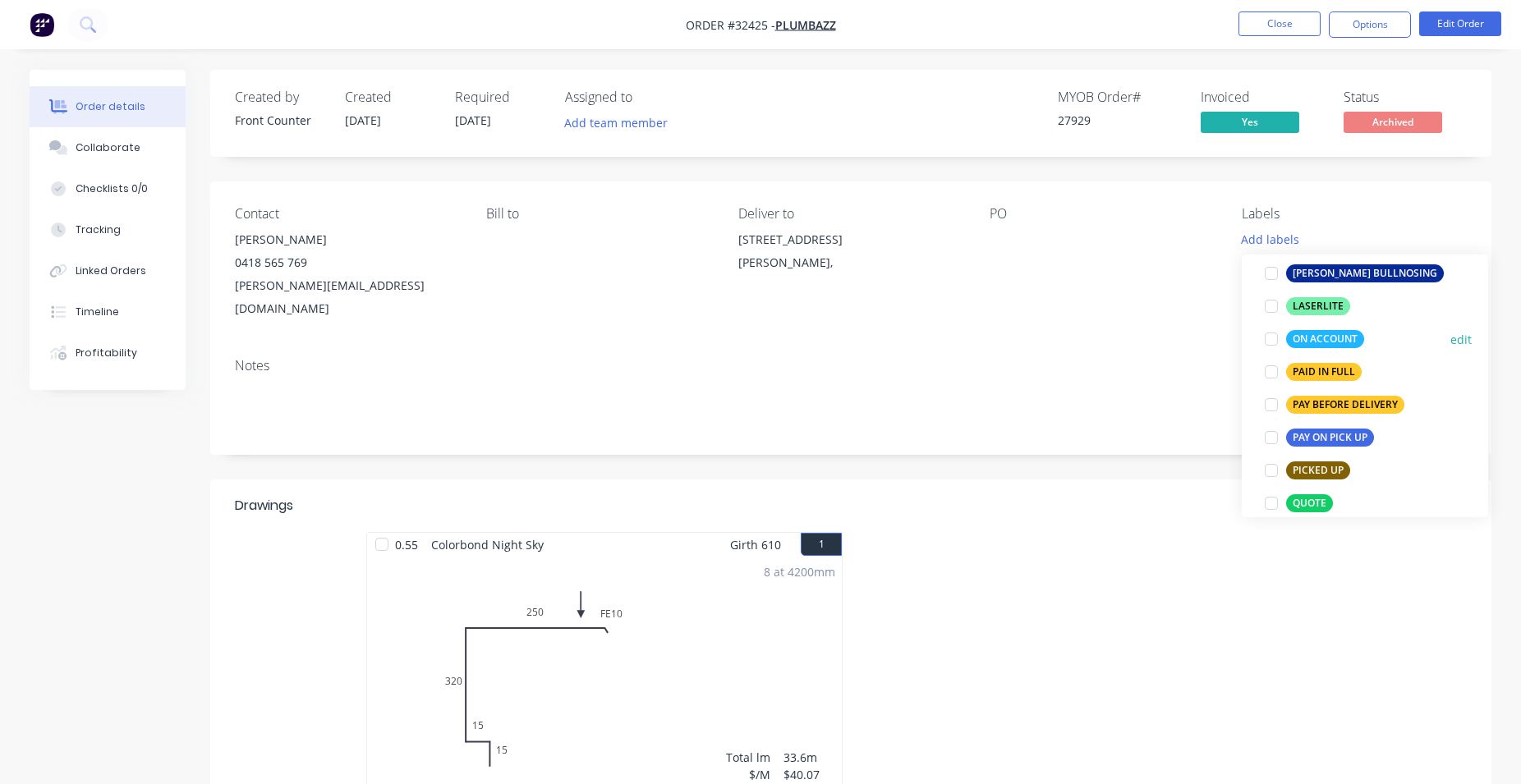
scroll to position [468, 0]
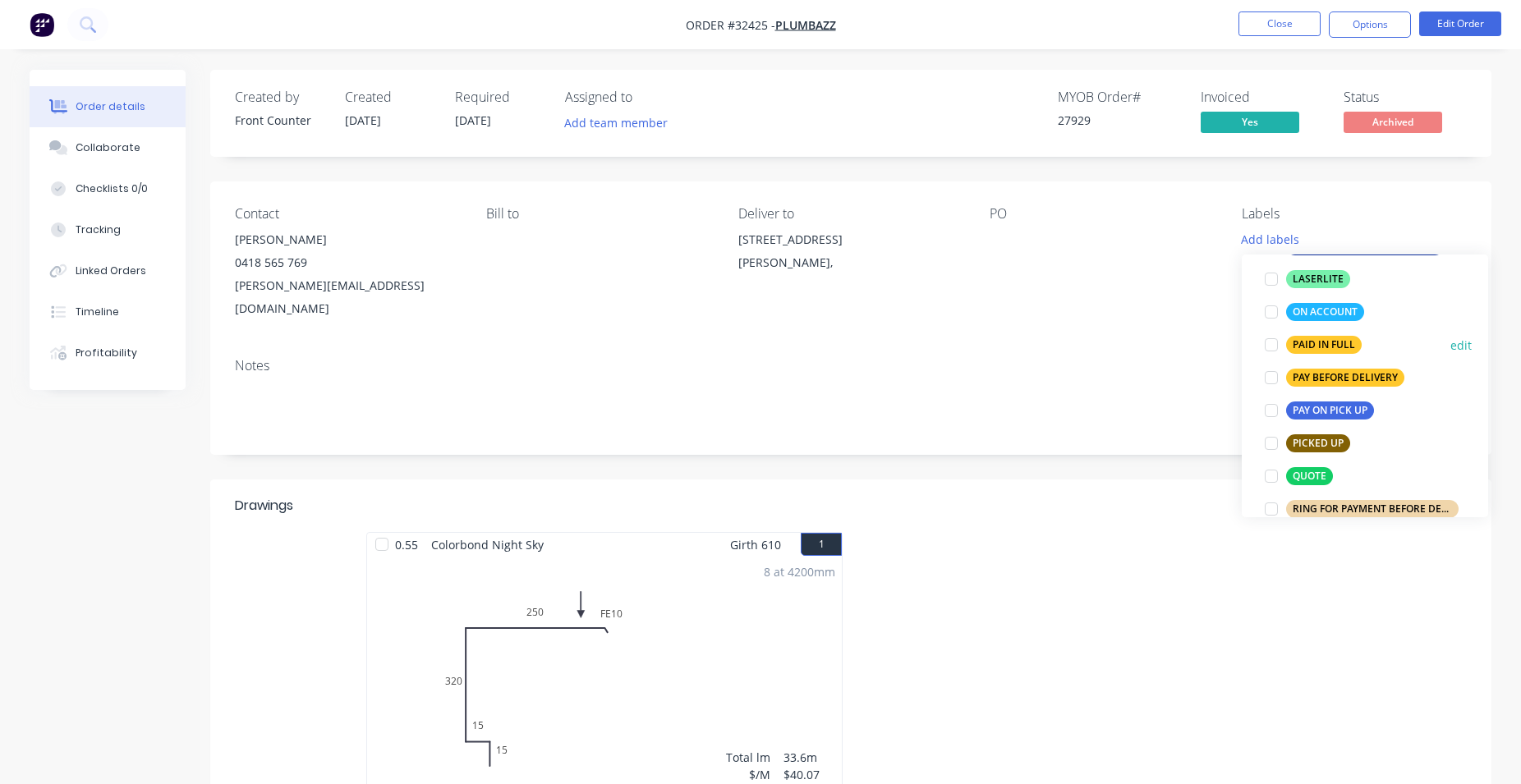
drag, startPoint x: 1328, startPoint y: 348, endPoint x: 1327, endPoint y: 337, distance: 11.0
click at [1328, 347] on div "PAID IN FULL" at bounding box center [1324, 345] width 75 height 18
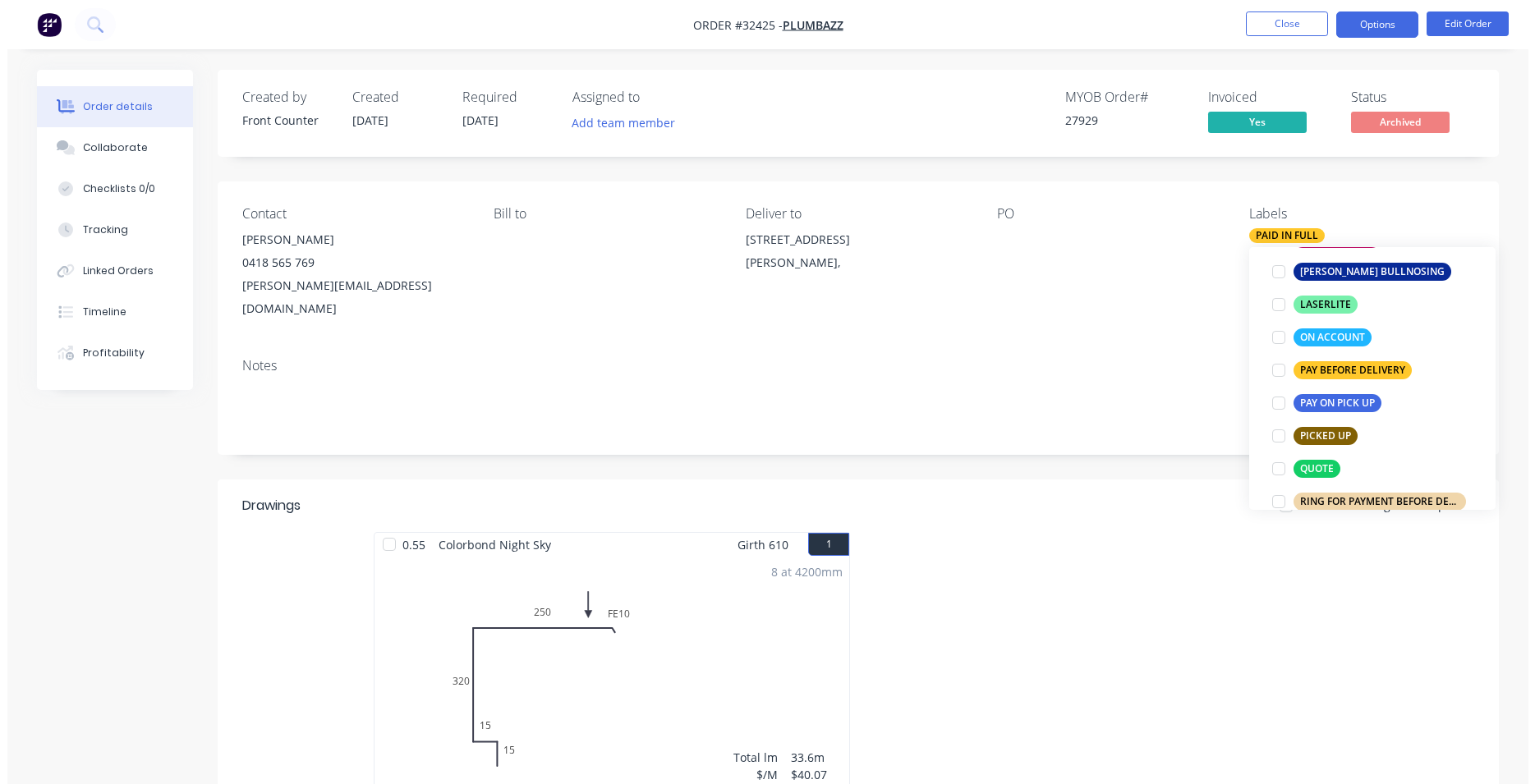
scroll to position [41, 0]
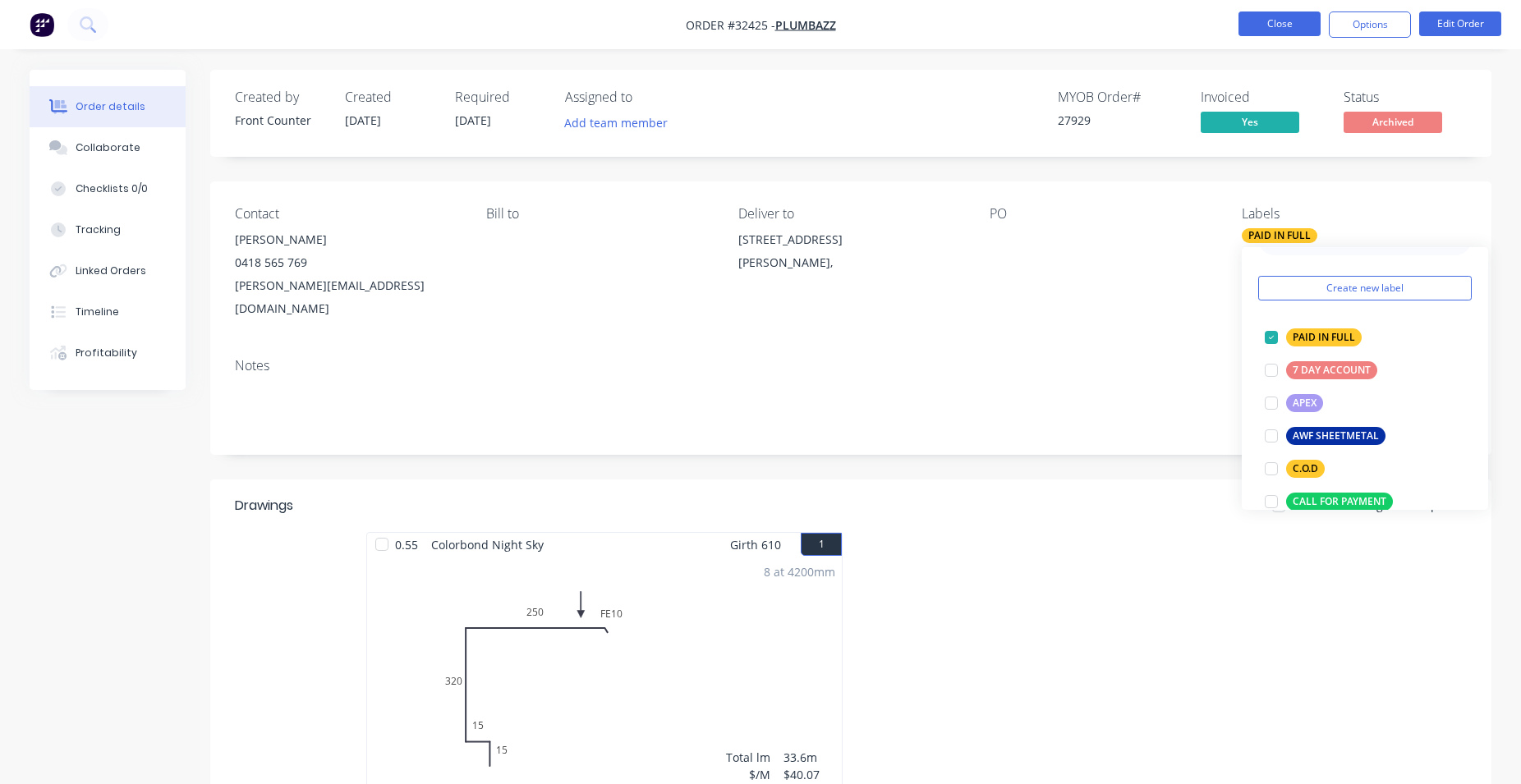
click at [1283, 32] on button "Close" at bounding box center [1280, 23] width 82 height 25
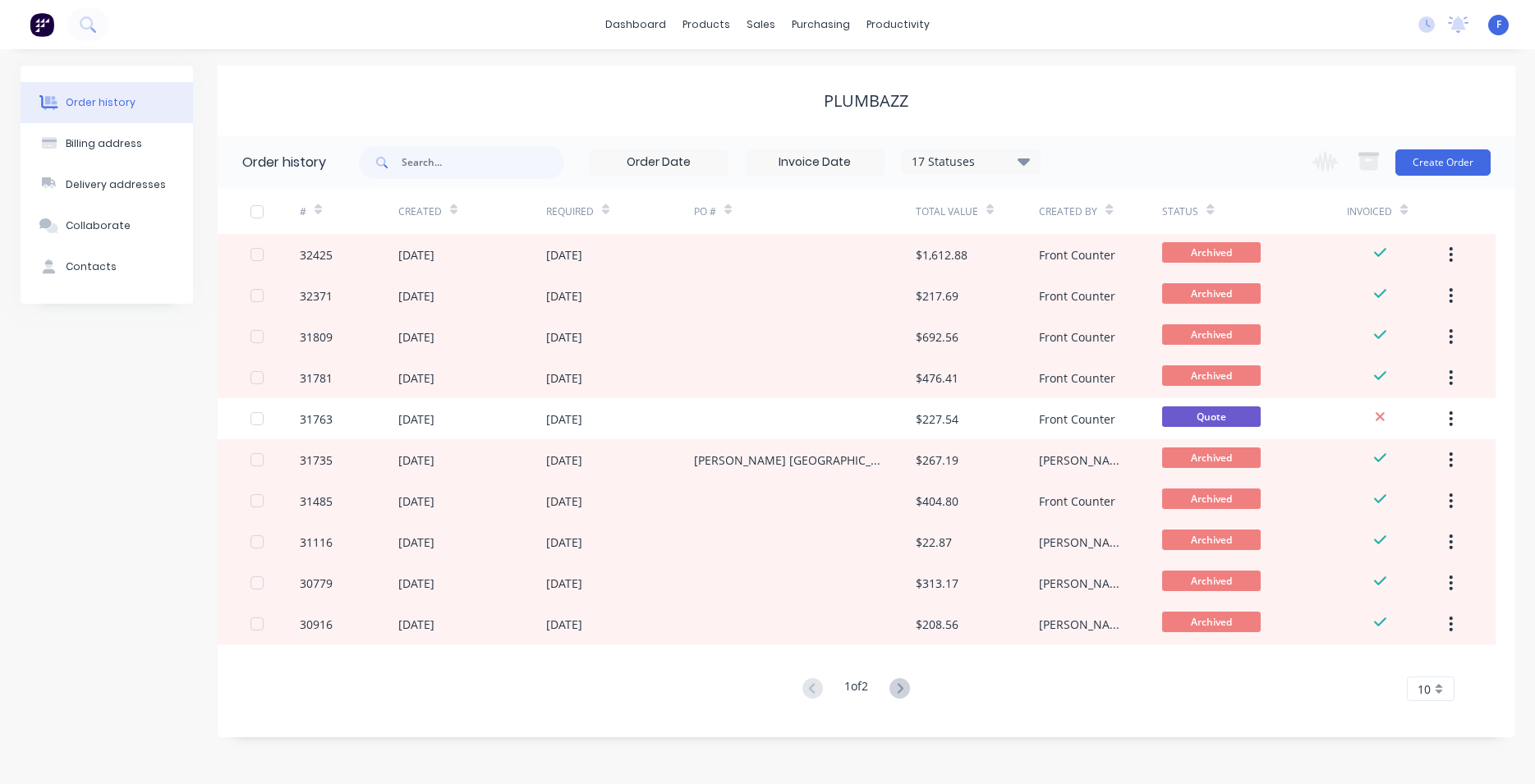
click at [43, 27] on img at bounding box center [41, 24] width 25 height 25
